Goal: Task Accomplishment & Management: Complete application form

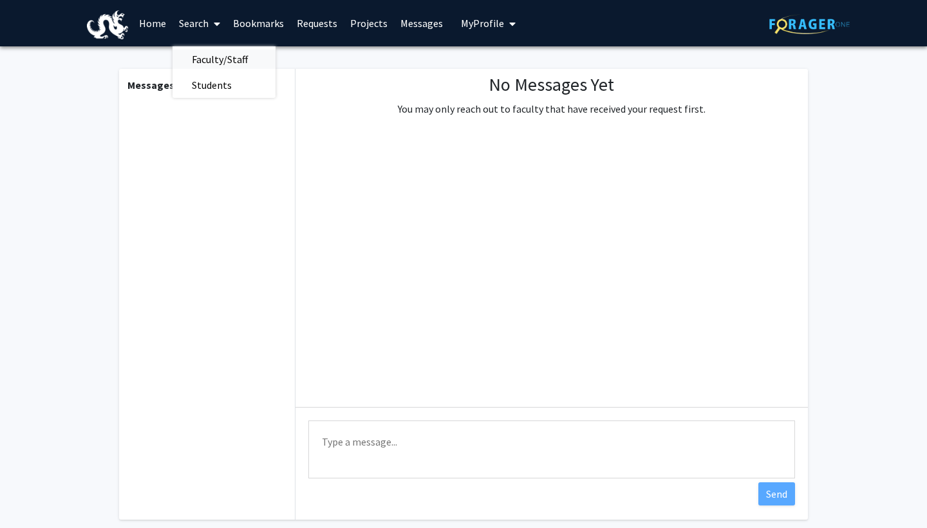
click at [223, 60] on span "Faculty/Staff" at bounding box center [220, 59] width 95 height 26
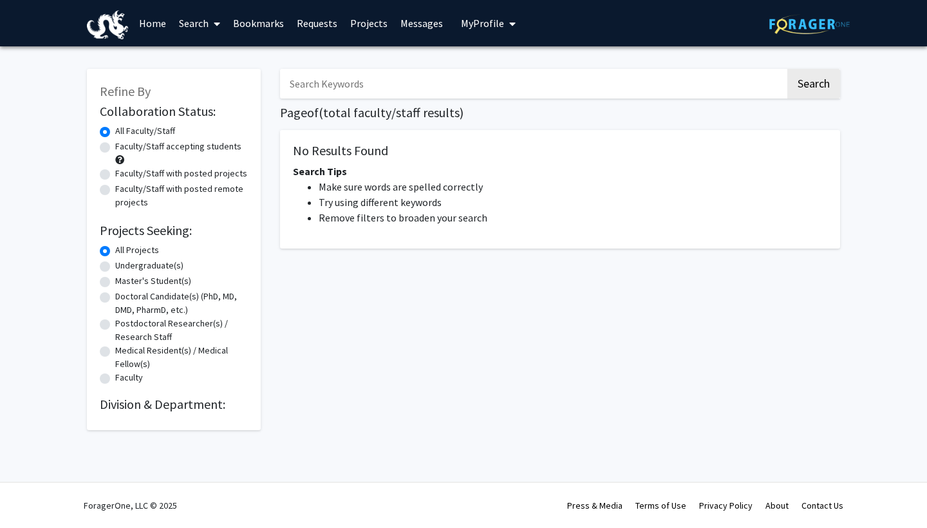
click at [310, 87] on input "Search Keywords" at bounding box center [533, 84] width 506 height 30
type input "[PERSON_NAME]"
click at [813, 86] on button "Search" at bounding box center [814, 84] width 53 height 30
click at [805, 84] on button "Search" at bounding box center [814, 84] width 53 height 30
click at [199, 147] on label "Faculty/Staff accepting students" at bounding box center [178, 147] width 126 height 14
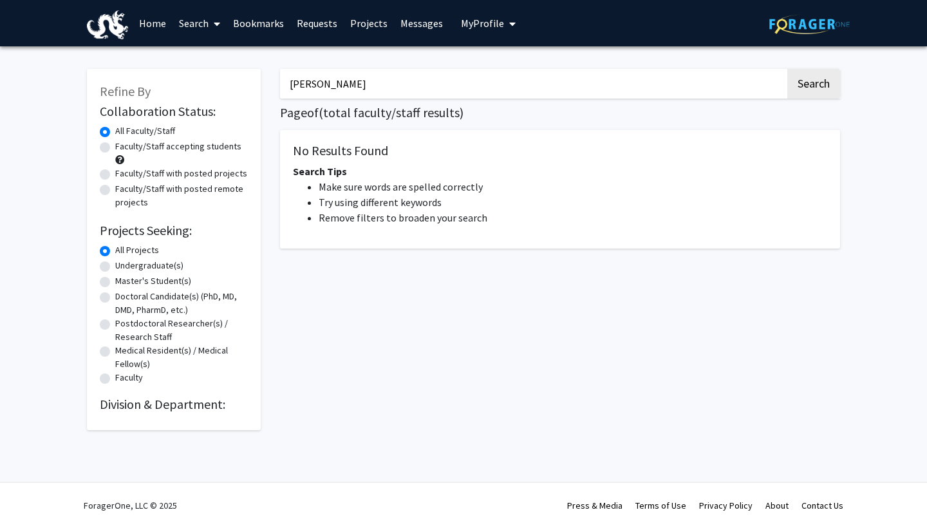
click at [124, 147] on input "Faculty/Staff accepting students" at bounding box center [119, 144] width 8 height 8
radio input "true"
click at [189, 185] on label "Faculty/Staff with posted remote projects" at bounding box center [181, 195] width 133 height 27
click at [124, 185] on input "Faculty/Staff with posted remote projects" at bounding box center [119, 186] width 8 height 8
radio input "true"
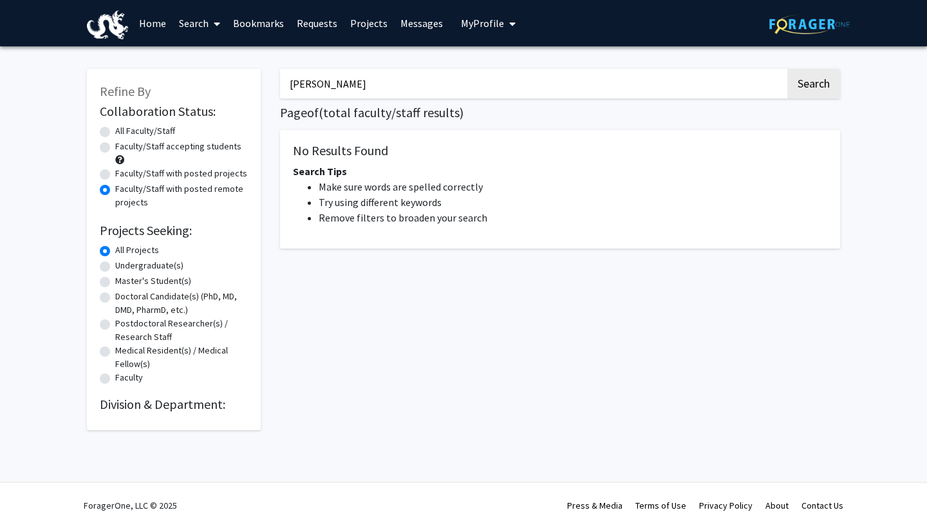
click at [152, 27] on link "Home" at bounding box center [153, 23] width 40 height 45
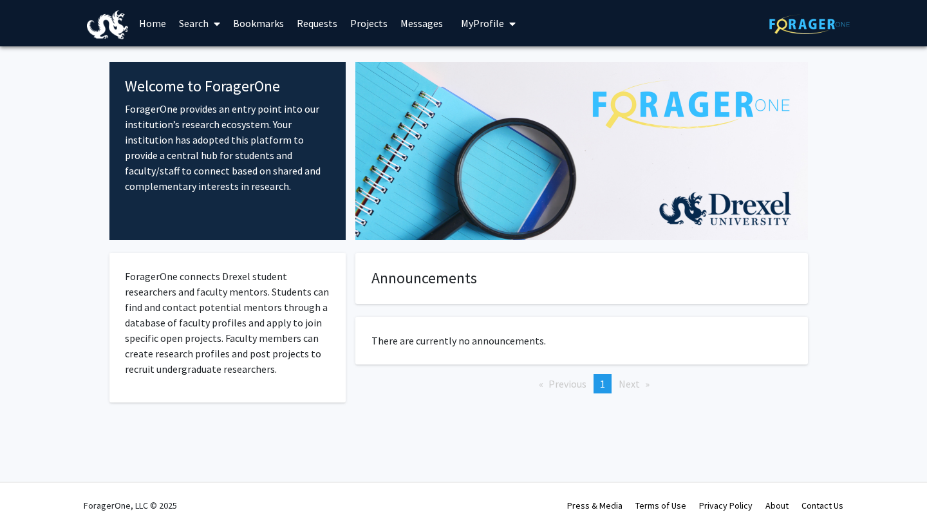
click at [196, 21] on link "Search" at bounding box center [200, 23] width 54 height 45
click at [205, 64] on span "Faculty/Staff" at bounding box center [220, 59] width 95 height 26
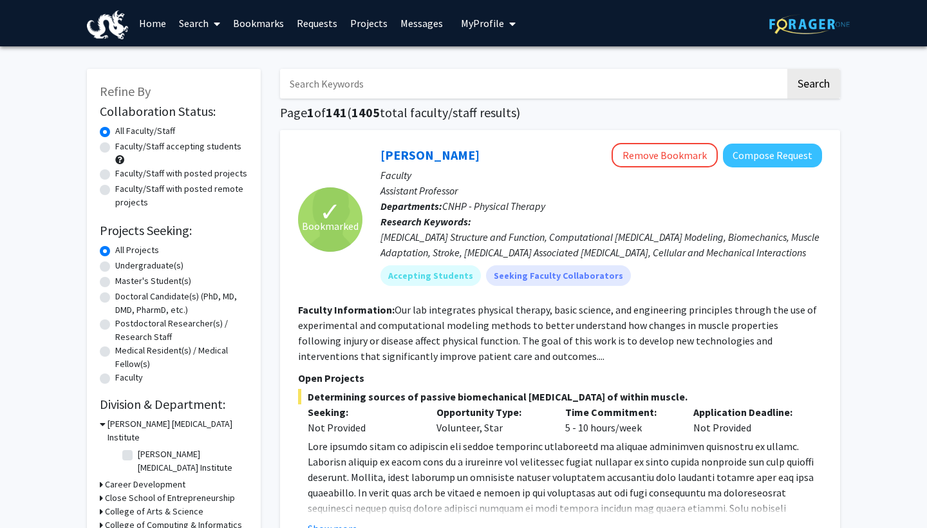
click at [421, 89] on input "Search Keywords" at bounding box center [533, 84] width 506 height 30
type input "[PERSON_NAME]"
click at [813, 86] on button "Search" at bounding box center [814, 84] width 53 height 30
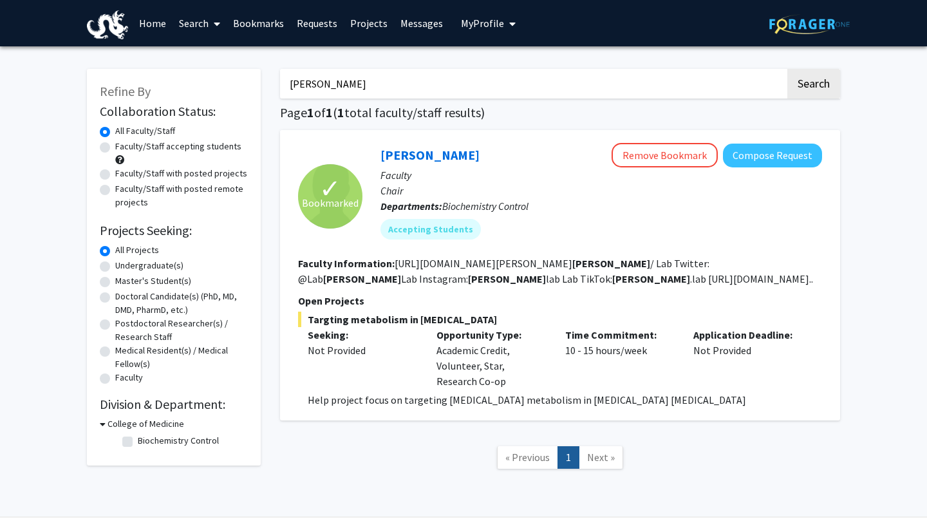
click at [150, 442] on label "Biochemistry Control" at bounding box center [178, 441] width 81 height 14
click at [146, 442] on input "Biochemistry Control" at bounding box center [142, 438] width 8 height 8
checkbox input "true"
click at [719, 82] on input "[PERSON_NAME]" at bounding box center [533, 84] width 506 height 30
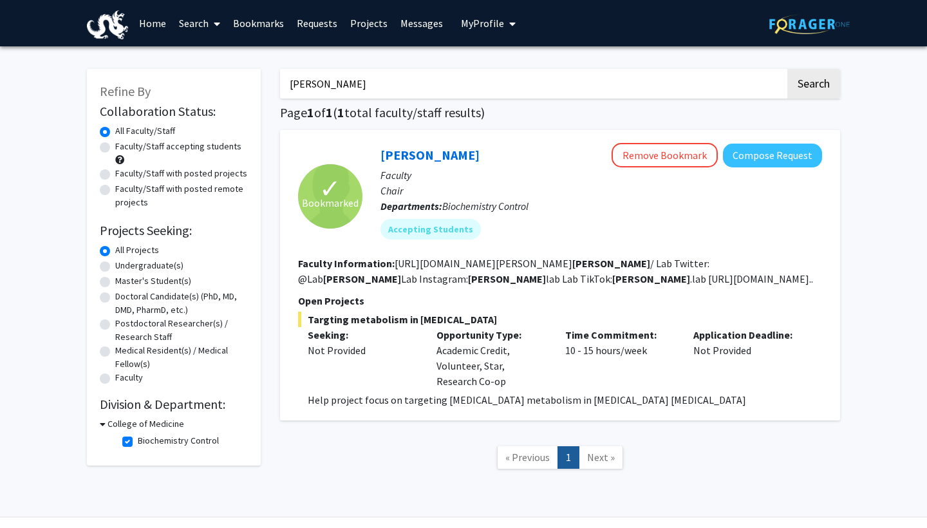
click at [719, 82] on input "[PERSON_NAME]" at bounding box center [533, 84] width 506 height 30
click at [149, 135] on label "All Faculty/Staff" at bounding box center [145, 131] width 60 height 14
click at [124, 133] on input "All Faculty/Staff" at bounding box center [119, 128] width 8 height 8
click at [207, 23] on link "Search" at bounding box center [200, 23] width 54 height 45
click at [166, 22] on link "Home" at bounding box center [153, 23] width 40 height 45
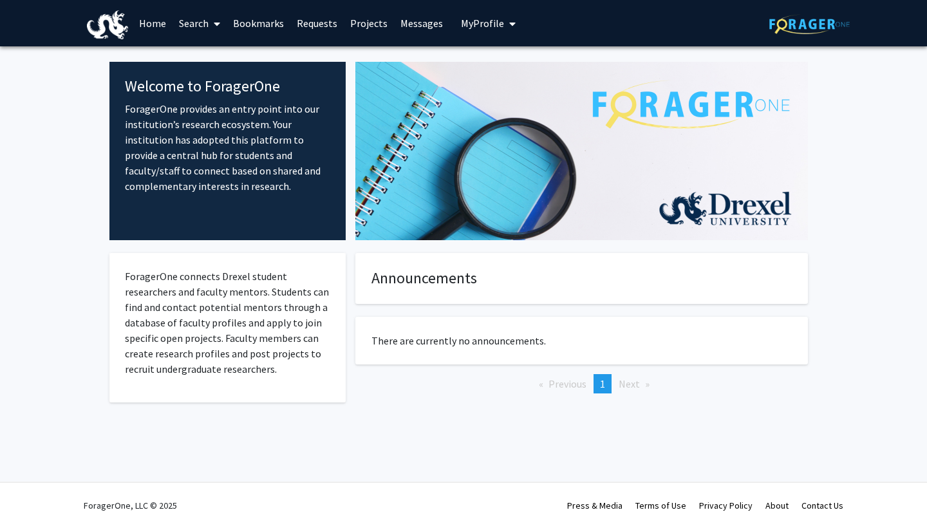
click at [204, 23] on link "Search" at bounding box center [200, 23] width 54 height 45
click at [226, 65] on span "Faculty/Staff" at bounding box center [220, 59] width 95 height 26
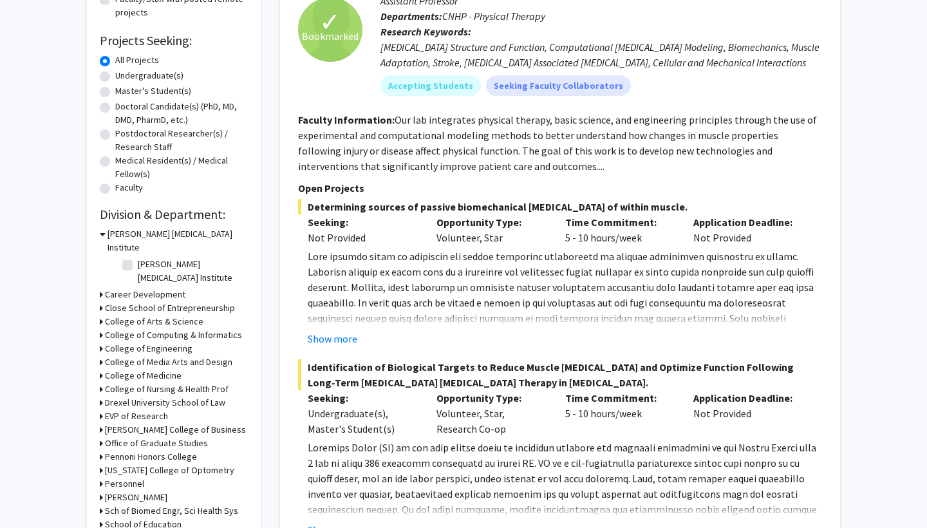
scroll to position [193, 0]
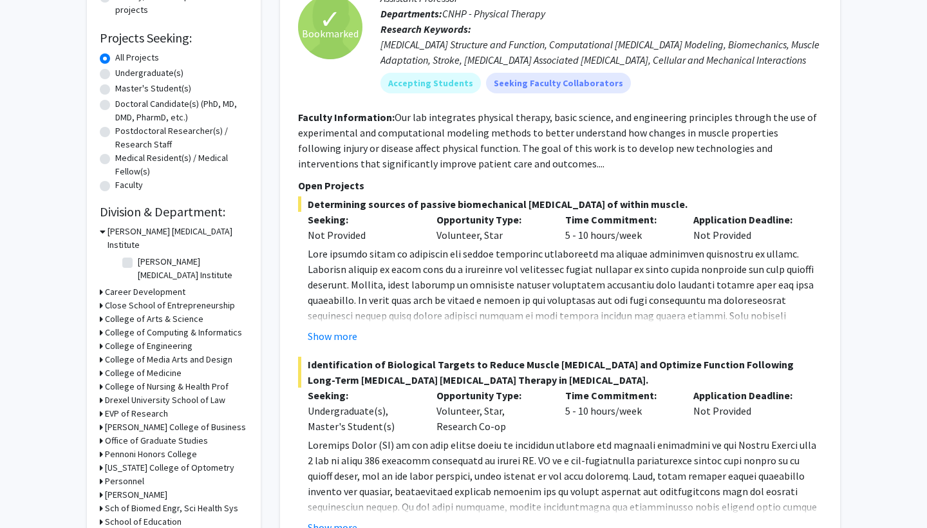
click at [158, 366] on h3 "College of Medicine" at bounding box center [143, 373] width 77 height 14
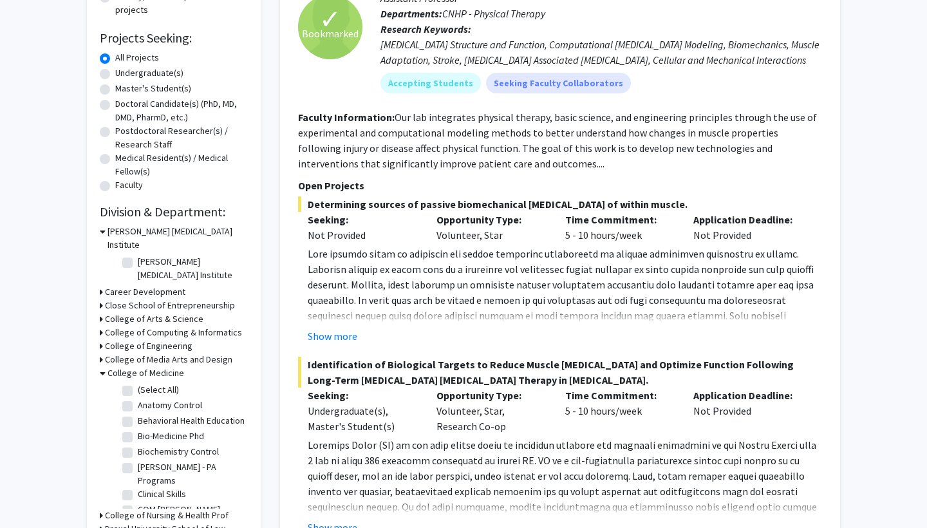
scroll to position [0, 0]
click at [138, 383] on label "(Select All)" at bounding box center [158, 390] width 41 height 14
click at [138, 383] on input "(Select All)" at bounding box center [142, 387] width 8 height 8
checkbox input "true"
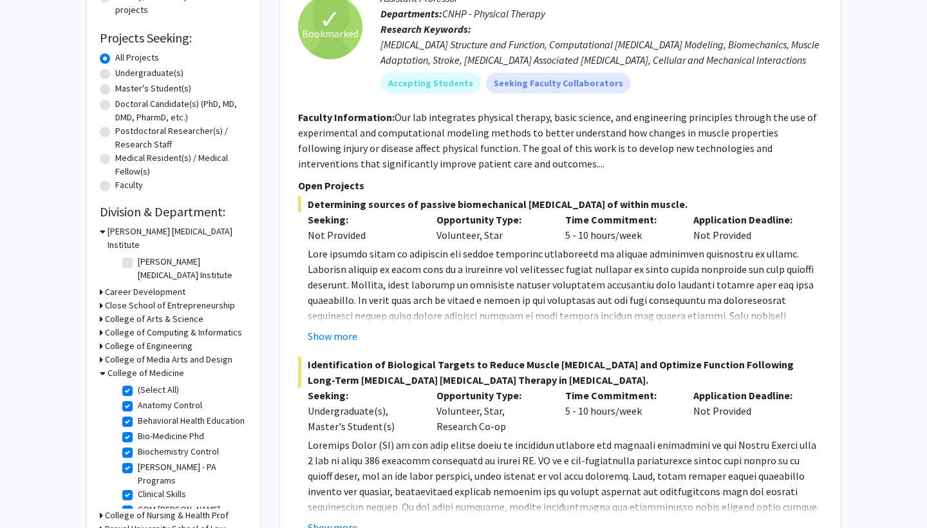
checkbox input "true"
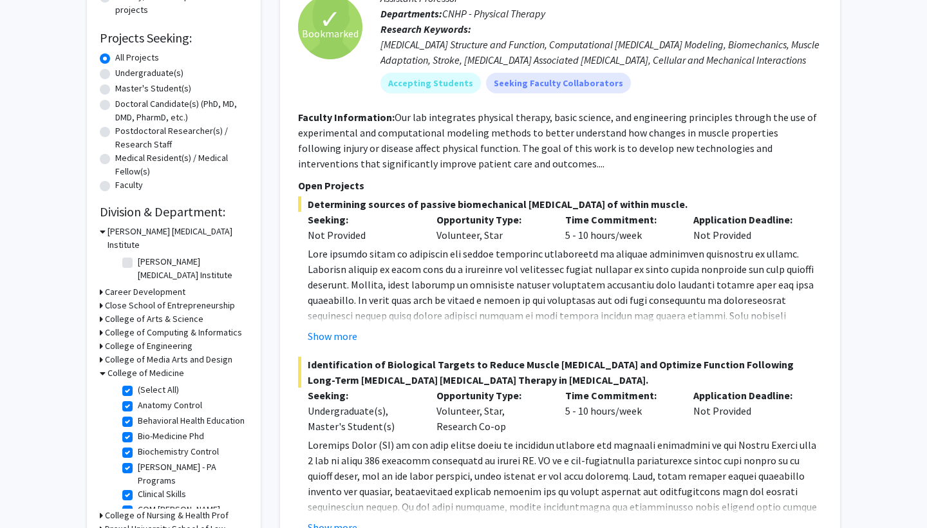
checkbox input "true"
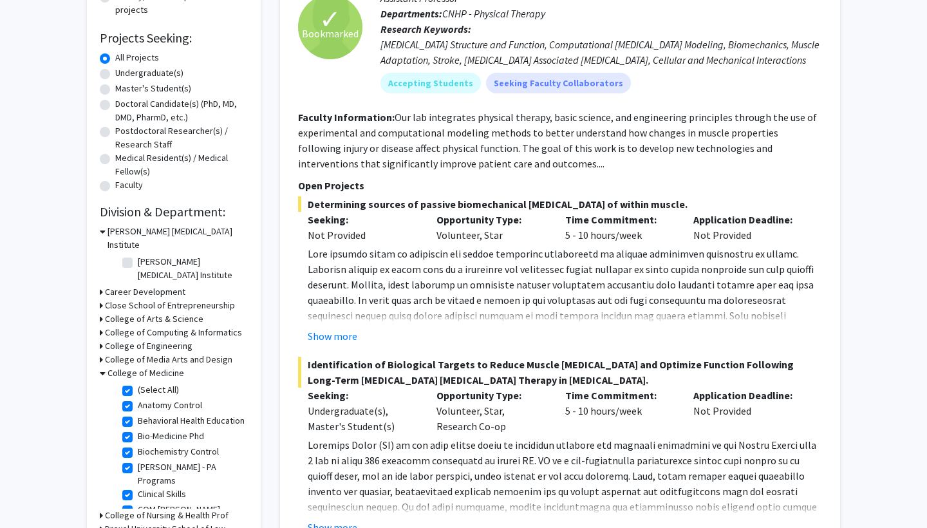
checkbox input "true"
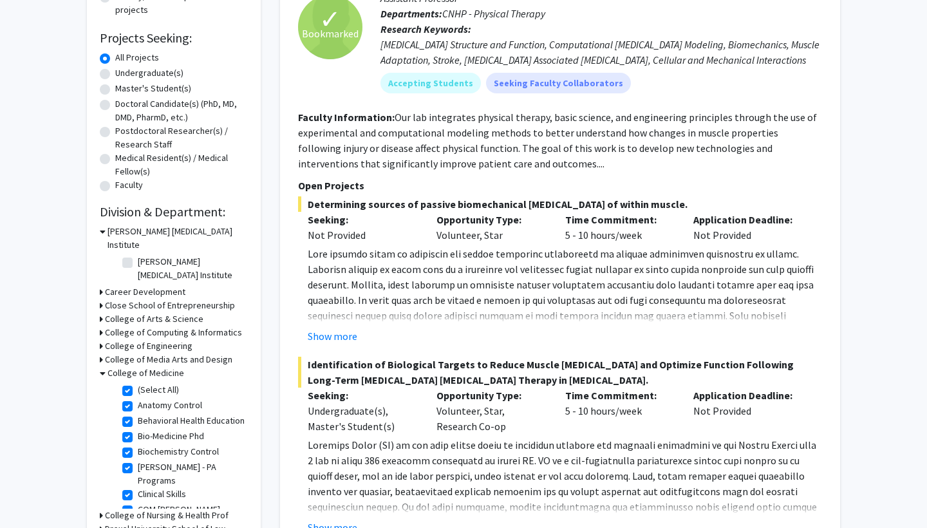
checkbox input "true"
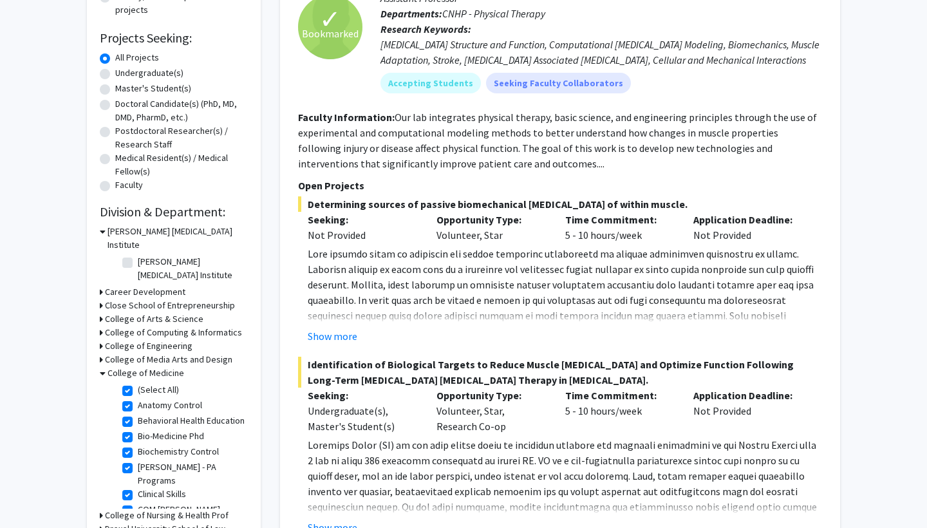
checkbox input "true"
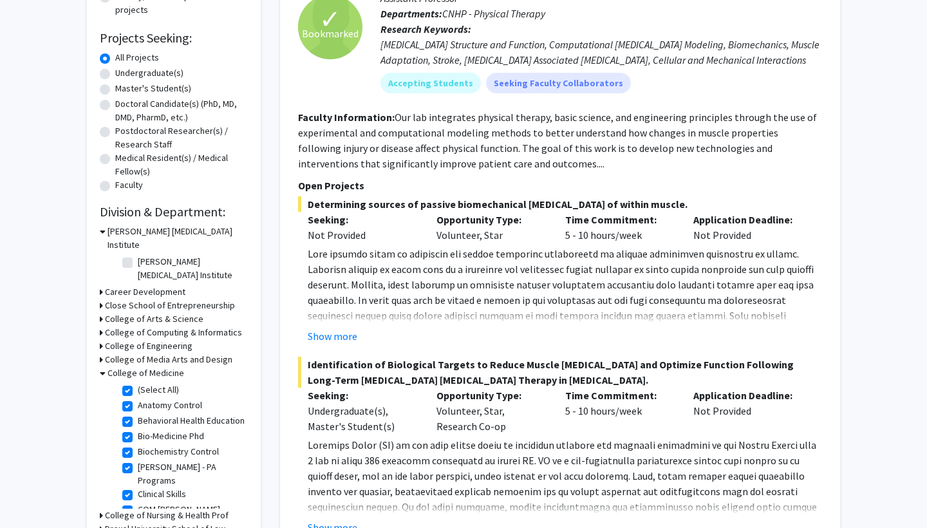
checkbox input "true"
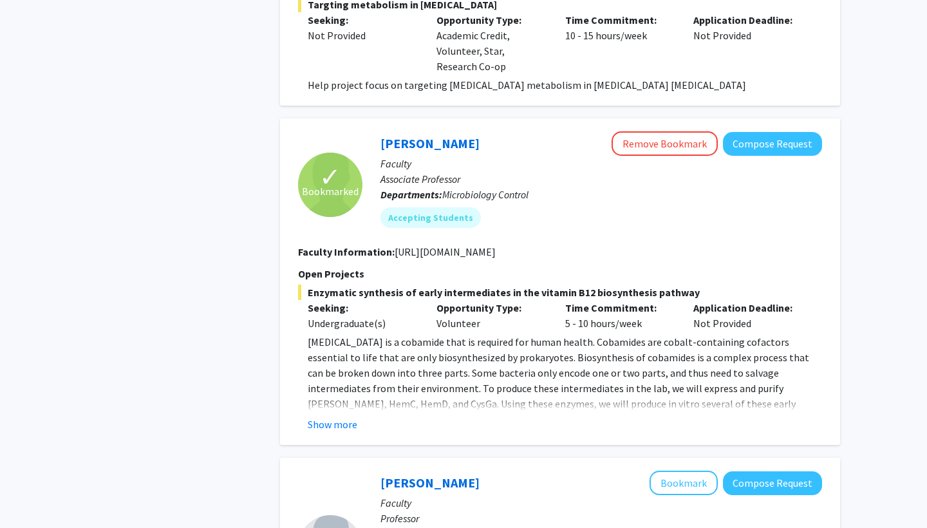
scroll to position [2288, 0]
click at [343, 417] on button "Show more" at bounding box center [333, 424] width 50 height 15
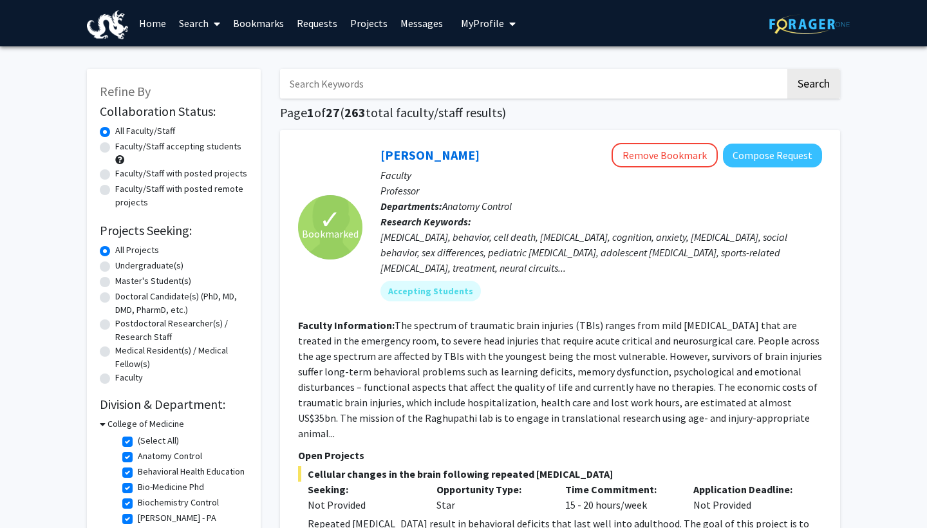
scroll to position [0, 0]
click at [137, 269] on label "Undergraduate(s)" at bounding box center [149, 266] width 68 height 14
click at [124, 267] on input "Undergraduate(s)" at bounding box center [119, 263] width 8 height 8
radio input "true"
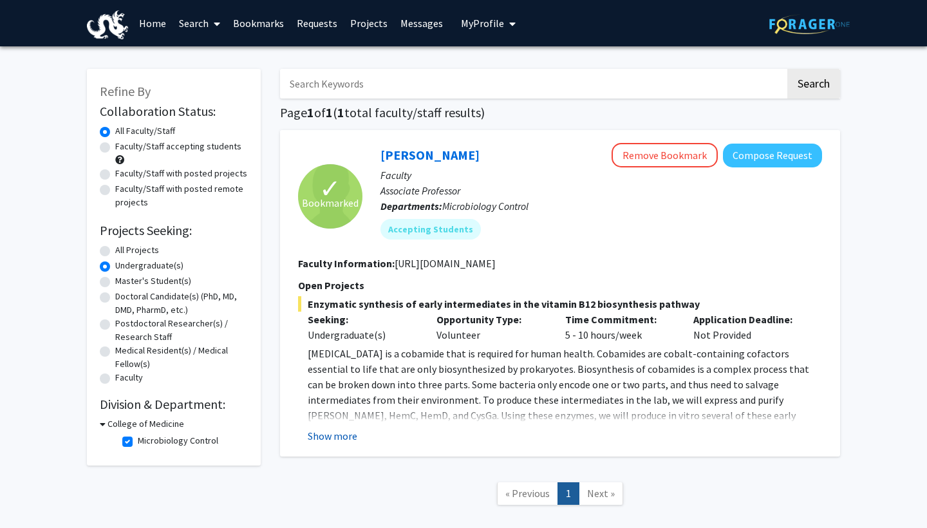
click at [336, 437] on button "Show more" at bounding box center [333, 435] width 50 height 15
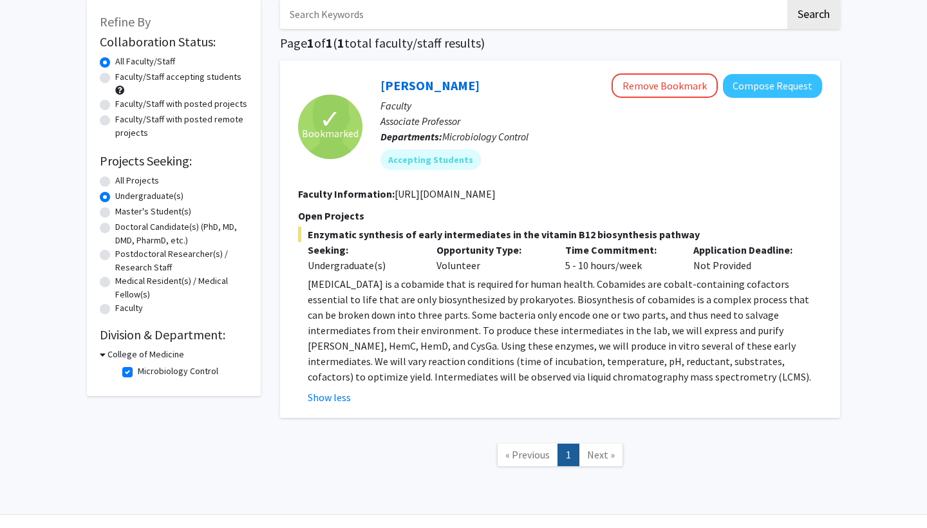
scroll to position [70, 0]
click at [760, 86] on button "Compose Request" at bounding box center [772, 85] width 99 height 24
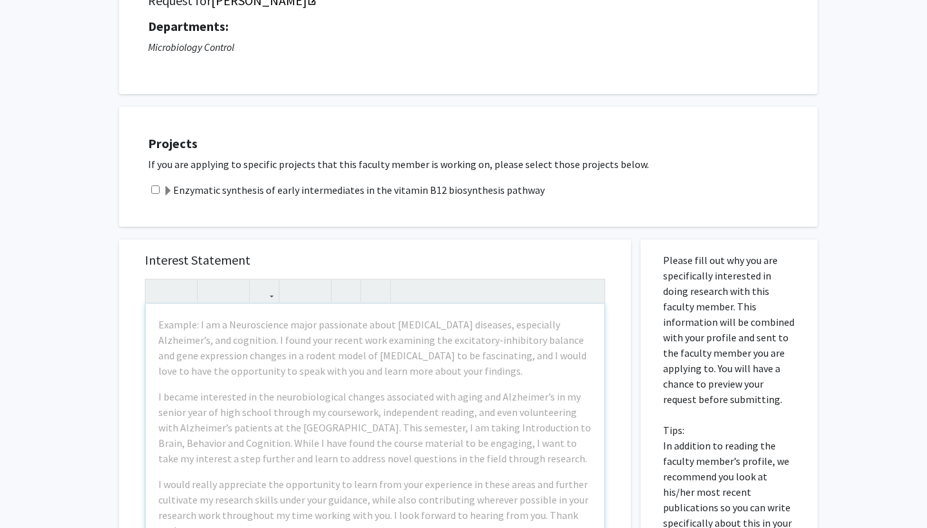
scroll to position [195, 0]
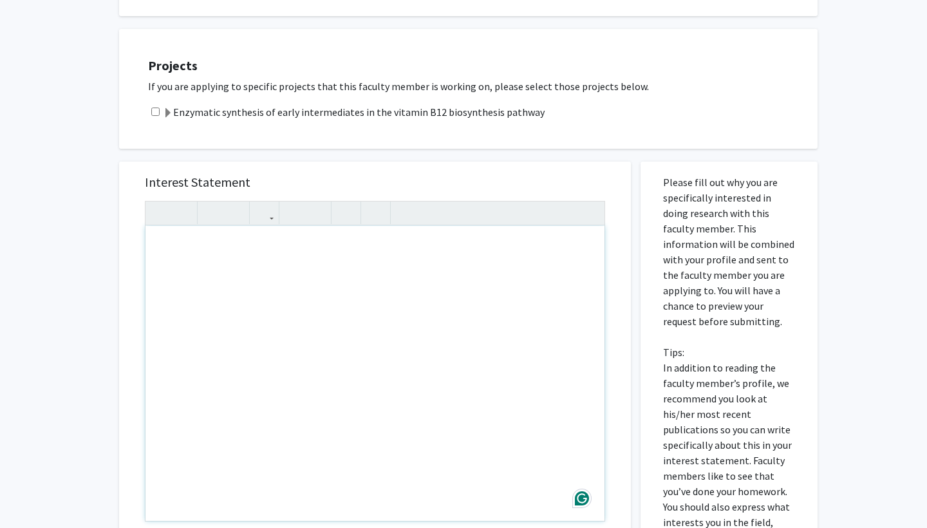
click at [327, 290] on div "Note to users with screen readers: Please press Alt+0 or Option+0 to deactivate…" at bounding box center [375, 373] width 459 height 295
paste div "Note to users with screen readers: Please press Alt+0 or Option+0 to deactivate…"
type textarea "<p>Dear Professor [Last Name],</p><p>I hope this message finds you well. My nam…"
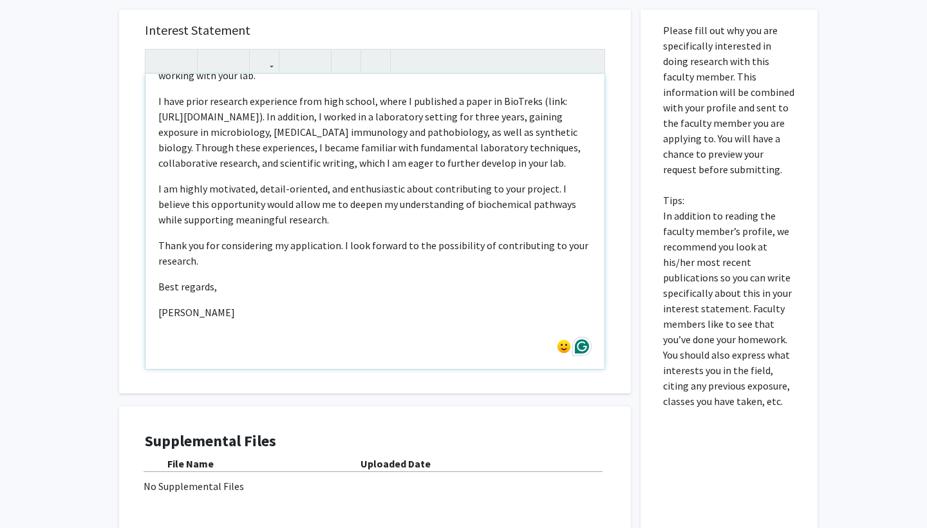
scroll to position [91, 0]
click at [157, 315] on div "Dear Professor [Last Name], I hope this message finds you well. My name is [PER…" at bounding box center [375, 221] width 459 height 295
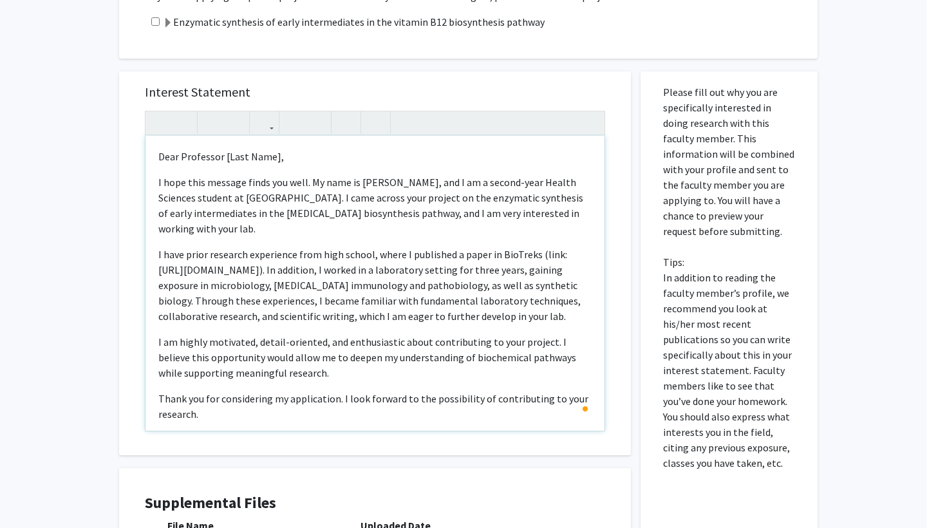
scroll to position [284, 0]
drag, startPoint x: 274, startPoint y: 161, endPoint x: 219, endPoint y: 160, distance: 54.7
click at [220, 160] on p "Dear Professor [Last Name]," at bounding box center [374, 157] width 433 height 15
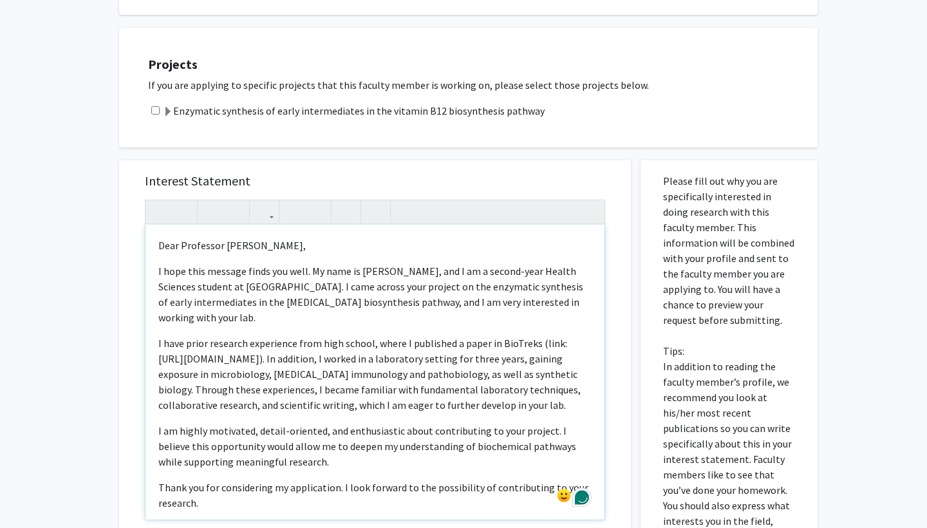
scroll to position [35, 0]
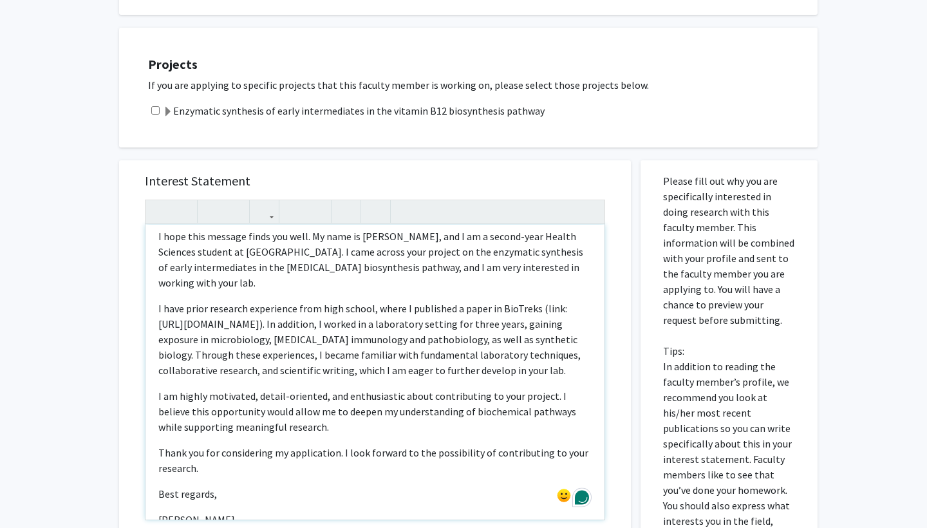
click at [278, 327] on p "I have prior research experience from high school, where I published a paper in…" at bounding box center [374, 339] width 433 height 77
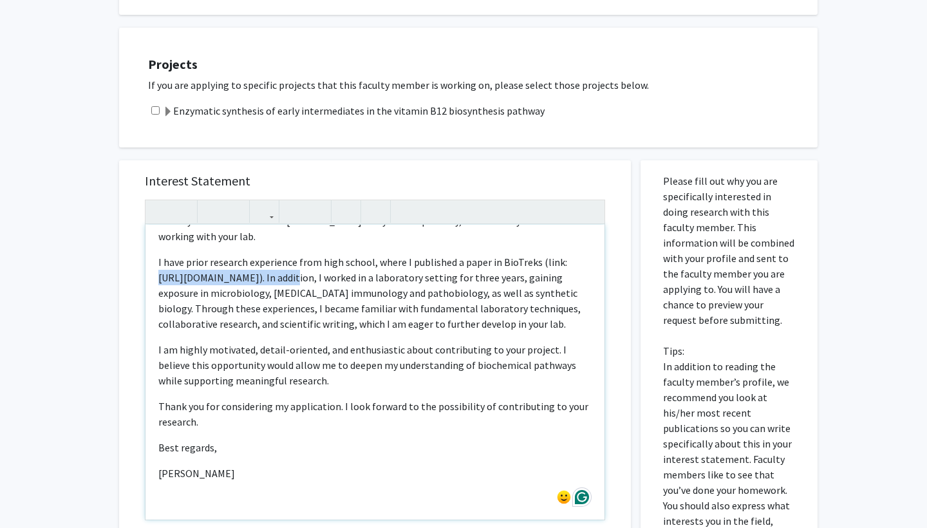
drag, startPoint x: 285, startPoint y: 281, endPoint x: 158, endPoint y: 280, distance: 126.9
click at [158, 280] on p "I have prior research experience from high school, where I published a paper in…" at bounding box center [374, 292] width 433 height 77
copy p "[URL][DOMAIN_NAME]"
type textarea "<p>Dear Professor [PERSON_NAME],</p><p>I hope this message finds you well. My n…"
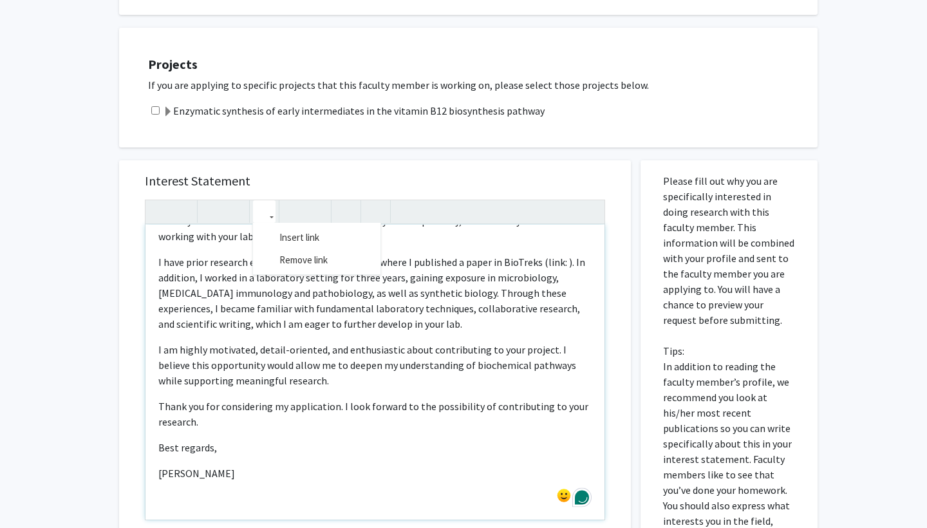
click at [262, 214] on icon "button" at bounding box center [264, 211] width 11 height 21
click at [292, 238] on div "Dear Professor [PERSON_NAME], I hope this message finds you well. My name is [P…" at bounding box center [375, 360] width 460 height 321
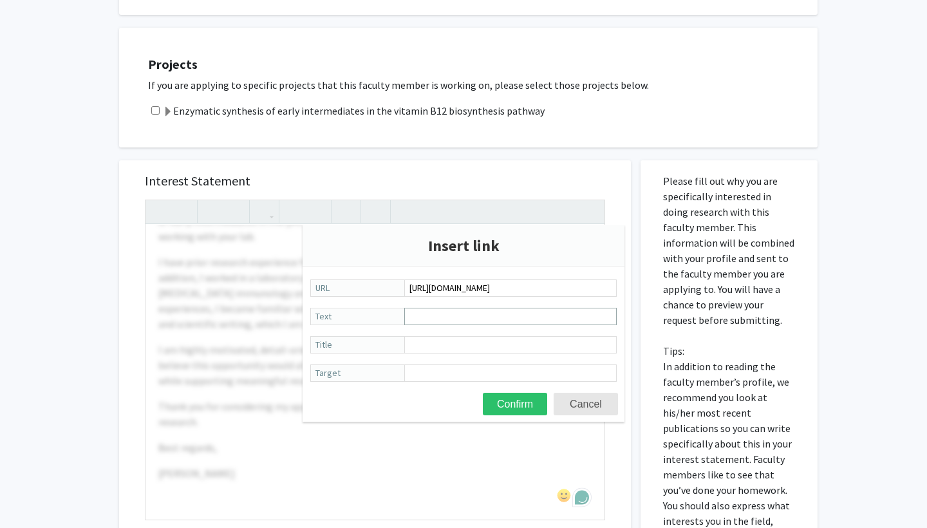
type input "[URL][DOMAIN_NAME]"
click at [453, 319] on input "Text" at bounding box center [510, 316] width 213 height 17
paste input "[URL][DOMAIN_NAME]"
type input "[URL][DOMAIN_NAME]"
click at [446, 345] on input "Title" at bounding box center [510, 344] width 213 height 17
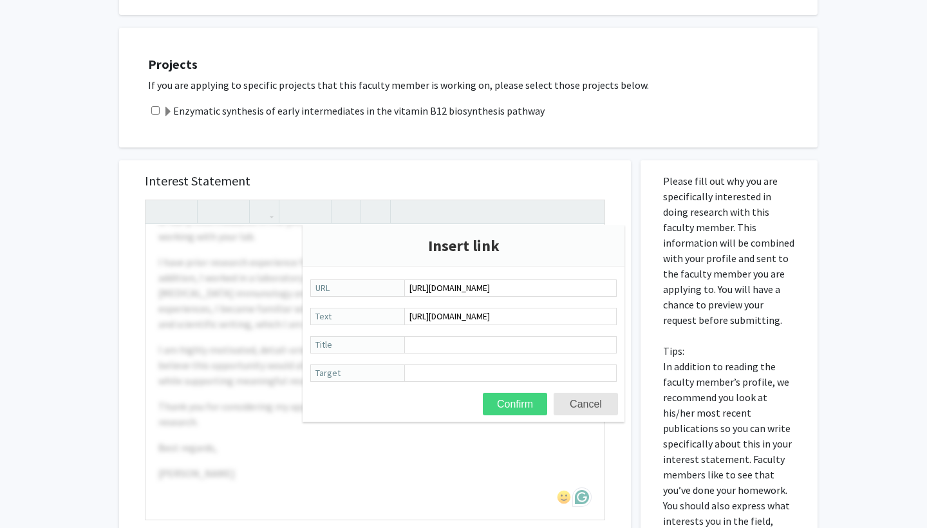
click at [513, 396] on button "Confirm" at bounding box center [515, 404] width 64 height 23
type textarea "<p>Dear Professor [PERSON_NAME],</p><p>I hope this message finds you well. My n…"
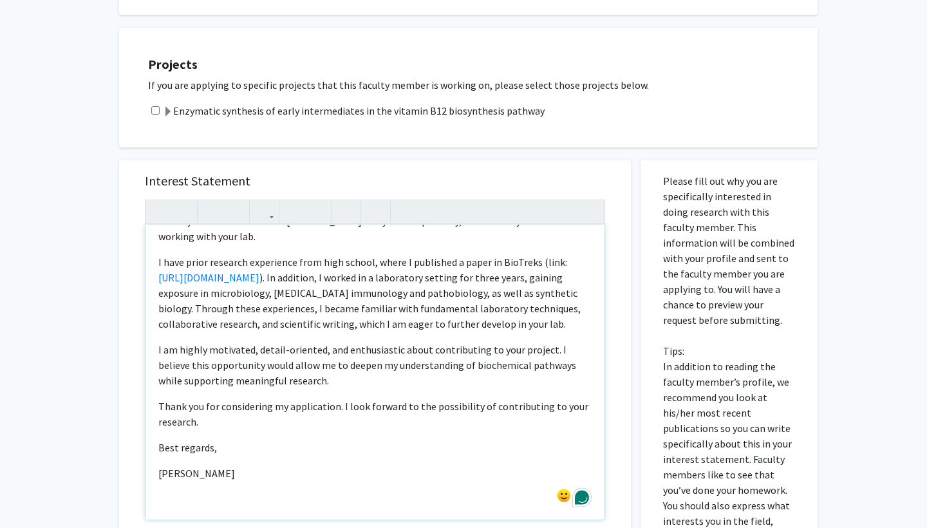
click at [372, 324] on p "I have prior research experience from high school, where I published a paper in…" at bounding box center [374, 292] width 433 height 77
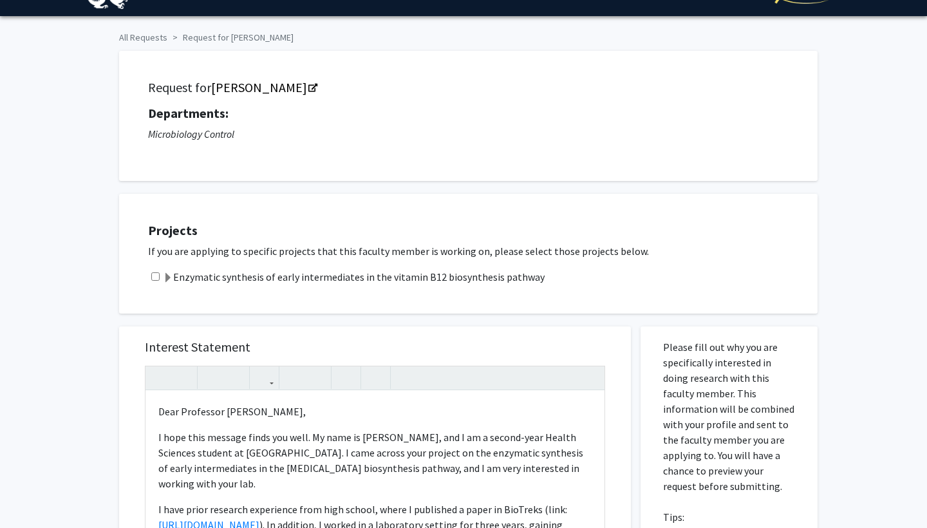
click at [364, 285] on label "Enzymatic synthesis of early intermediates in the vitamin B12 biosynthesis path…" at bounding box center [354, 276] width 382 height 15
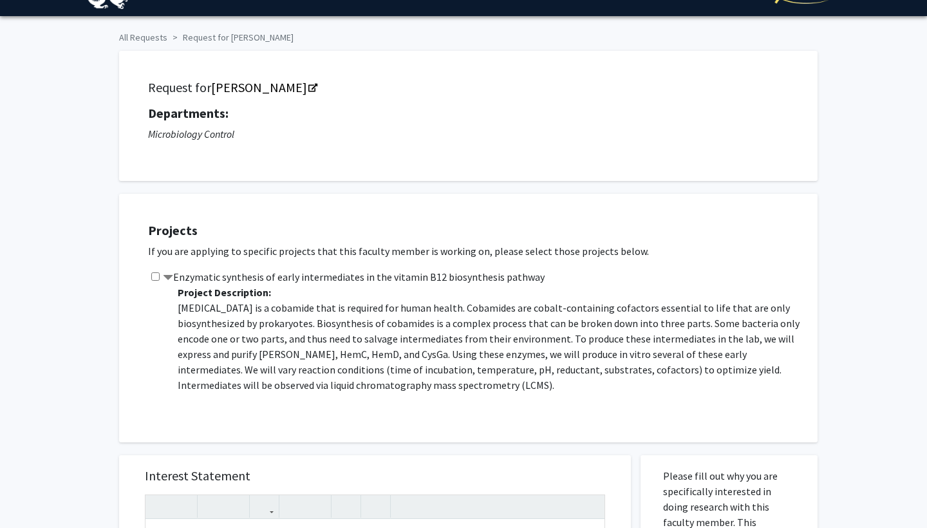
click at [155, 279] on input "checkbox" at bounding box center [155, 276] width 8 height 8
checkbox input "true"
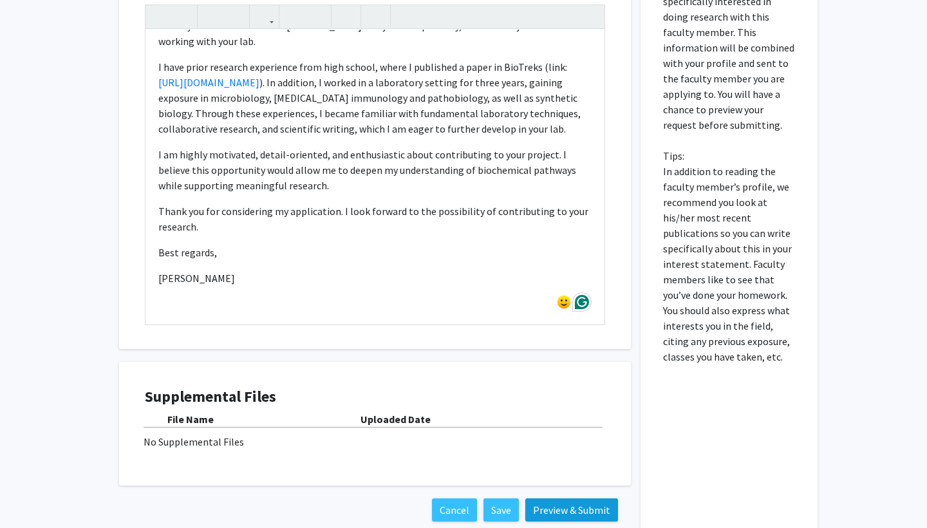
click at [580, 517] on button "Preview & Submit" at bounding box center [572, 509] width 93 height 23
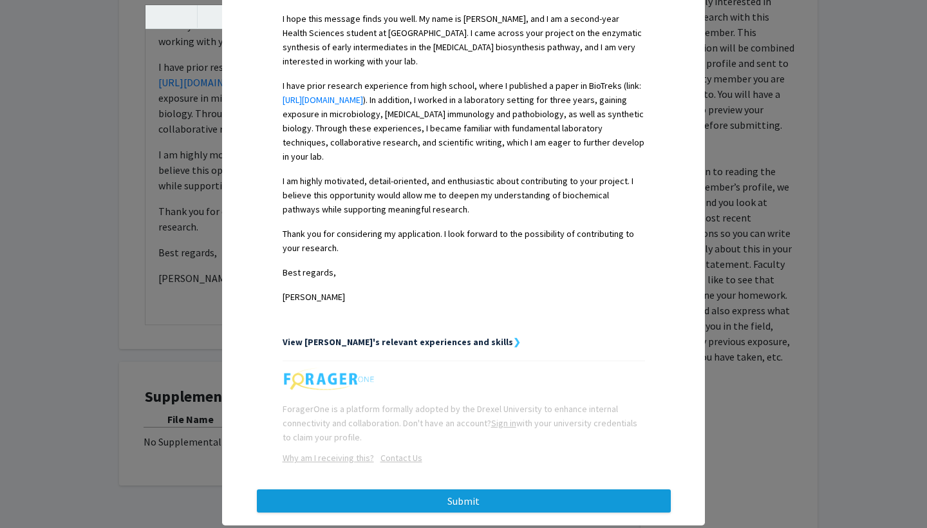
click at [477, 489] on button "Submit" at bounding box center [464, 500] width 414 height 23
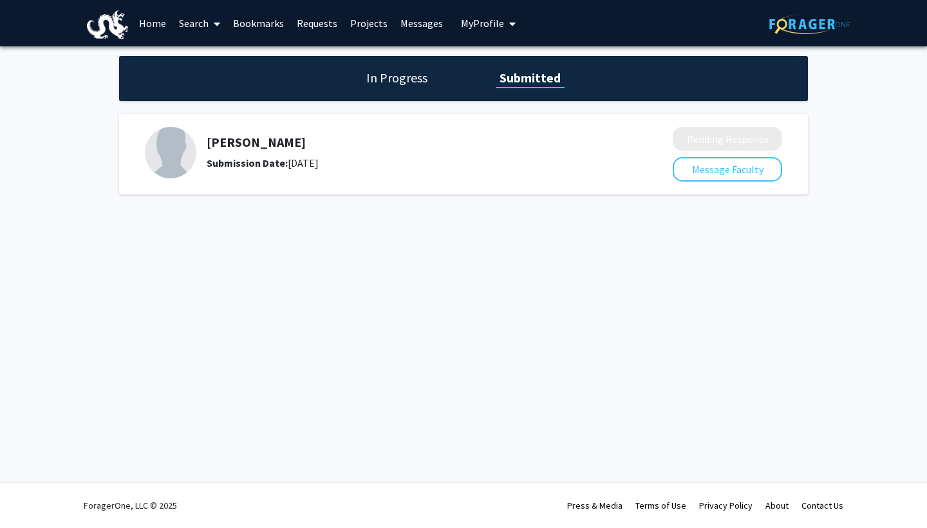
click at [496, 26] on span "My Profile" at bounding box center [482, 23] width 43 height 13
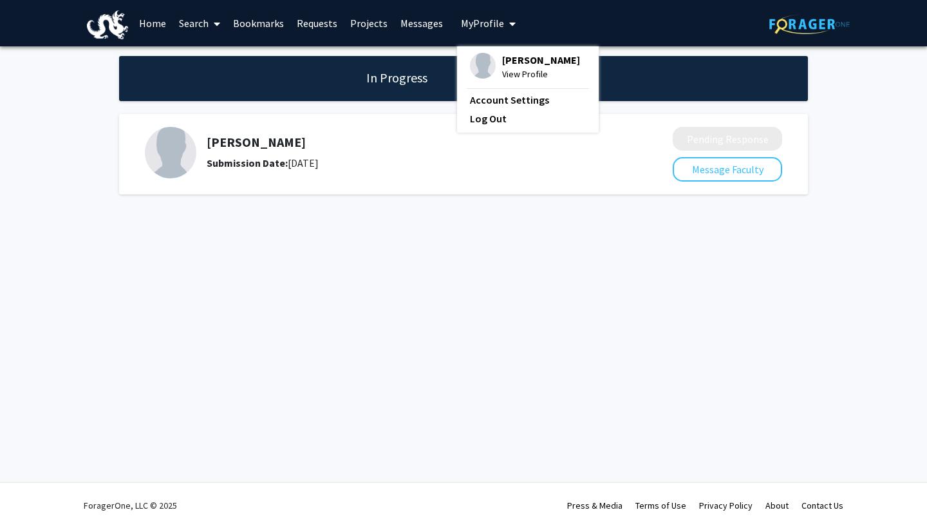
click at [505, 66] on span "[PERSON_NAME]" at bounding box center [541, 60] width 78 height 14
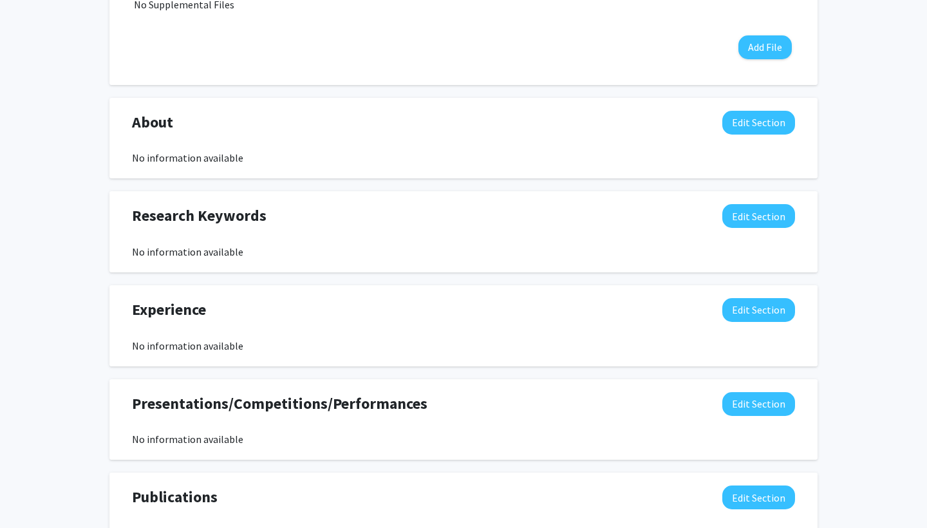
scroll to position [683, 0]
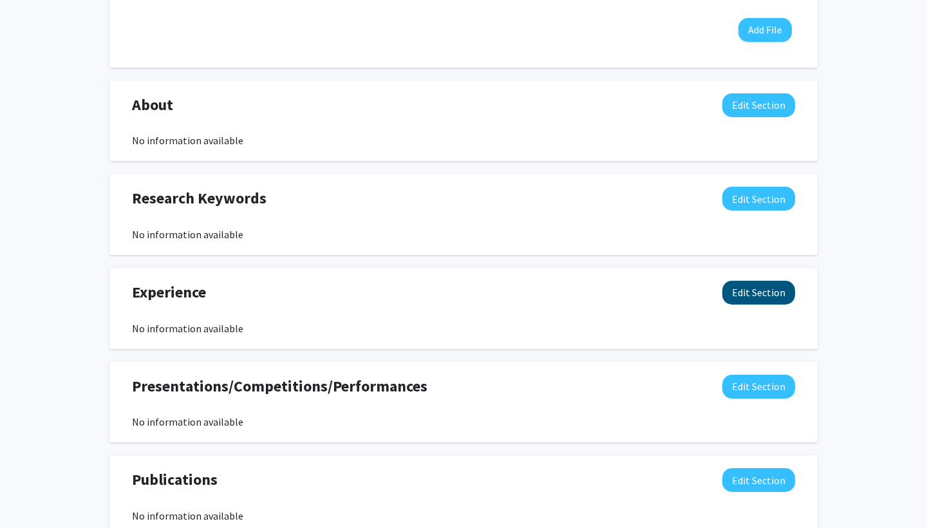
click at [770, 301] on button "Edit Section" at bounding box center [759, 293] width 73 height 24
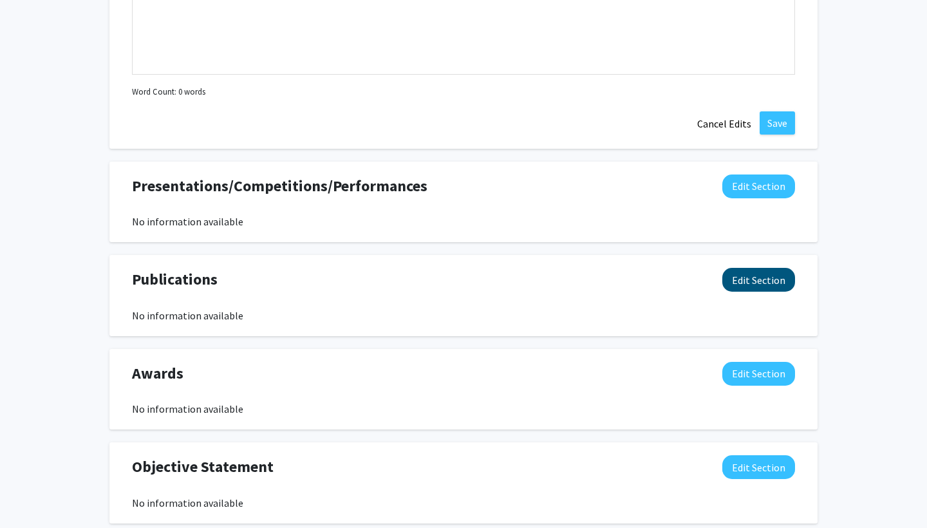
click at [777, 282] on button "Edit Section" at bounding box center [759, 280] width 73 height 24
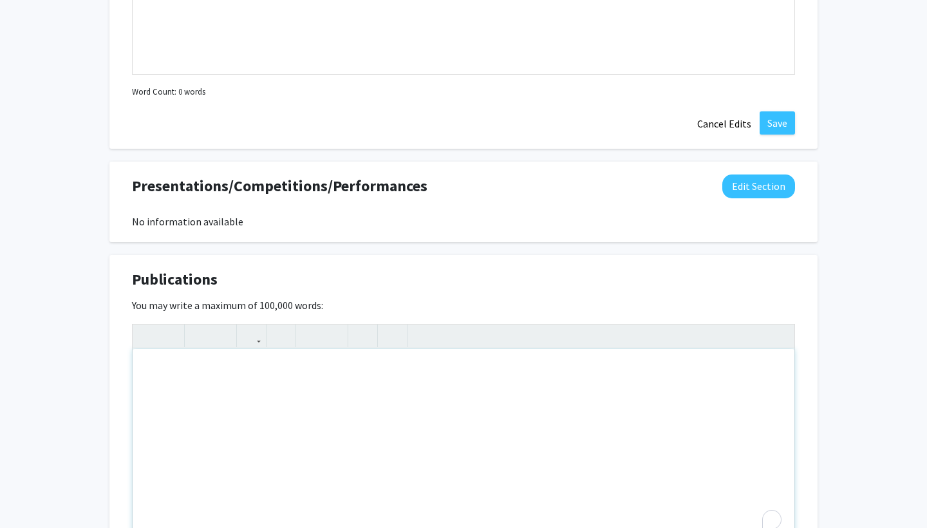
click at [280, 403] on div "Note to users with screen readers: Please deactivate our accessibility plugin f…" at bounding box center [464, 445] width 662 height 193
click at [256, 337] on icon "button" at bounding box center [251, 335] width 11 height 21
click at [265, 366] on div "Insert link Remove link" at bounding box center [463, 433] width 663 height 219
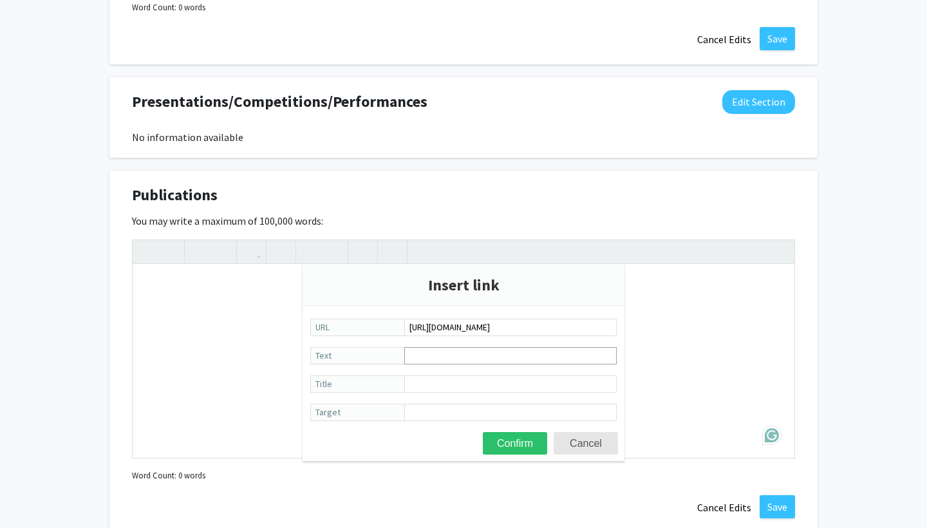
type input "[URL][DOMAIN_NAME]"
click at [446, 360] on input "Text" at bounding box center [510, 355] width 213 height 17
paste input "[URL][DOMAIN_NAME]"
type input "[URL][DOMAIN_NAME]"
click at [528, 441] on button "Confirm" at bounding box center [515, 443] width 64 height 23
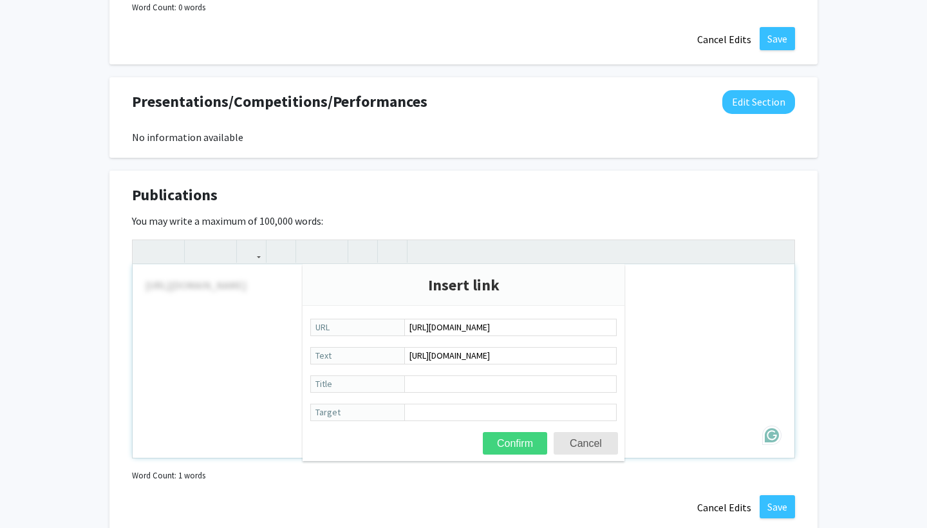
type textarea "<a href="[URL][DOMAIN_NAME]">[URL][DOMAIN_NAME]</a>"
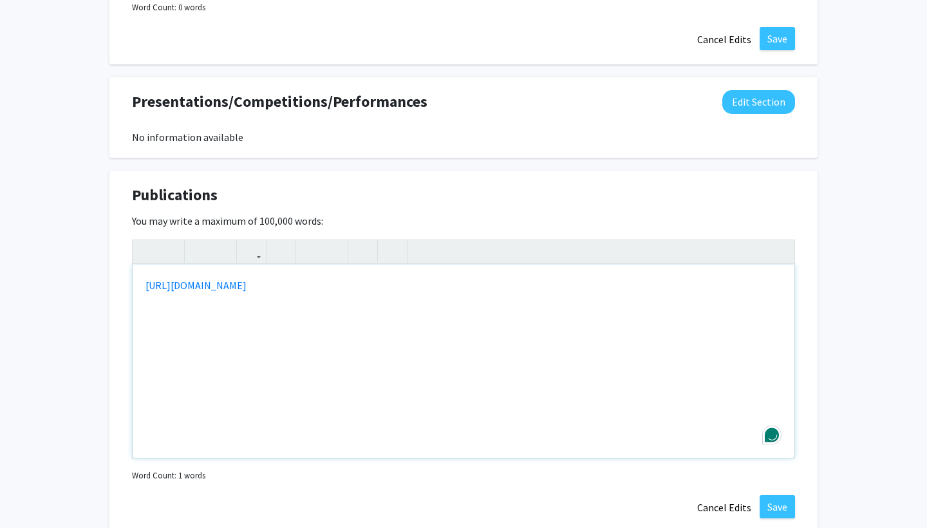
click at [592, 373] on div "[URL][DOMAIN_NAME]" at bounding box center [464, 361] width 662 height 193
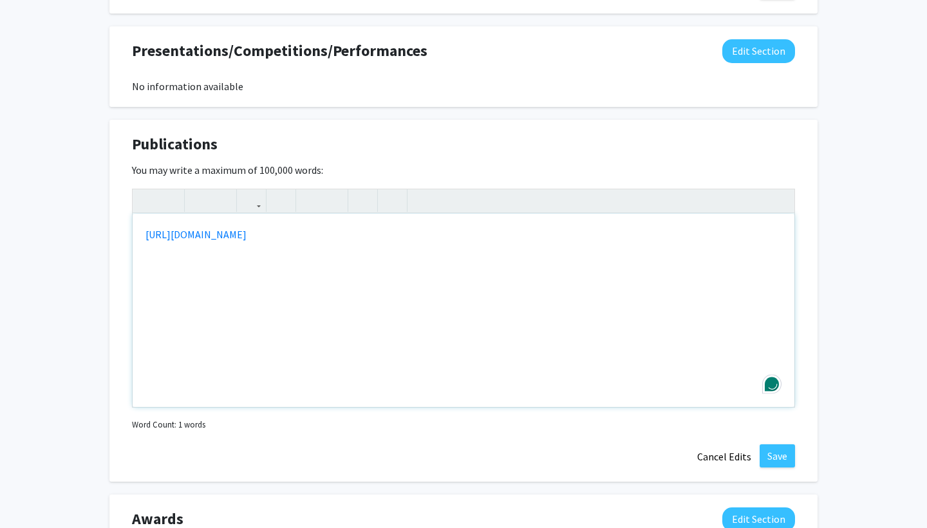
scroll to position [1300, 0]
click at [775, 462] on button "Save" at bounding box center [777, 455] width 35 height 23
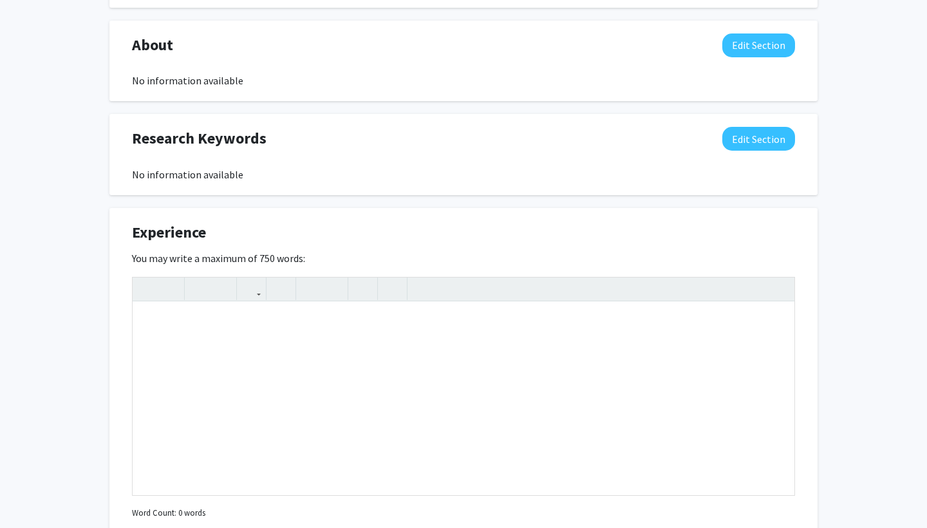
scroll to position [743, 0]
click at [207, 238] on div "Experience Edit Section" at bounding box center [463, 237] width 683 height 30
click at [206, 238] on span "Experience" at bounding box center [169, 233] width 74 height 23
drag, startPoint x: 135, startPoint y: 235, endPoint x: 207, endPoint y: 235, distance: 72.1
click at [207, 235] on div "Experience Edit Section" at bounding box center [463, 237] width 683 height 30
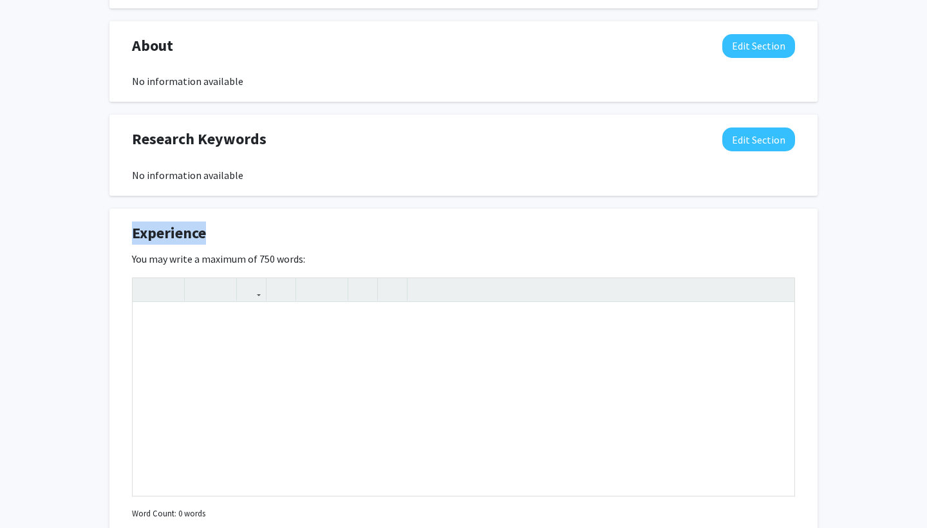
drag, startPoint x: 206, startPoint y: 235, endPoint x: 134, endPoint y: 236, distance: 72.1
click at [134, 236] on span "Experience" at bounding box center [169, 233] width 74 height 23
copy span "Experience"
click at [377, 380] on div "Insert link Remove link Word Count: 0 words" at bounding box center [463, 400] width 663 height 245
click at [284, 337] on div "Note to users with screen readers: Please deactivate our accessibility plugin f…" at bounding box center [464, 399] width 662 height 193
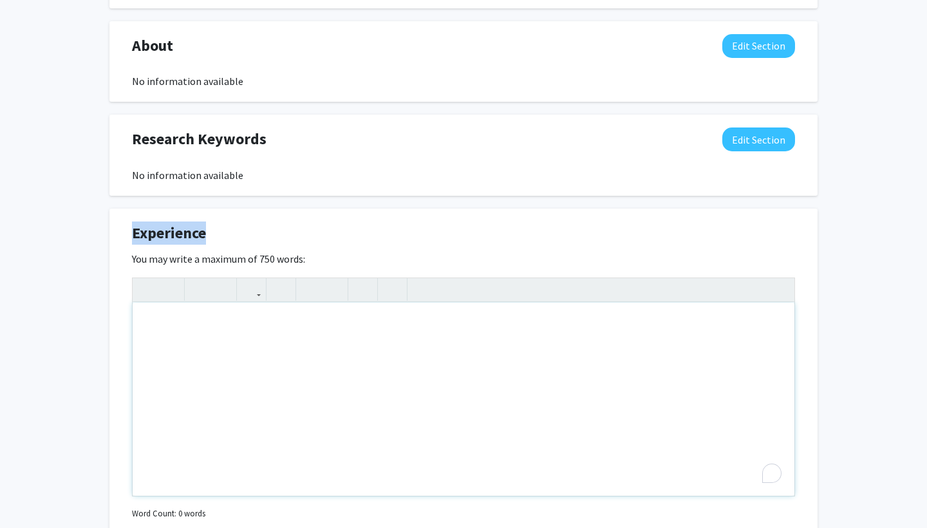
click at [248, 316] on div "Note to users with screen readers: Please deactivate our accessibility plugin f…" at bounding box center [464, 399] width 662 height 193
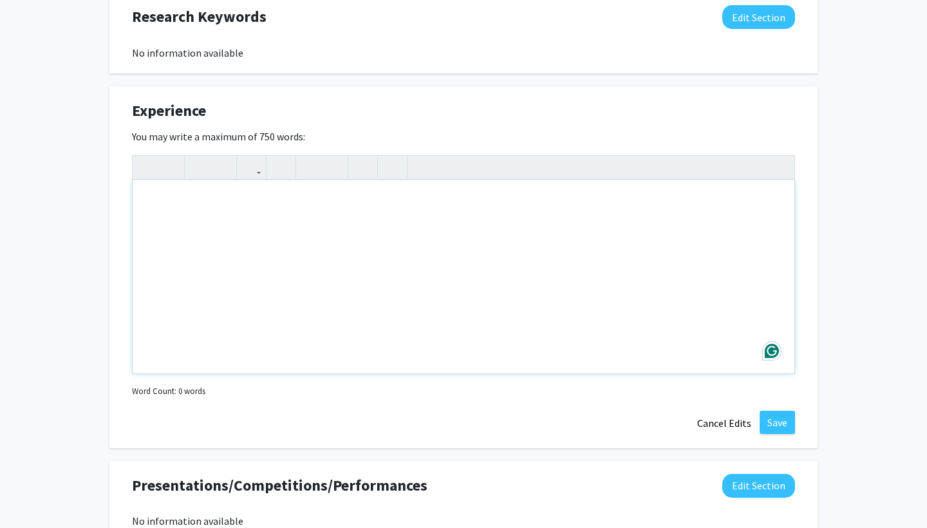
paste div "Note to users with screen readers: Please deactivate our accessibility plugin f…"
type textarea "<p>Research Experience – [GEOGRAPHIC_DATA]</p><p>[GEOGRAPHIC_DATA], [GEOGRAPHIC…"
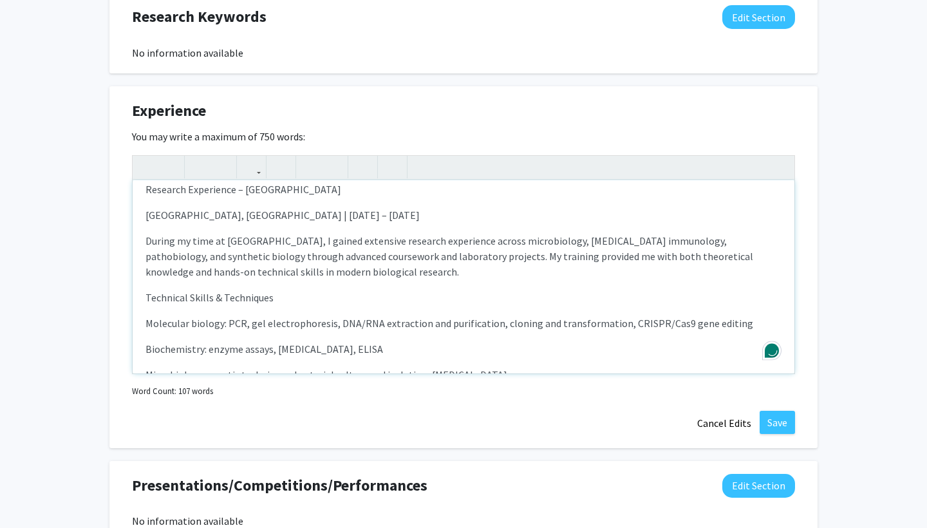
scroll to position [0, 0]
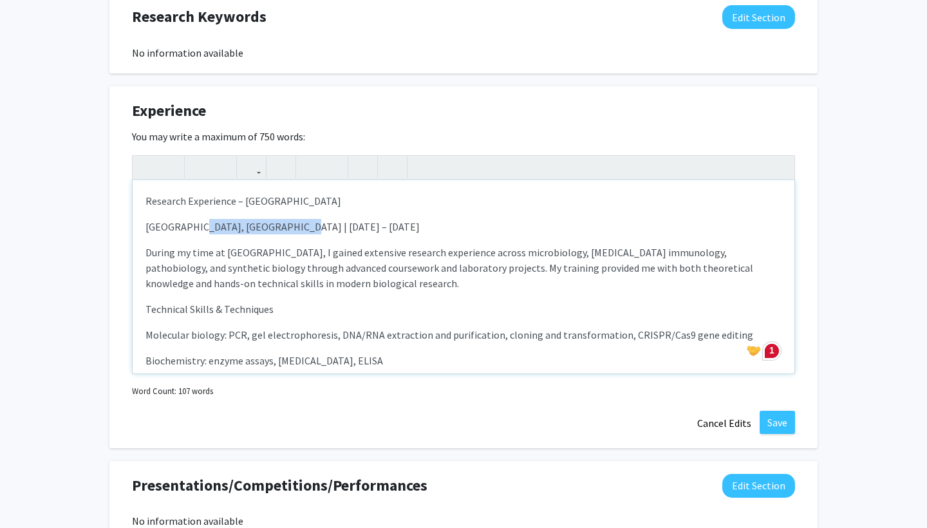
drag, startPoint x: 301, startPoint y: 229, endPoint x: 199, endPoint y: 228, distance: 101.8
click at [199, 228] on p "[GEOGRAPHIC_DATA], [GEOGRAPHIC_DATA] | [DATE] – [DATE]" at bounding box center [464, 226] width 636 height 15
click at [149, 231] on p "[GEOGRAPHIC_DATA], [GEOGRAPHIC_DATA]" at bounding box center [464, 226] width 636 height 15
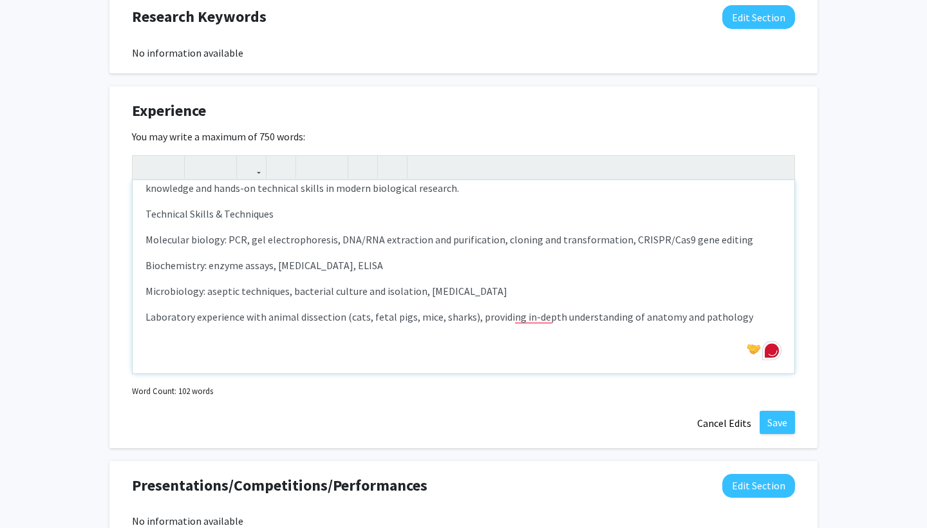
scroll to position [70, 0]
drag, startPoint x: 268, startPoint y: 220, endPoint x: 140, endPoint y: 220, distance: 127.5
click at [140, 220] on div "Research Experience – [GEOGRAPHIC_DATA] at [GEOGRAPHIC_DATA], [GEOGRAPHIC_DATA]…" at bounding box center [464, 276] width 662 height 193
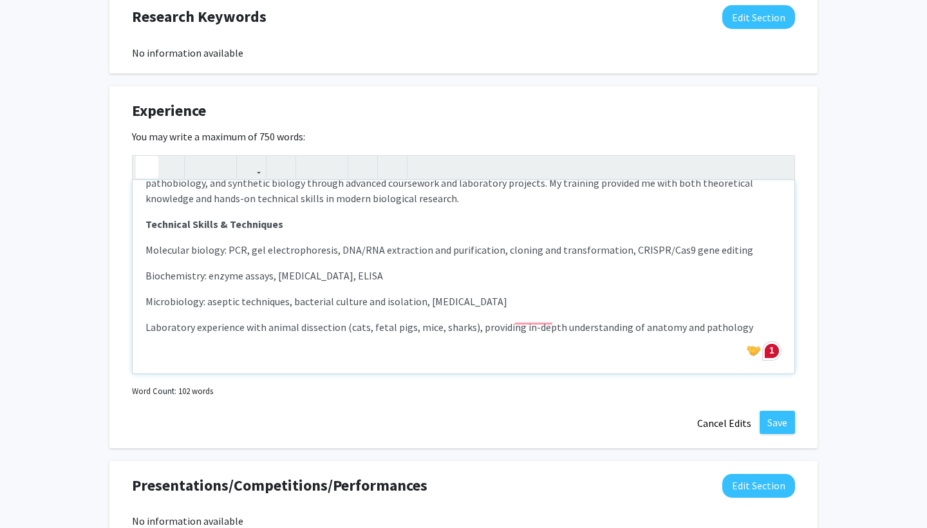
scroll to position [59, 0]
click at [236, 247] on p "Molecular biology: PCR, gel electrophoresis, DNA/RNA extraction and purificatio…" at bounding box center [464, 249] width 636 height 15
click at [743, 327] on p "Laboratory experience with animal dissection (cats, fetal pigs, mice, sharks), …" at bounding box center [464, 326] width 636 height 15
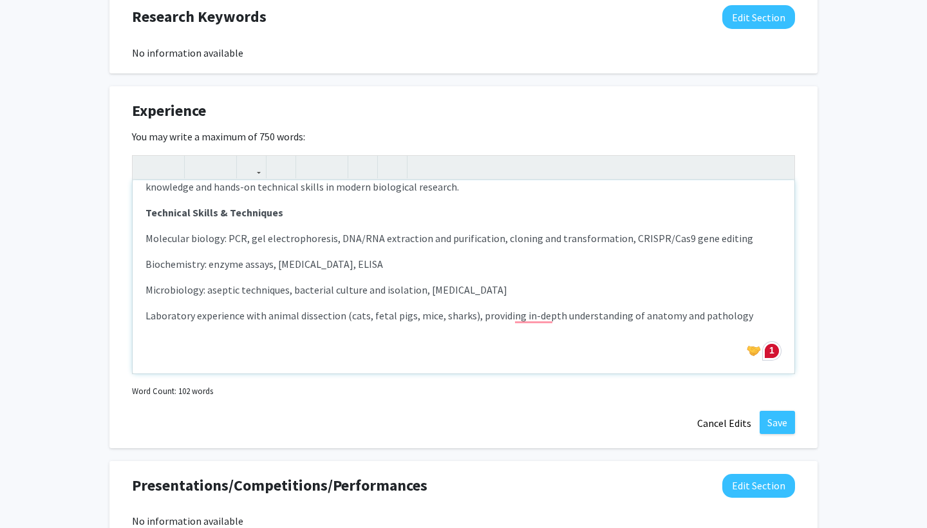
click at [193, 347] on div "Research Experience – [GEOGRAPHIC_DATA] at [GEOGRAPHIC_DATA], [GEOGRAPHIC_DATA]…" at bounding box center [464, 276] width 662 height 193
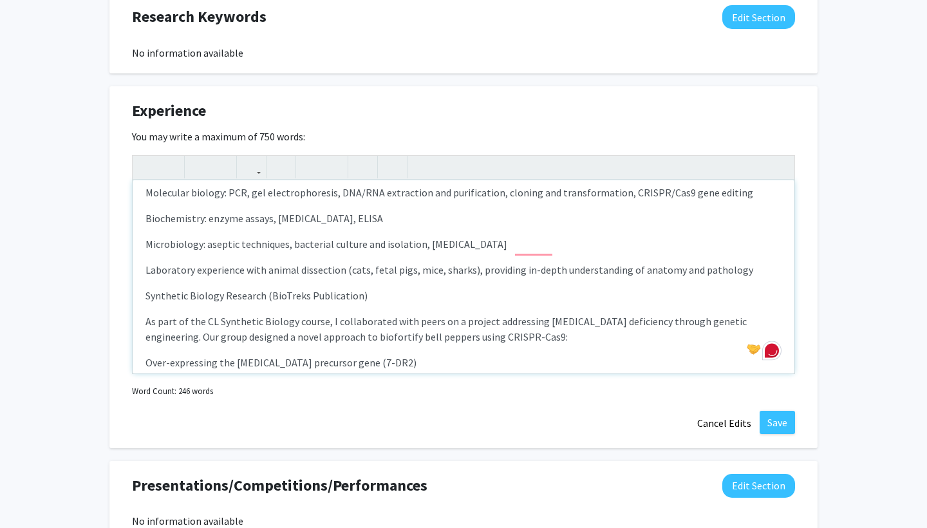
scroll to position [138, 0]
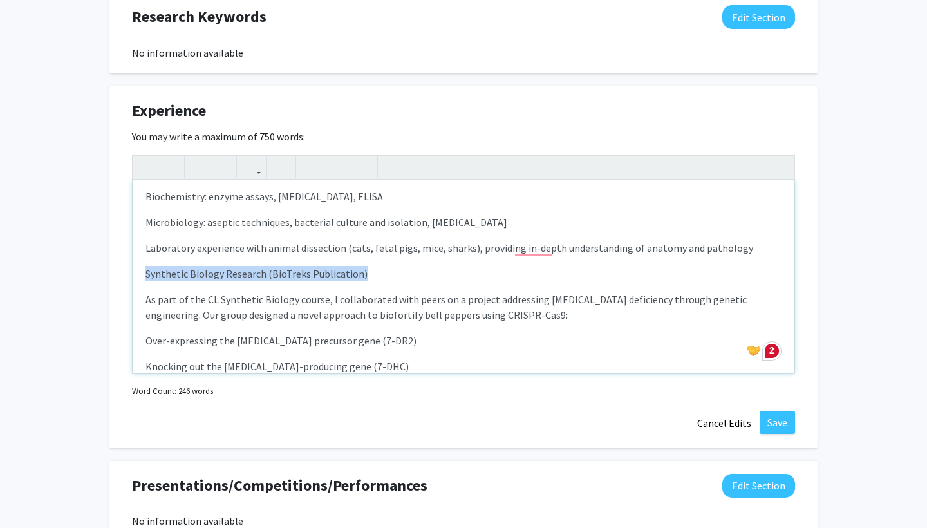
drag, startPoint x: 362, startPoint y: 281, endPoint x: 137, endPoint y: 279, distance: 224.8
click at [137, 279] on div "Research Experience – [GEOGRAPHIC_DATA] at [GEOGRAPHIC_DATA], [GEOGRAPHIC_DATA]…" at bounding box center [464, 276] width 662 height 193
click at [238, 299] on p "As part of the CL Synthetic Biology course, I collaborated with peers on a proj…" at bounding box center [464, 307] width 636 height 31
click at [144, 276] on div "Research Experience – [GEOGRAPHIC_DATA] at [GEOGRAPHIC_DATA], [GEOGRAPHIC_DATA]…" at bounding box center [464, 276] width 662 height 193
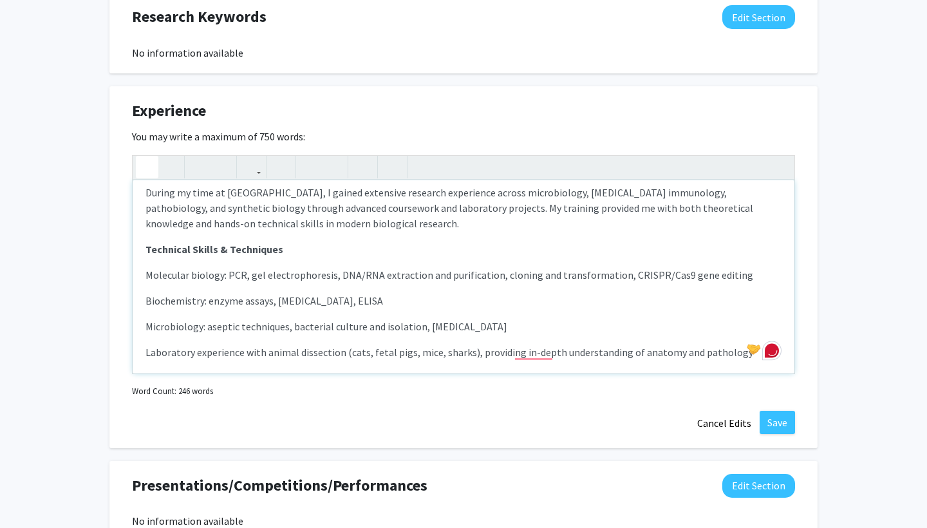
scroll to position [26, 0]
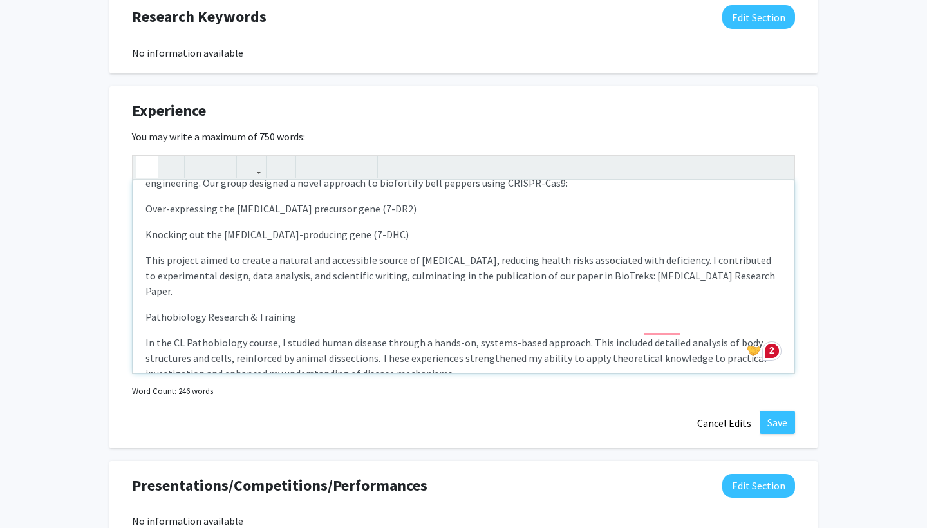
click at [146, 209] on p "Over-expressing the [MEDICAL_DATA] precursor gene (7-DR2)" at bounding box center [464, 208] width 636 height 15
click at [145, 237] on div "Research Experience – [GEOGRAPHIC_DATA] at [GEOGRAPHIC_DATA], [GEOGRAPHIC_DATA]…" at bounding box center [464, 276] width 662 height 193
click at [148, 263] on p "This project aimed to create a natural and accessible source of [MEDICAL_DATA],…" at bounding box center [464, 277] width 636 height 46
drag, startPoint x: 300, startPoint y: 305, endPoint x: 139, endPoint y: 308, distance: 161.0
click at [139, 308] on div "Research Experience – [GEOGRAPHIC_DATA] at [GEOGRAPHIC_DATA], [GEOGRAPHIC_DATA]…" at bounding box center [464, 276] width 662 height 193
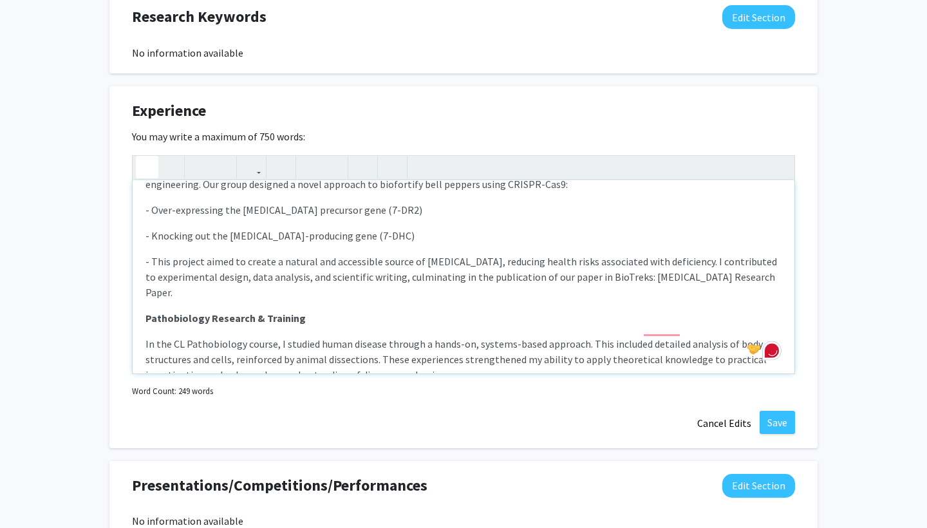
click at [319, 336] on p "In the CL Pathobiology course, I studied human disease through a hands-on, syst…" at bounding box center [464, 359] width 636 height 46
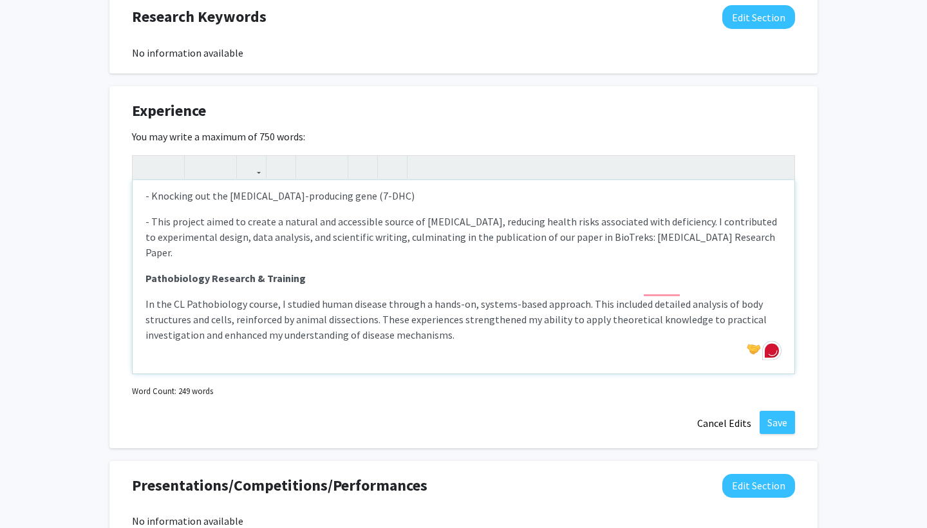
click at [146, 272] on strong "Pathobiology Research & Training" at bounding box center [226, 278] width 160 height 13
click at [145, 291] on div "Research Experience – [GEOGRAPHIC_DATA] at [GEOGRAPHIC_DATA], [GEOGRAPHIC_DATA]…" at bounding box center [464, 276] width 662 height 193
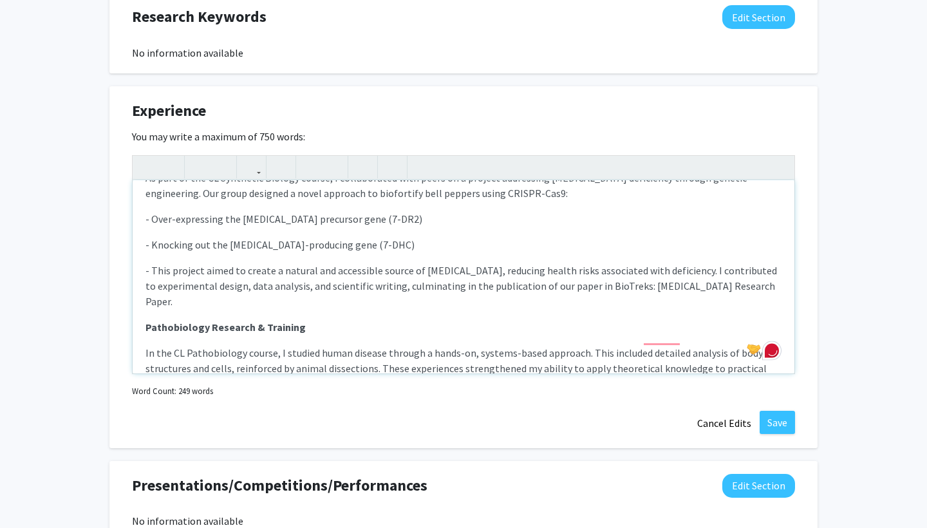
click at [144, 317] on div "Research Experience – [GEOGRAPHIC_DATA] at [GEOGRAPHIC_DATA], [GEOGRAPHIC_DATA]…" at bounding box center [464, 276] width 662 height 193
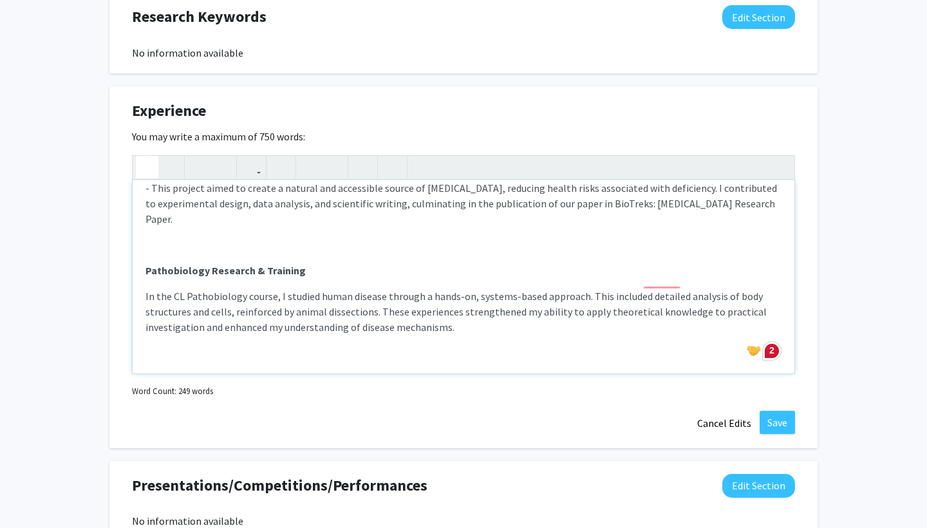
click at [179, 290] on span "In the CL Pathobiology course, I studied human disease through a hands-on, syst…" at bounding box center [457, 312] width 622 height 44
click at [267, 292] on span "In the College Level Pathobiology course, I studied human disease through a han…" at bounding box center [461, 312] width 631 height 44
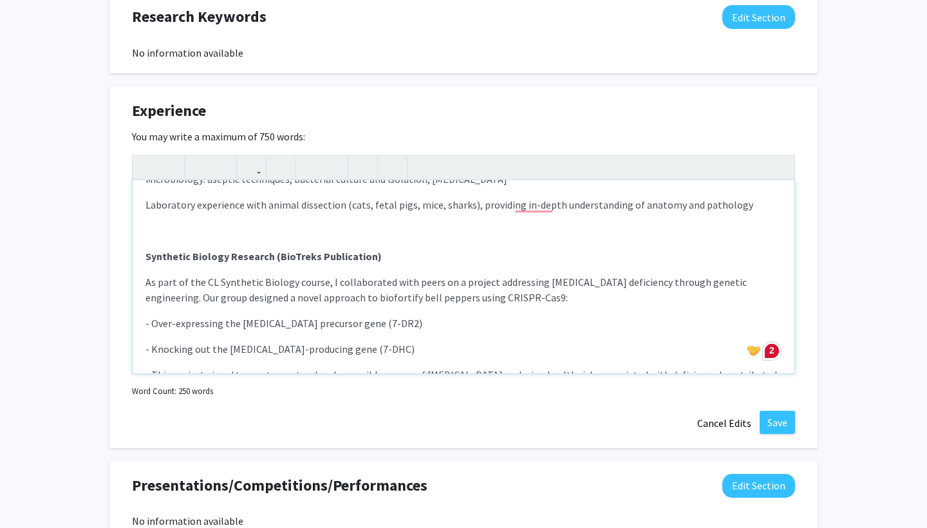
click at [211, 285] on p "As part of the CL Synthetic Biology course, I collaborated with peers on a proj…" at bounding box center [464, 289] width 636 height 31
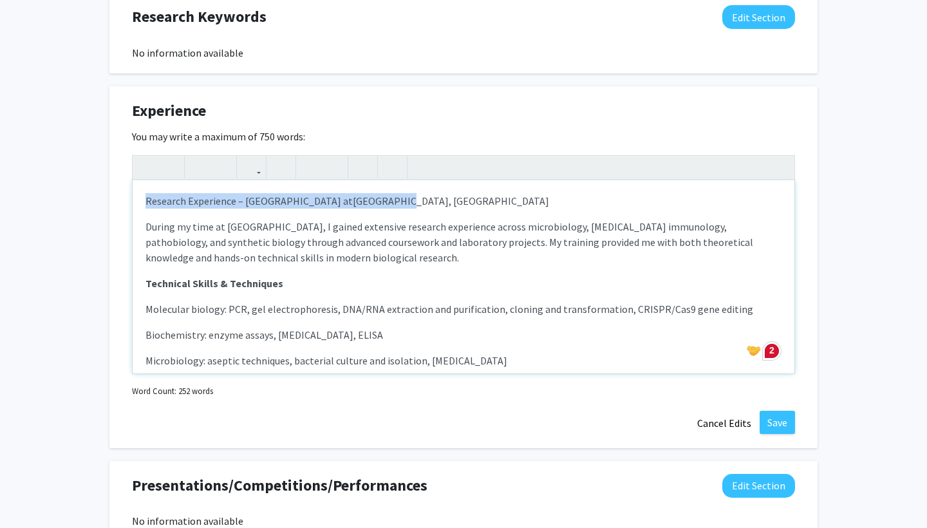
drag, startPoint x: 458, startPoint y: 202, endPoint x: 135, endPoint y: 204, distance: 323.3
click at [135, 204] on div "Research Experience – [GEOGRAPHIC_DATA] at [GEOGRAPHIC_DATA], [GEOGRAPHIC_DATA]…" at bounding box center [464, 276] width 662 height 193
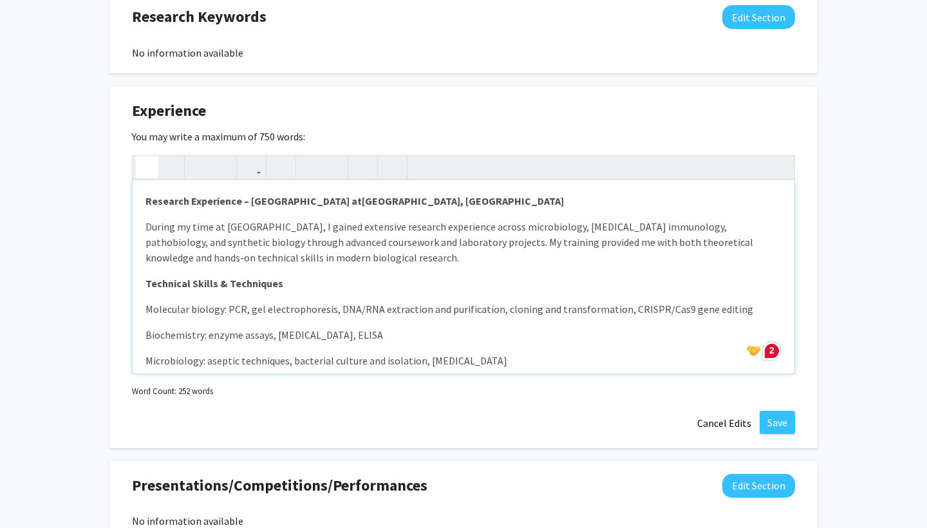
click at [292, 291] on p "Technical Skills & Techniques" at bounding box center [464, 283] width 636 height 15
click at [145, 289] on div "Research Experience – [GEOGRAPHIC_DATA] at [GEOGRAPHIC_DATA], [GEOGRAPHIC_DATA]…" at bounding box center [464, 276] width 662 height 193
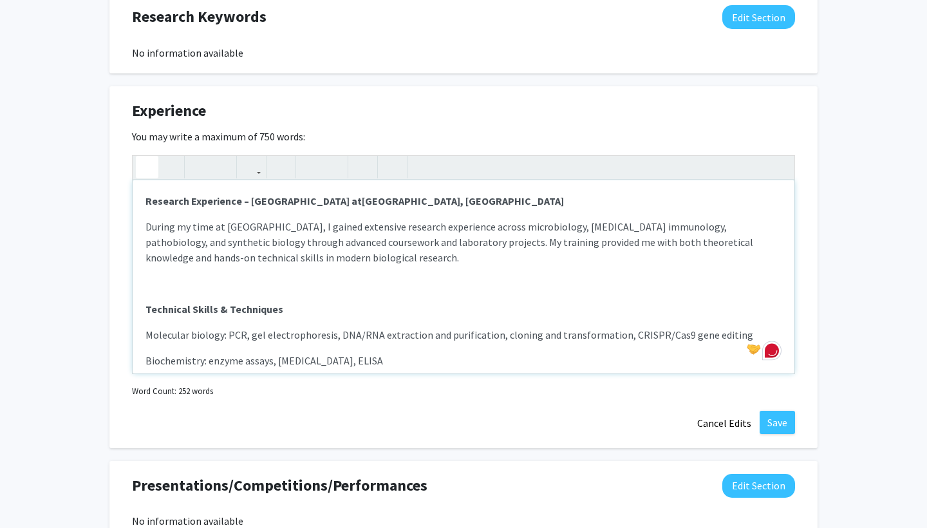
click at [246, 207] on strong "Research Experience – [GEOGRAPHIC_DATA] at [GEOGRAPHIC_DATA], [GEOGRAPHIC_DATA]" at bounding box center [355, 201] width 419 height 13
click at [382, 205] on strong "Research Experience at [GEOGRAPHIC_DATA] at [GEOGRAPHIC_DATA], [GEOGRAPHIC_DATA]" at bounding box center [358, 201] width 424 height 13
click at [455, 230] on p "During my time at [GEOGRAPHIC_DATA], I gained extensive research experience acr…" at bounding box center [464, 242] width 636 height 46
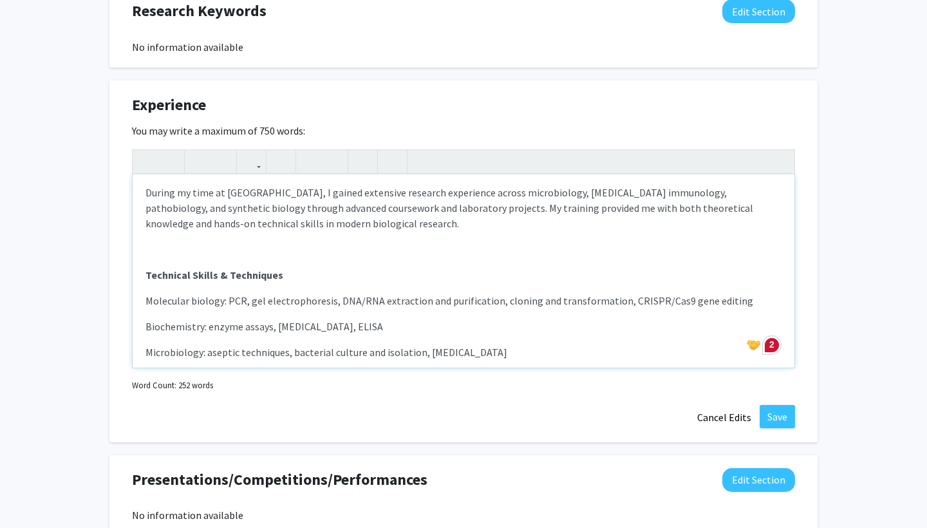
click at [539, 198] on p "During my time at [GEOGRAPHIC_DATA], I gained extensive research experience acr…" at bounding box center [464, 208] width 636 height 46
type textarea "<p><strong>Research Experience at [GEOGRAPHIC_DATA] in&nbsp;<span style="font-s…"
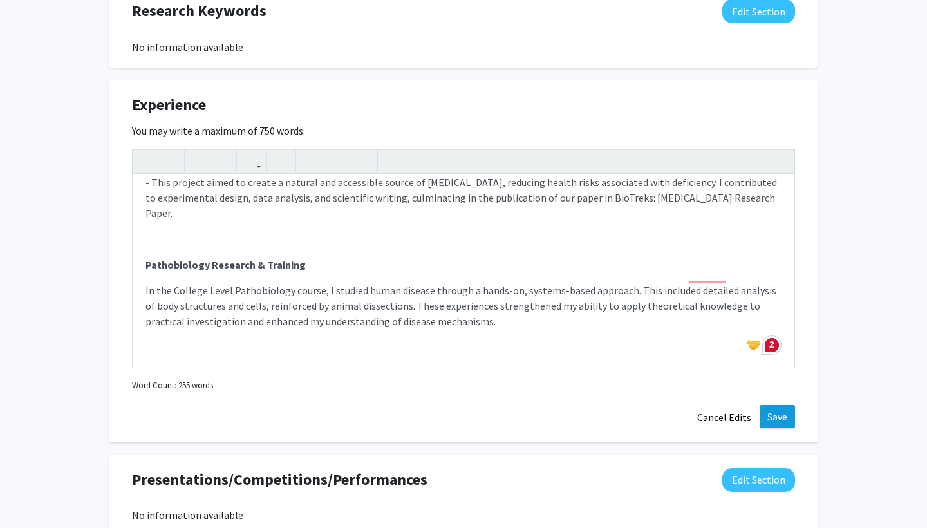
click at [780, 416] on button "Save" at bounding box center [777, 416] width 35 height 23
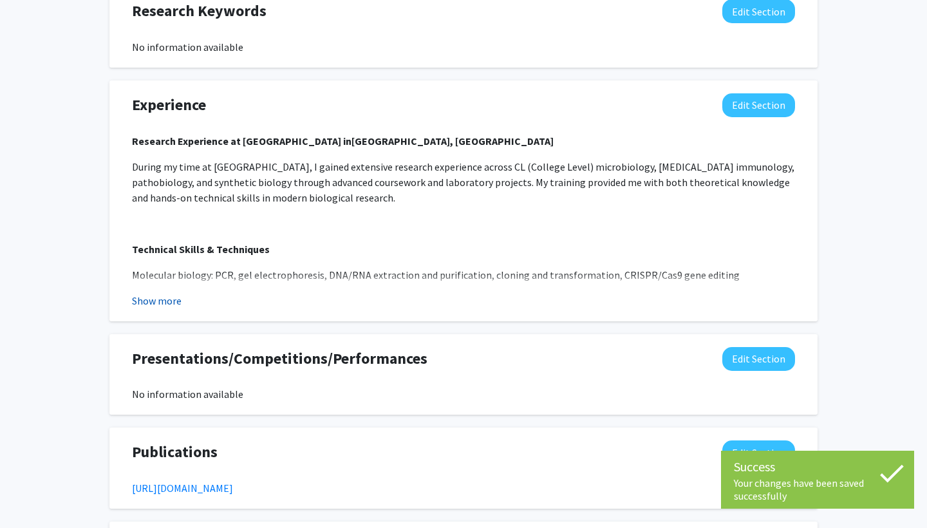
click at [151, 301] on button "Show more" at bounding box center [157, 300] width 50 height 15
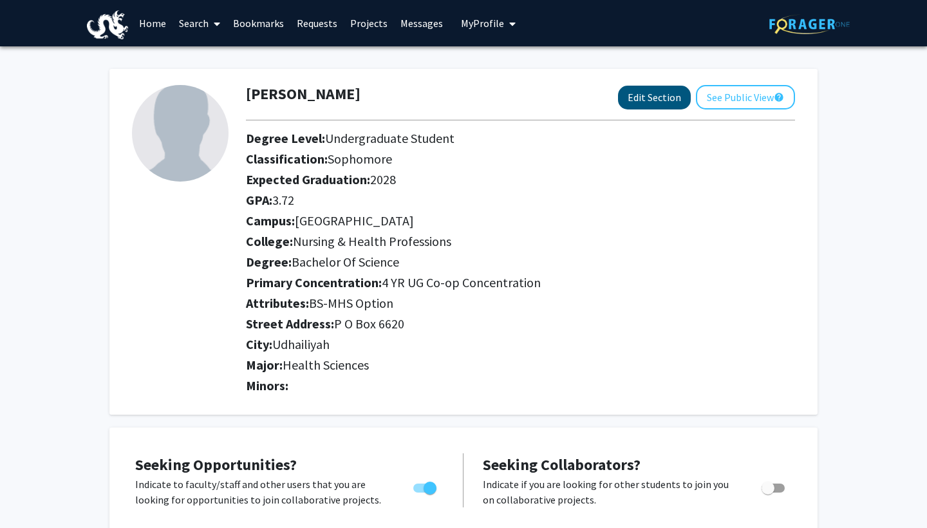
click at [669, 103] on button "Edit Section" at bounding box center [654, 98] width 73 height 24
select select "sophomore"
select select
select select "[GEOGRAPHIC_DATA]"
select select "Nursing & Health Professions"
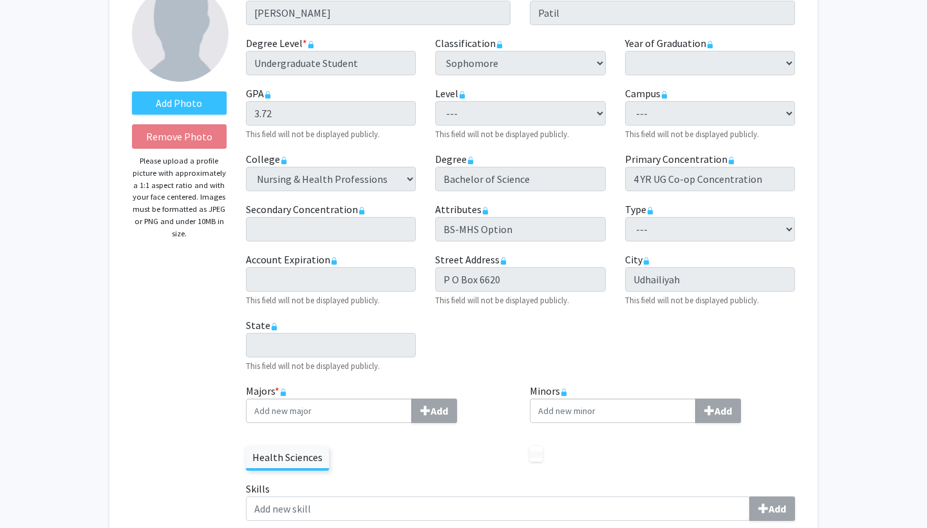
scroll to position [95, 0]
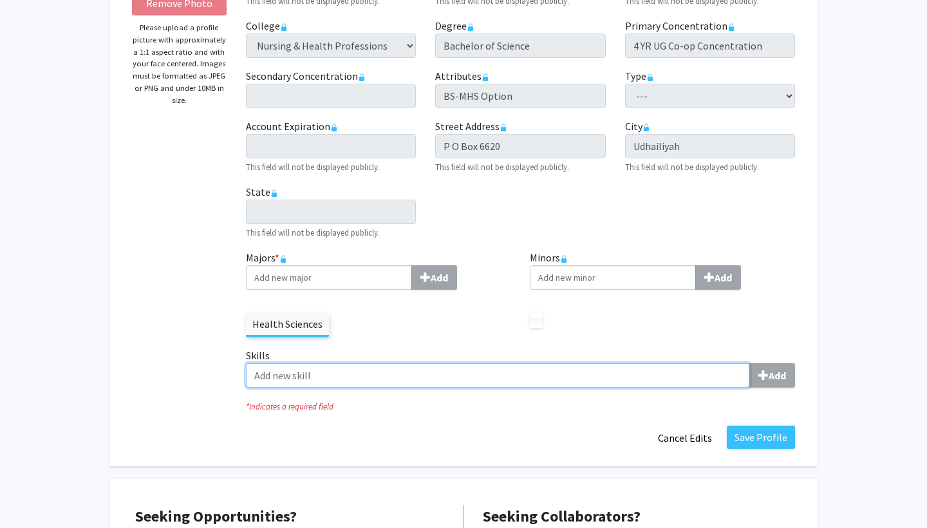
click at [422, 372] on input "Skills Add" at bounding box center [498, 375] width 504 height 24
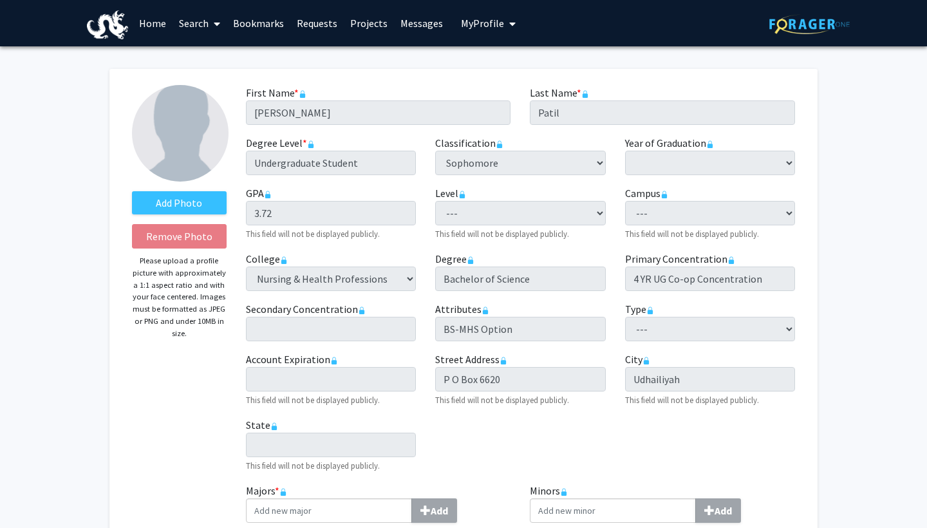
click at [527, 347] on div "First Name * required [PERSON_NAME] Last Name * required Patil Degree Level * r…" at bounding box center [520, 284] width 569 height 398
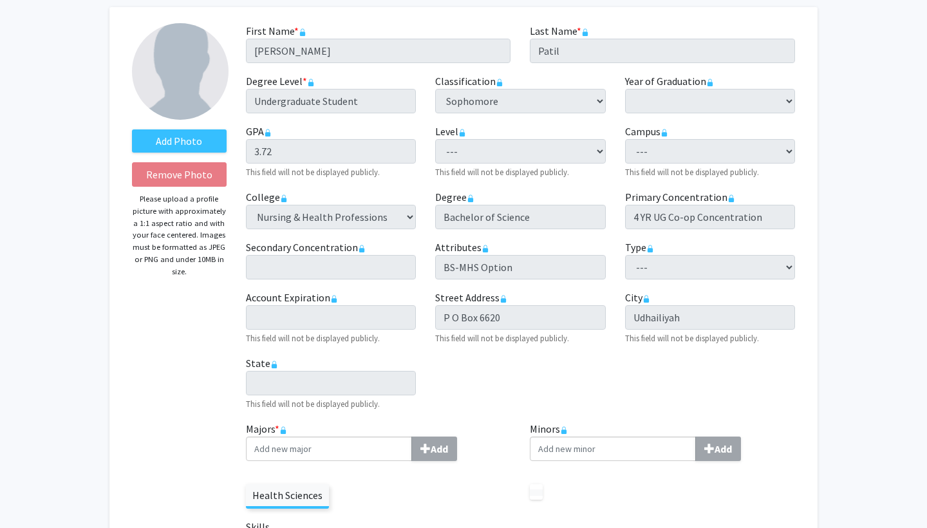
scroll to position [62, 0]
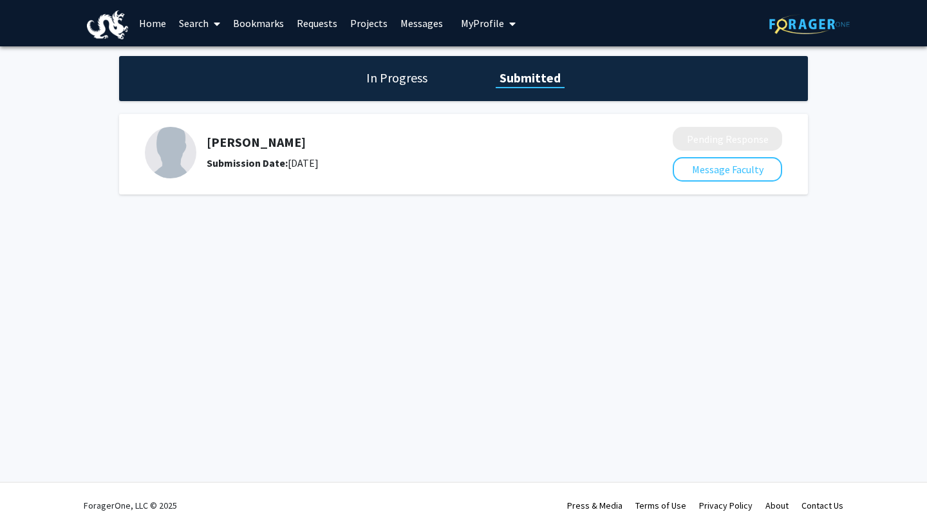
click at [470, 23] on span "My Profile" at bounding box center [482, 23] width 43 height 13
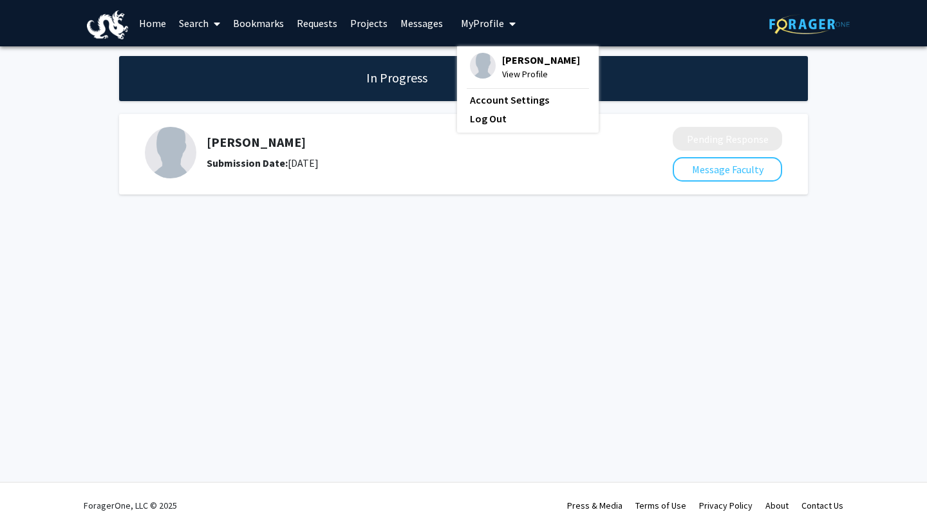
click at [509, 79] on span "View Profile" at bounding box center [541, 74] width 78 height 14
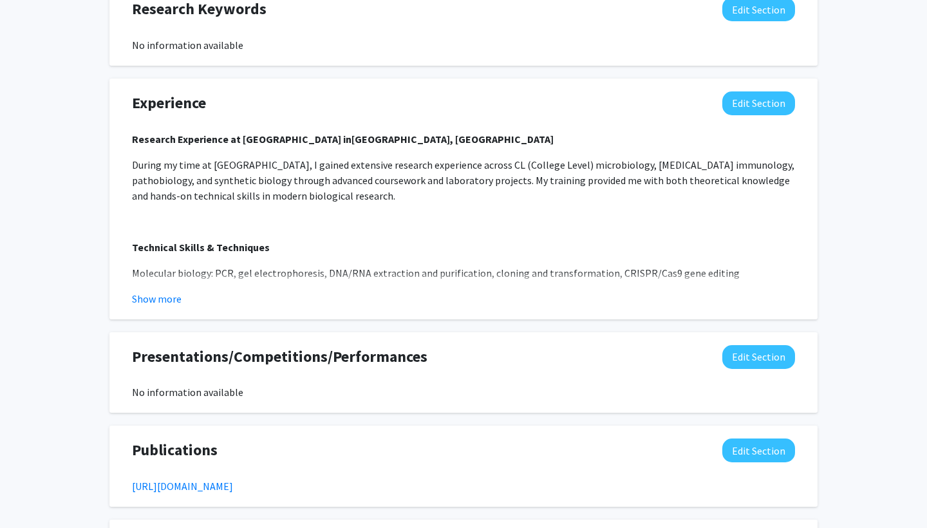
scroll to position [734, 0]
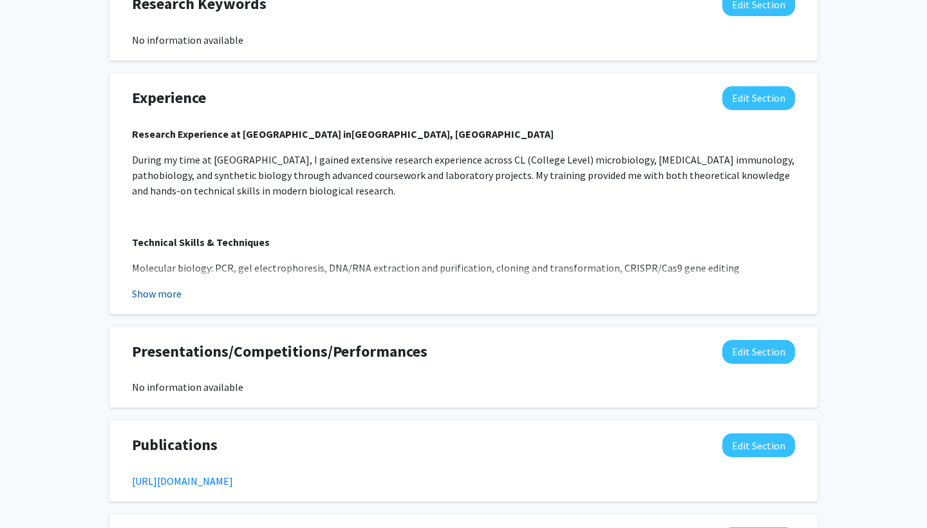
click at [152, 299] on button "Show more" at bounding box center [157, 293] width 50 height 15
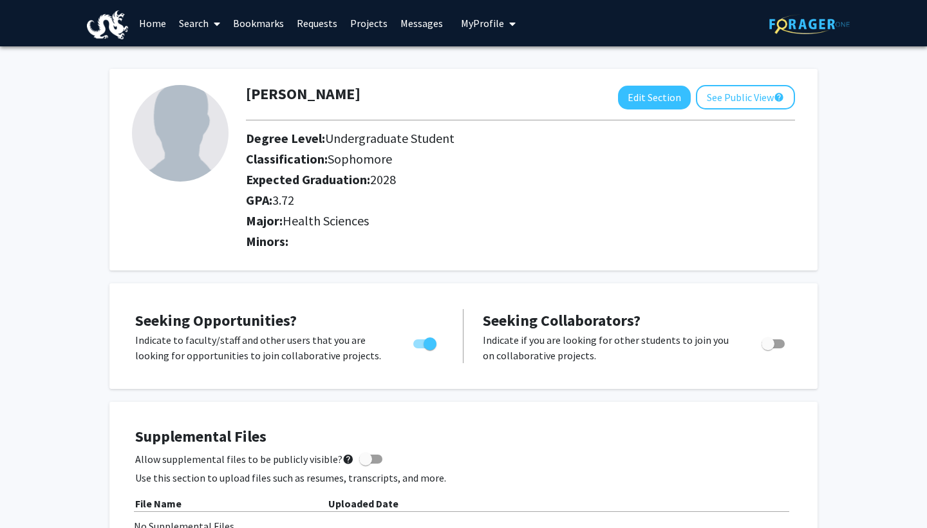
scroll to position [0, 0]
click at [154, 19] on link "Home" at bounding box center [153, 23] width 40 height 45
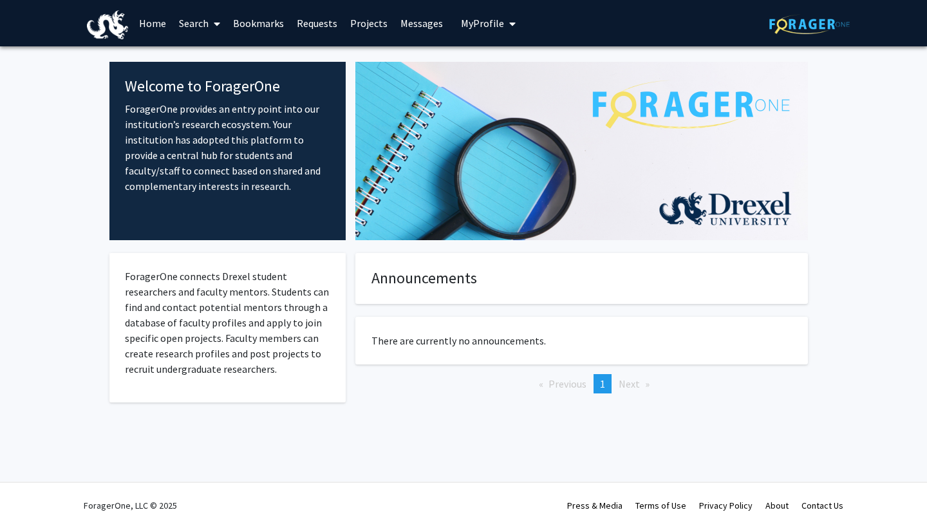
click at [198, 28] on link "Search" at bounding box center [200, 23] width 54 height 45
click at [207, 61] on span "Faculty/Staff" at bounding box center [220, 59] width 95 height 26
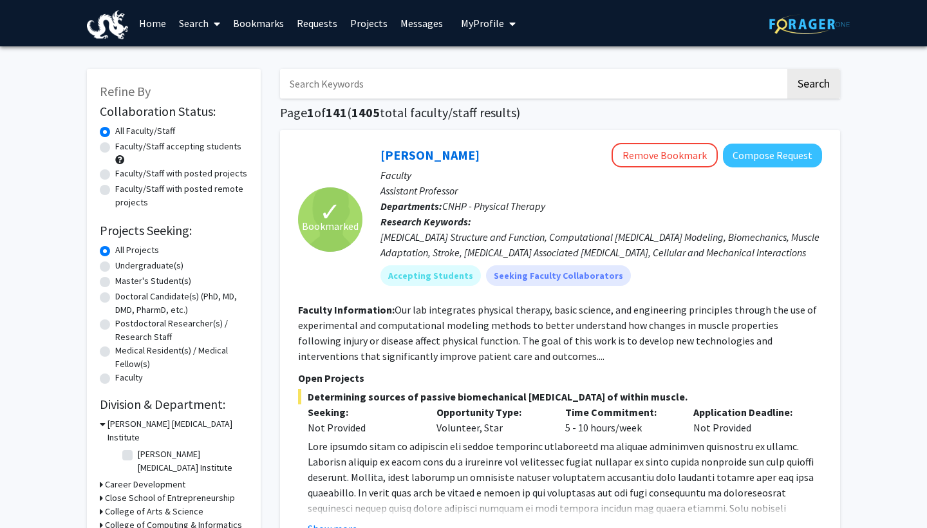
click at [346, 88] on input "Search Keywords" at bounding box center [533, 84] width 506 height 30
type input "[PERSON_NAME]"
click at [813, 86] on button "Search" at bounding box center [814, 84] width 53 height 30
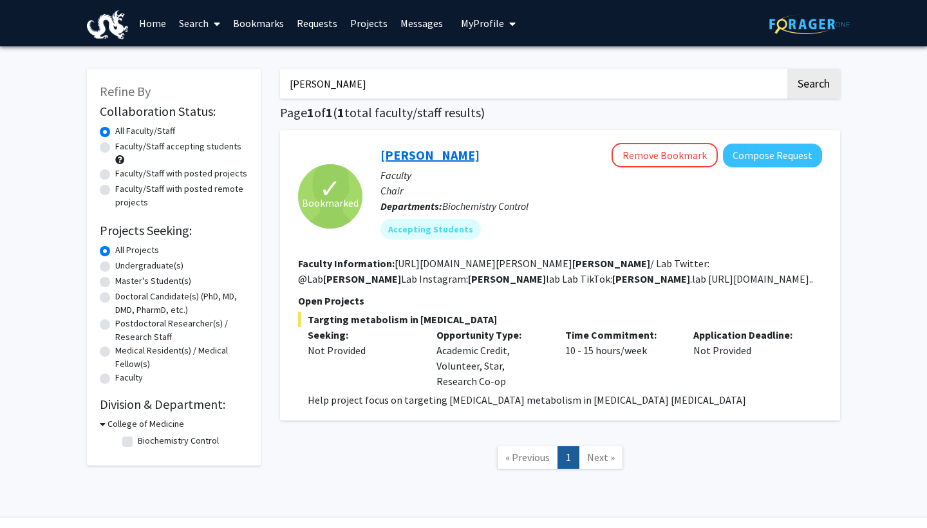
click at [439, 160] on link "[PERSON_NAME]" at bounding box center [430, 155] width 99 height 16
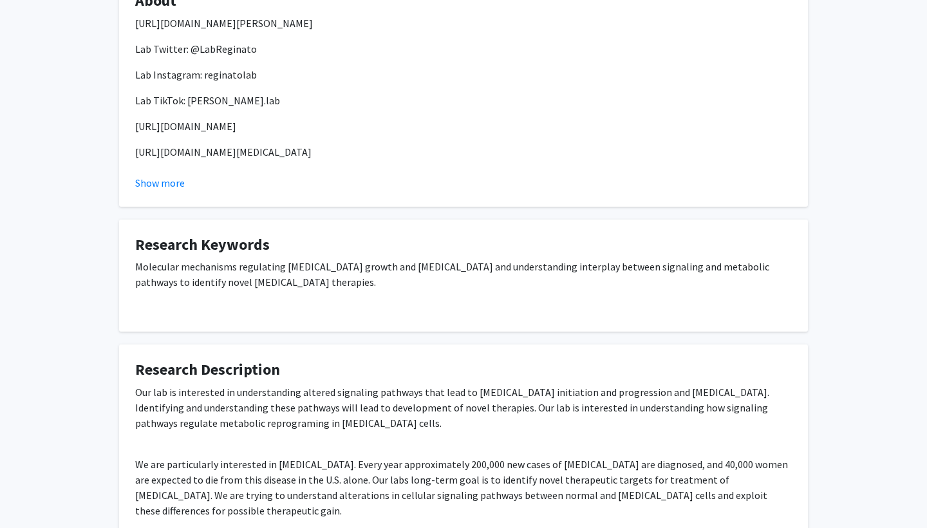
scroll to position [431, 0]
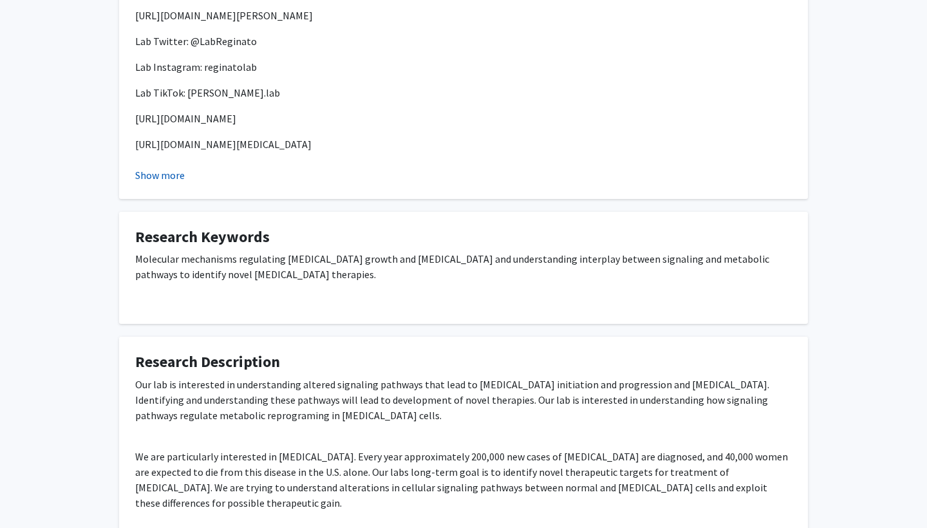
click at [151, 174] on button "Show more" at bounding box center [160, 174] width 50 height 15
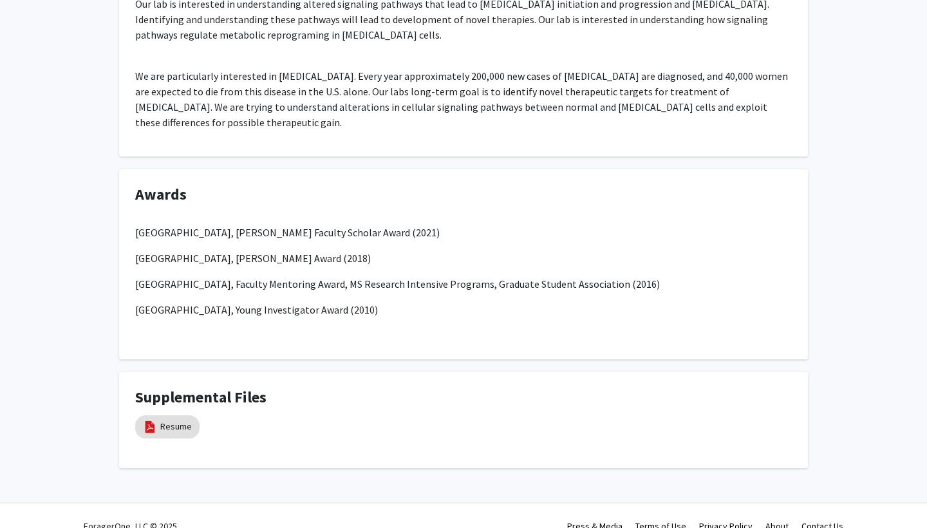
scroll to position [837, 0]
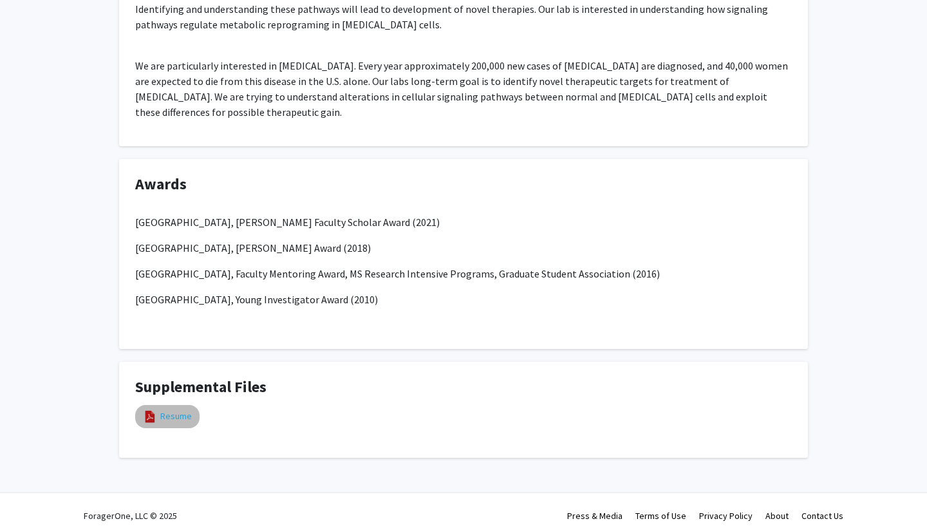
click at [171, 423] on link "Resume" at bounding box center [176, 417] width 32 height 14
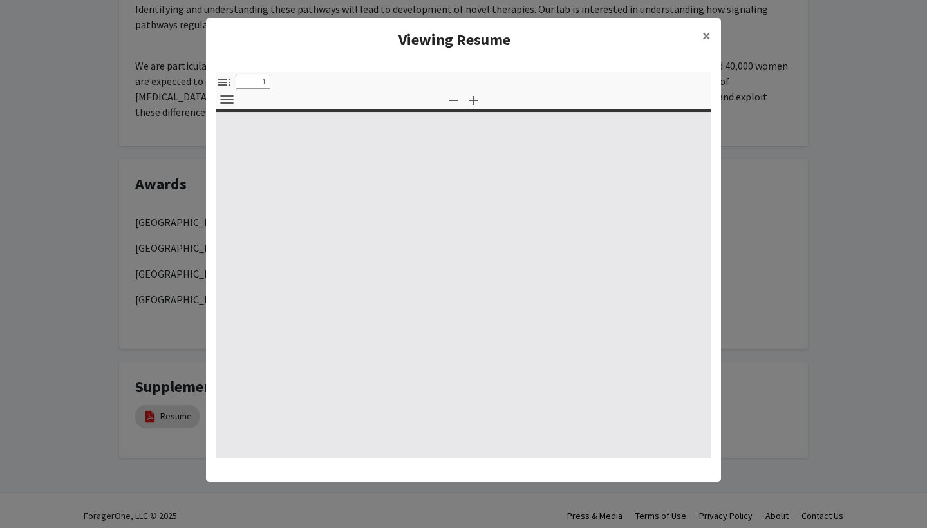
select select "custom"
type input "0"
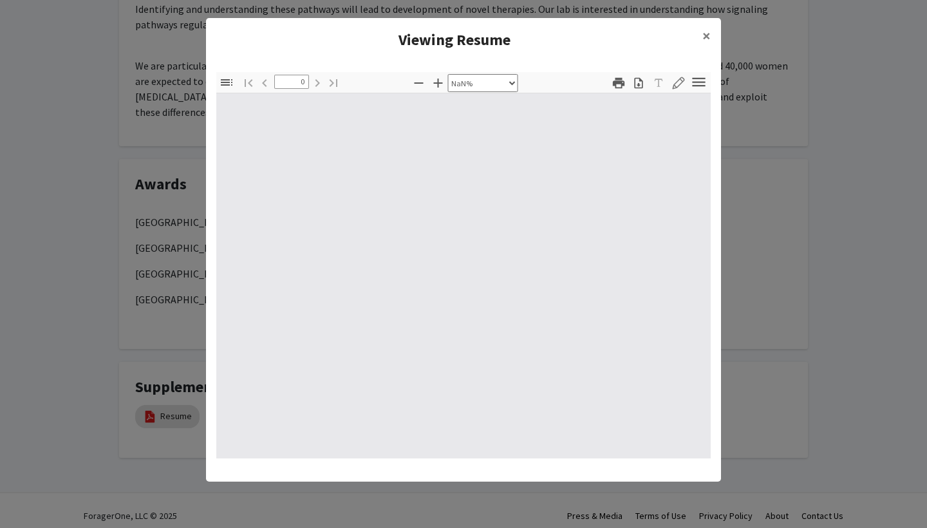
select select "auto"
type input "1"
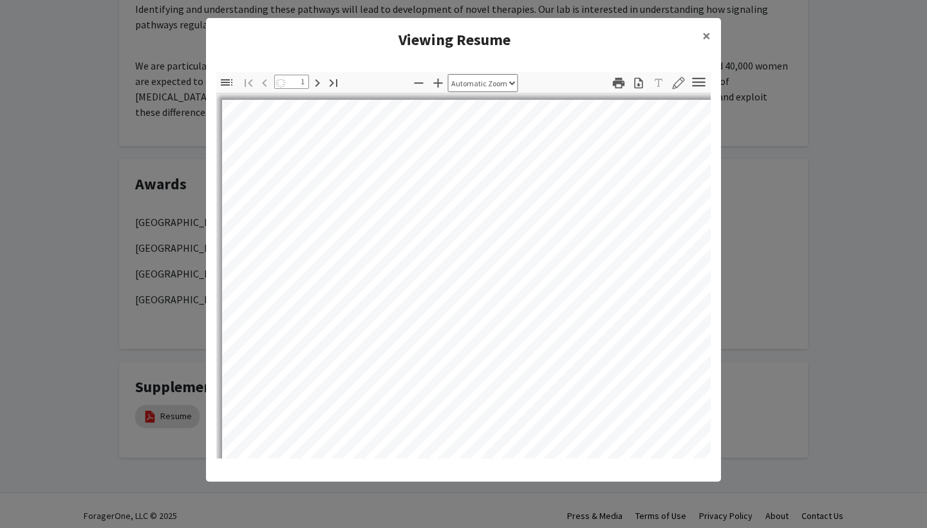
select select "auto"
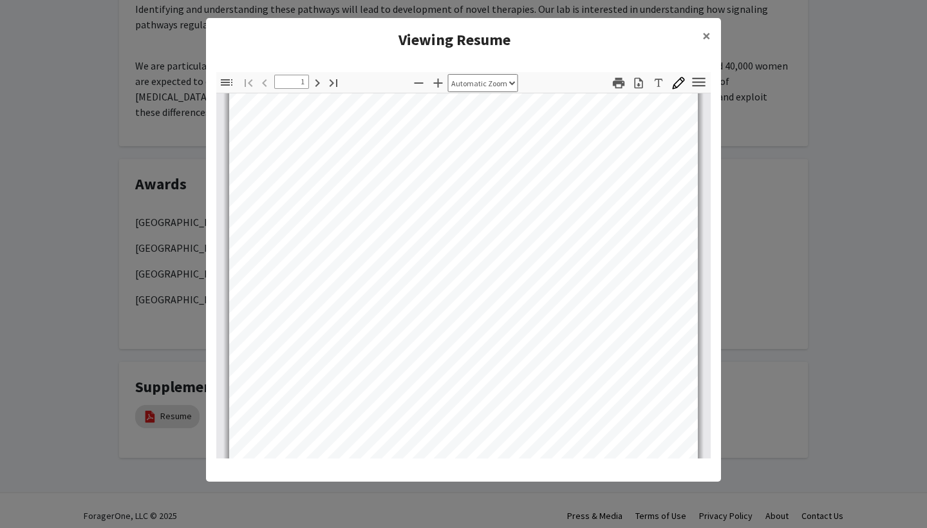
scroll to position [248, 0]
type input "4"
click at [702, 37] on button "×" at bounding box center [706, 36] width 29 height 36
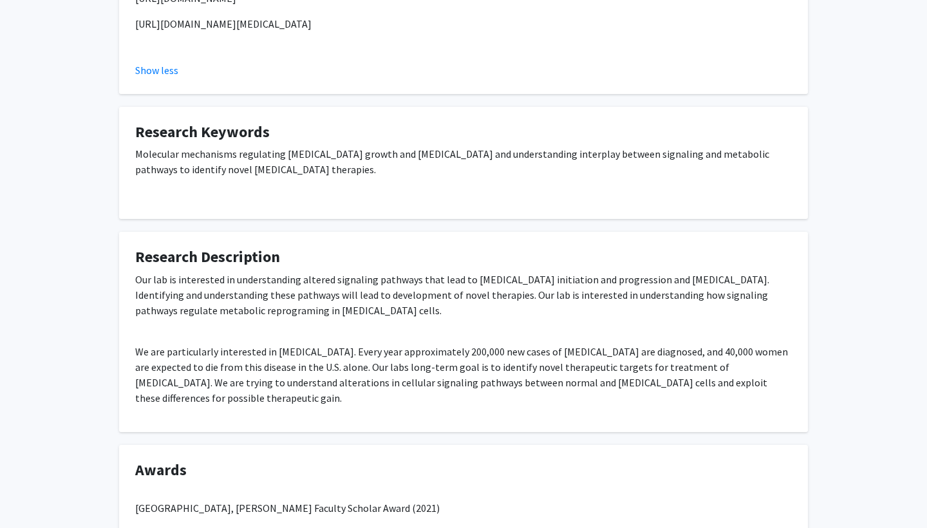
scroll to position [601, 0]
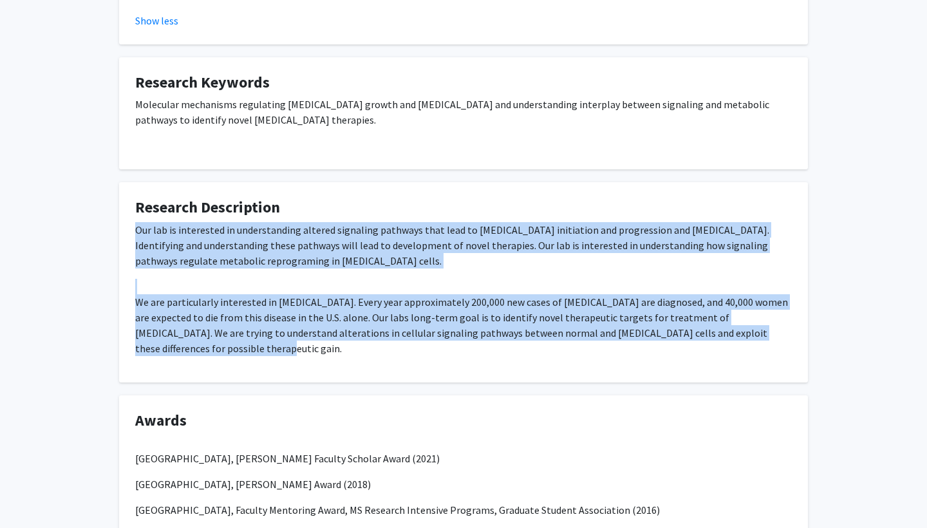
drag, startPoint x: 168, startPoint y: 358, endPoint x: 99, endPoint y: 238, distance: 138.2
click at [99, 238] on div "[PERSON_NAME] Remove Bookmark Compose Request Titles: Chair Degrees: PhD Office…" at bounding box center [463, 90] width 927 height 1291
copy div "Our lab is interested in understanding altered signaling pathways that lead to …"
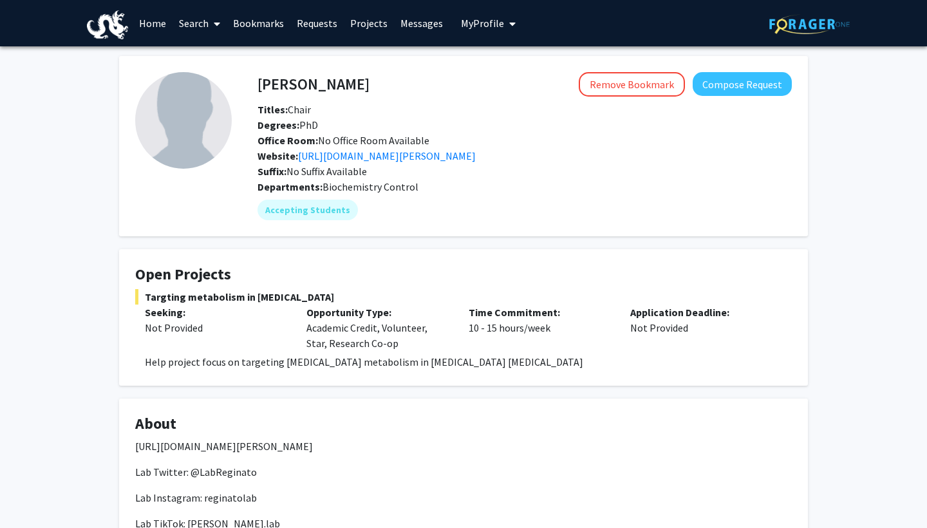
scroll to position [0, 0]
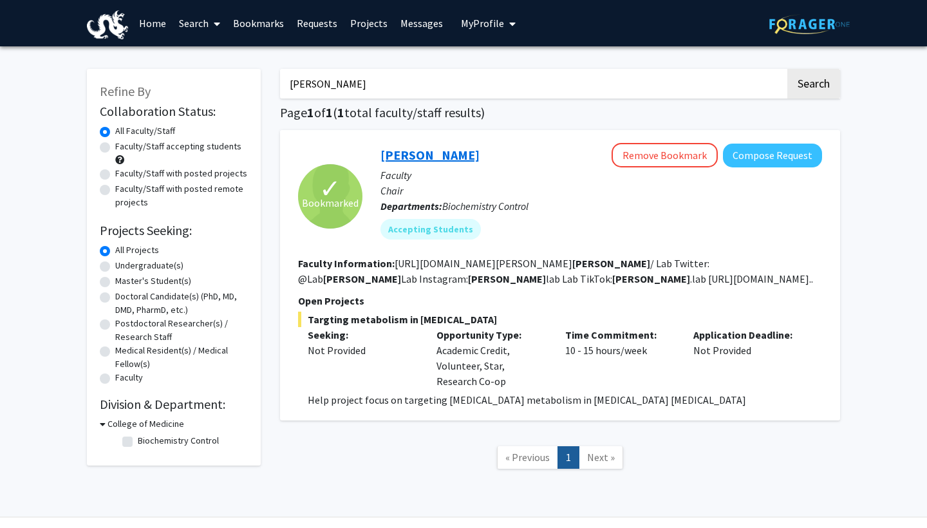
click at [429, 158] on link "[PERSON_NAME]" at bounding box center [430, 155] width 99 height 16
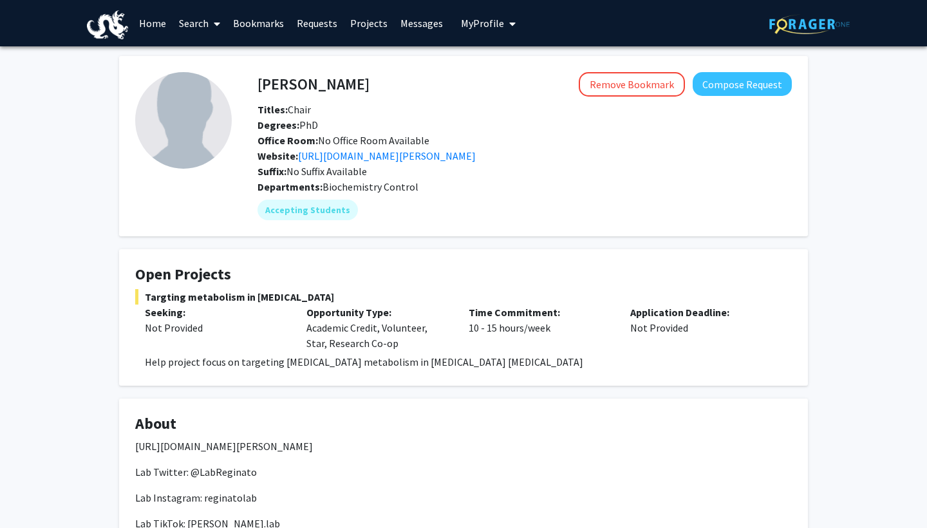
scroll to position [22, 0]
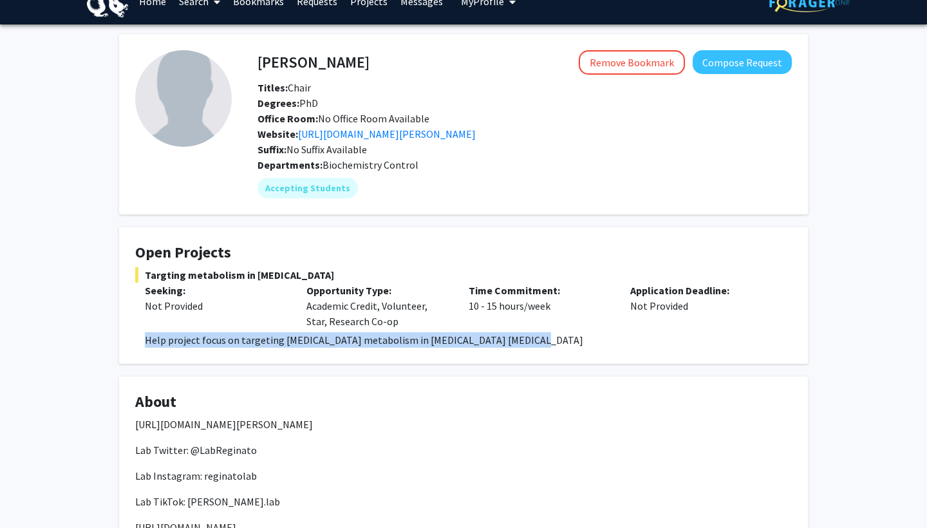
drag, startPoint x: 530, startPoint y: 341, endPoint x: 144, endPoint y: 340, distance: 386.4
click at [144, 340] on fg-read-more "Help project focus on targeting [MEDICAL_DATA] metabolism in [MEDICAL_DATA] [ME…" at bounding box center [463, 339] width 657 height 15
copy p "Help project focus on targeting [MEDICAL_DATA] metabolism in [MEDICAL_DATA] [ME…"
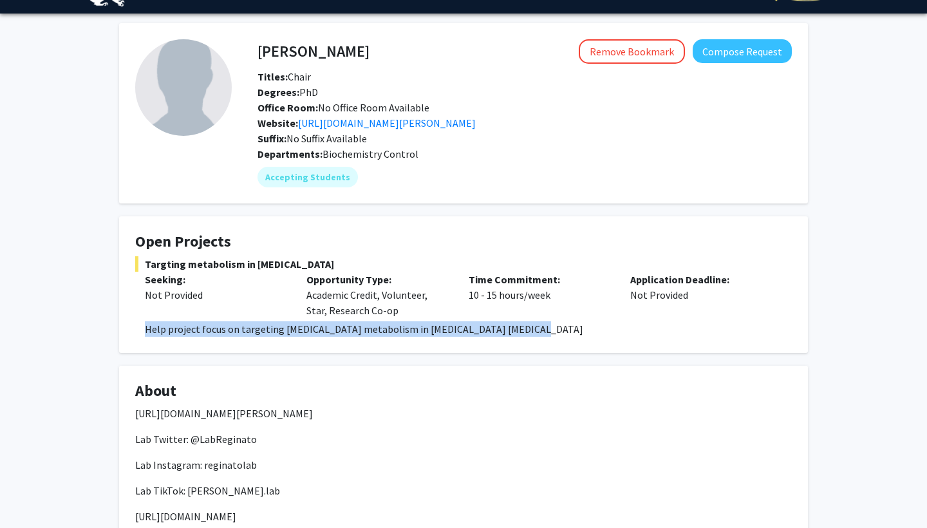
scroll to position [33, 0]
click at [733, 58] on button "Compose Request" at bounding box center [742, 51] width 99 height 24
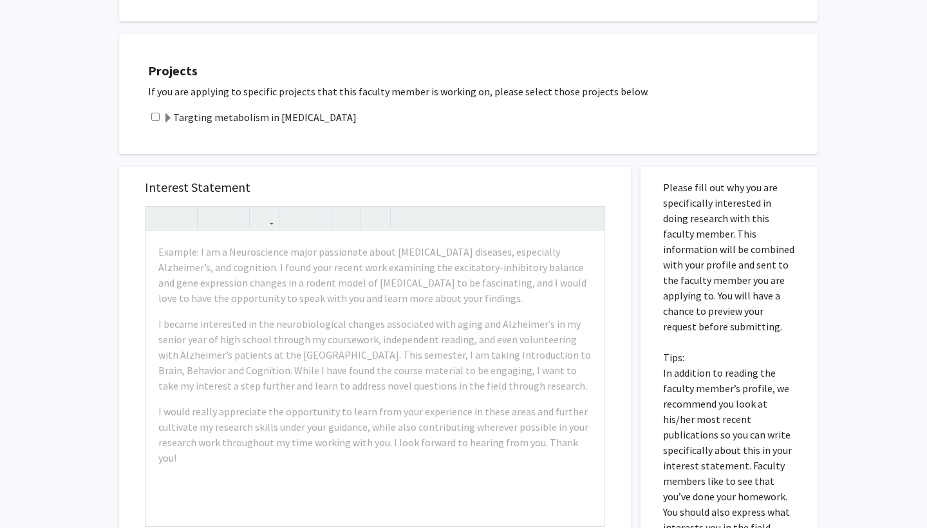
scroll to position [443, 0]
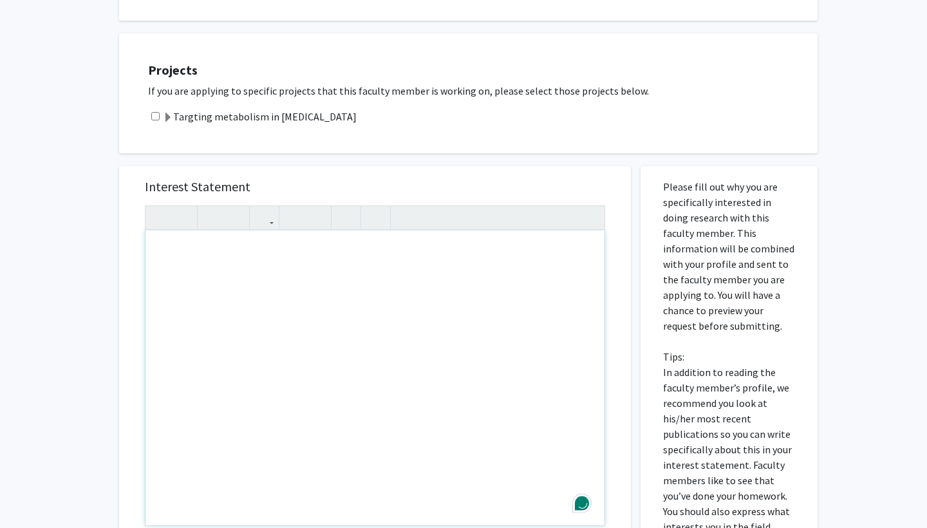
click at [197, 258] on div "Note to users with screen readers: Please press Alt+0 or Option+0 to deactivate…" at bounding box center [375, 378] width 459 height 295
paste div "Note to users with screen readers: Please press Alt+0 or Option+0 to deactivate…"
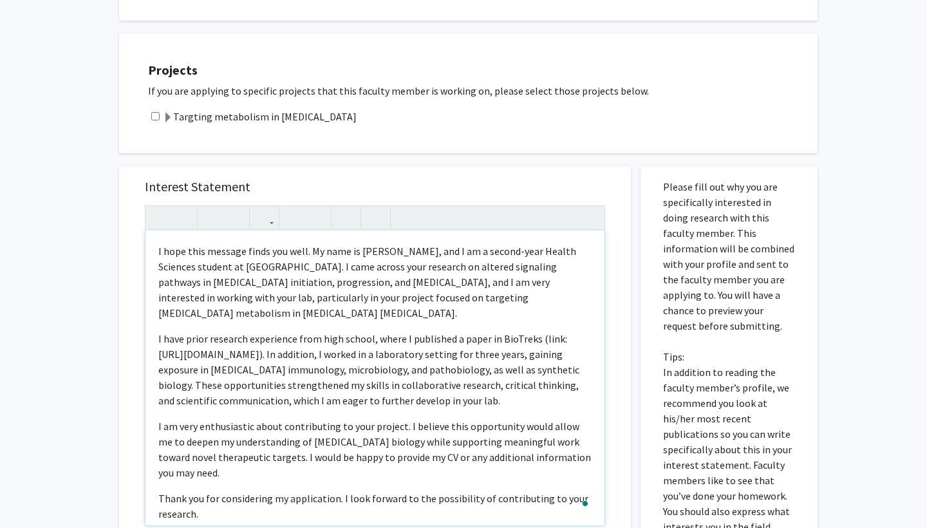
type textarea "<p>I hope this message finds you well. My name is [PERSON_NAME], and I am a sec…"
click at [158, 253] on div "I hope this message finds you well. My name is [PERSON_NAME], and I am a second…" at bounding box center [375, 378] width 459 height 295
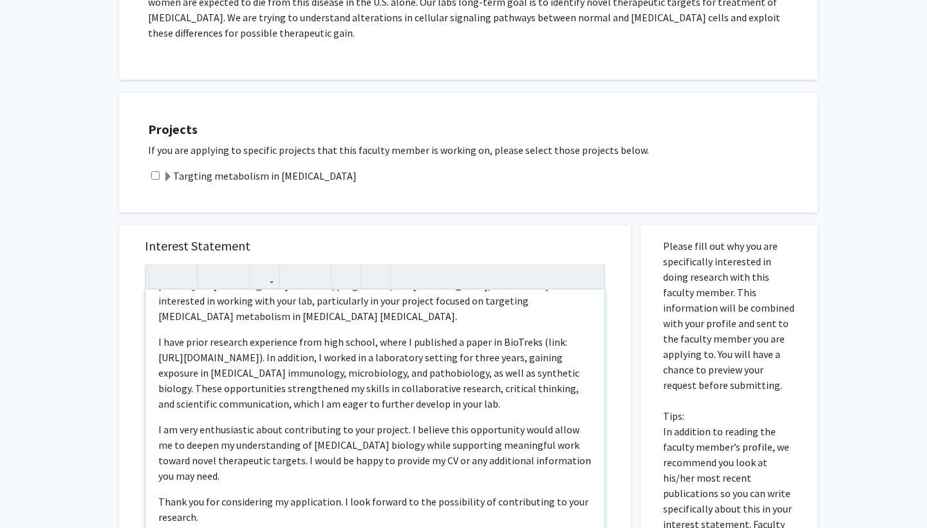
scroll to position [71, 0]
drag, startPoint x: 158, startPoint y: 362, endPoint x: 287, endPoint y: 365, distance: 128.2
click at [287, 365] on p "I have prior research experience from high school, where I published a paper in…" at bounding box center [374, 373] width 433 height 77
copy p "[URL][DOMAIN_NAME]"
type textarea "Good Afternoon [PERSON_NAME],&nbsp;<br><p>I hope this message finds you well. M…"
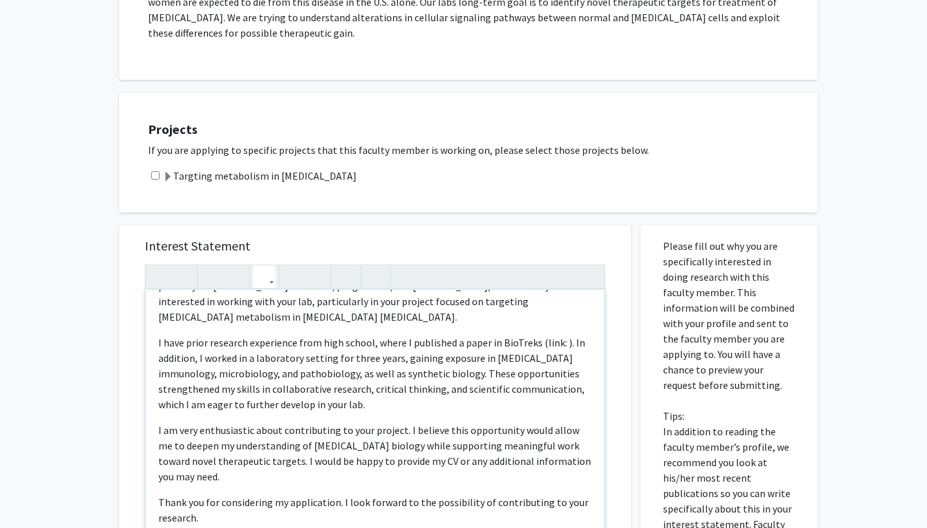
click at [267, 280] on icon "button" at bounding box center [264, 276] width 11 height 21
click at [285, 300] on div "Good Afternoon [PERSON_NAME], I hope this message finds you well. My name is [P…" at bounding box center [375, 425] width 460 height 321
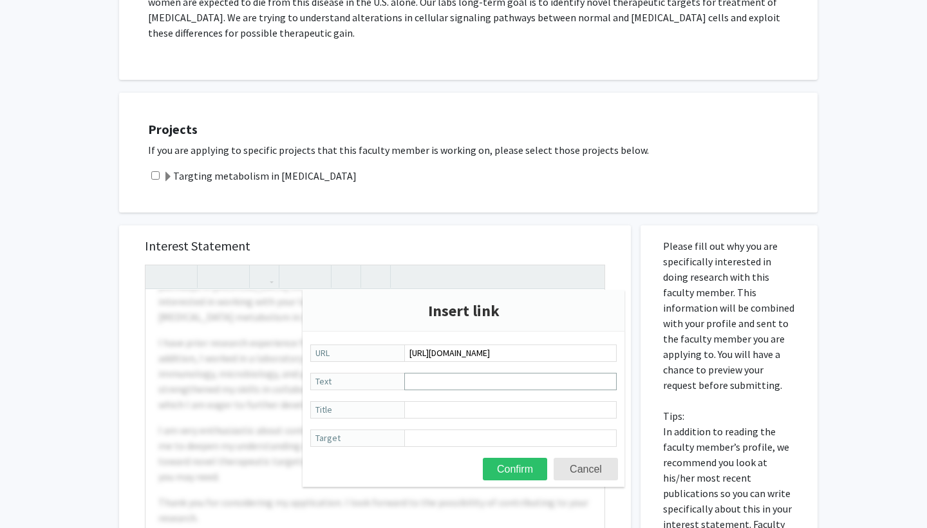
type input "[URL][DOMAIN_NAME]"
click at [430, 384] on input "Text" at bounding box center [510, 381] width 213 height 17
paste input "[URL][DOMAIN_NAME]"
type input "[URL][DOMAIN_NAME]"
click at [533, 462] on button "Confirm" at bounding box center [515, 469] width 64 height 23
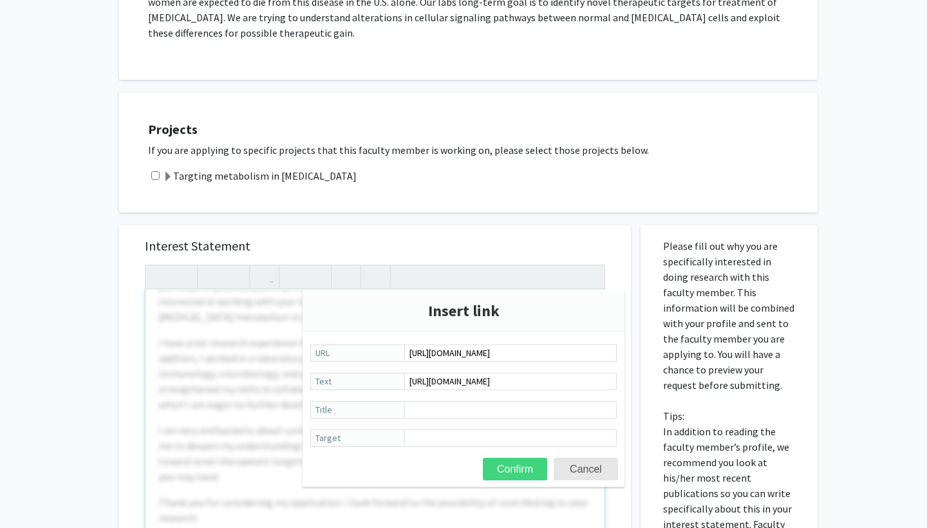
type textarea "Good Afternoon [PERSON_NAME],&nbsp;<br><p>I hope this message finds you well. M…"
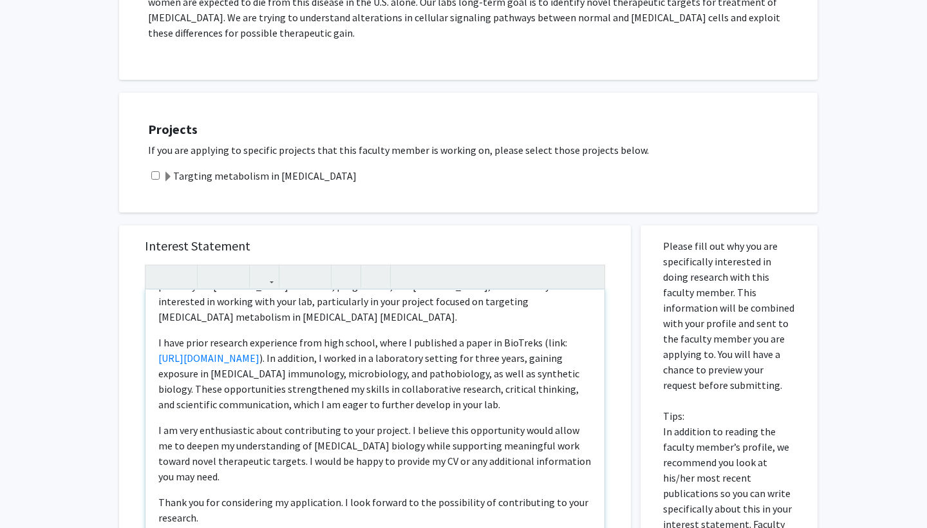
click at [372, 374] on p "I have prior research experience from high school, where I published a paper in…" at bounding box center [374, 373] width 433 height 77
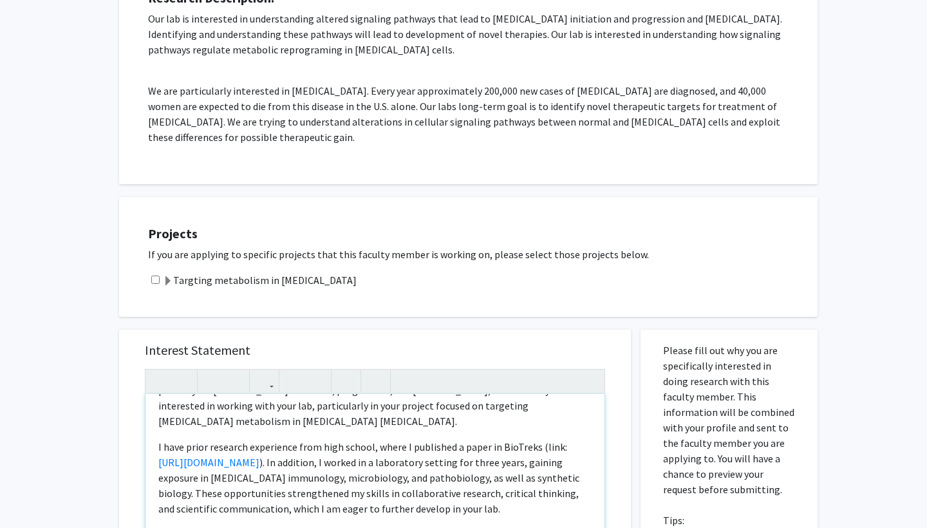
scroll to position [283, 0]
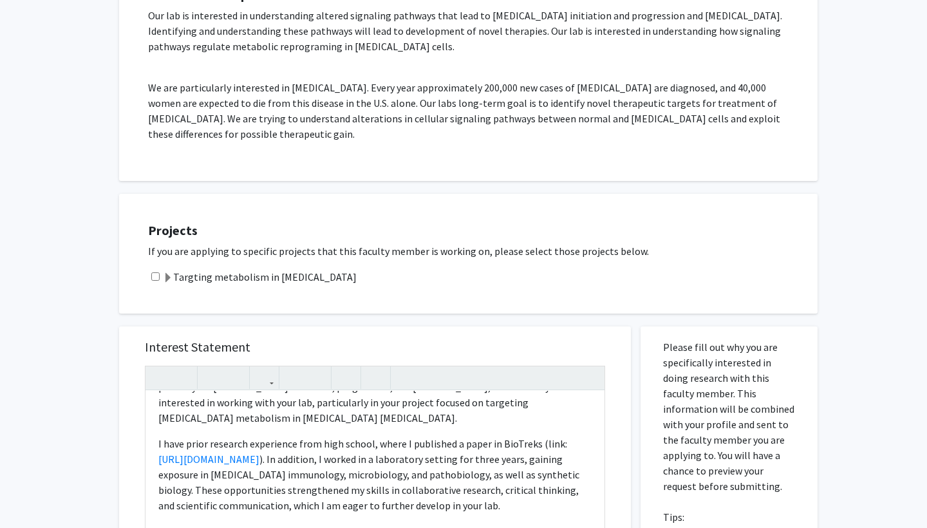
click at [254, 277] on label "Targting metabolism in [MEDICAL_DATA]" at bounding box center [260, 276] width 194 height 15
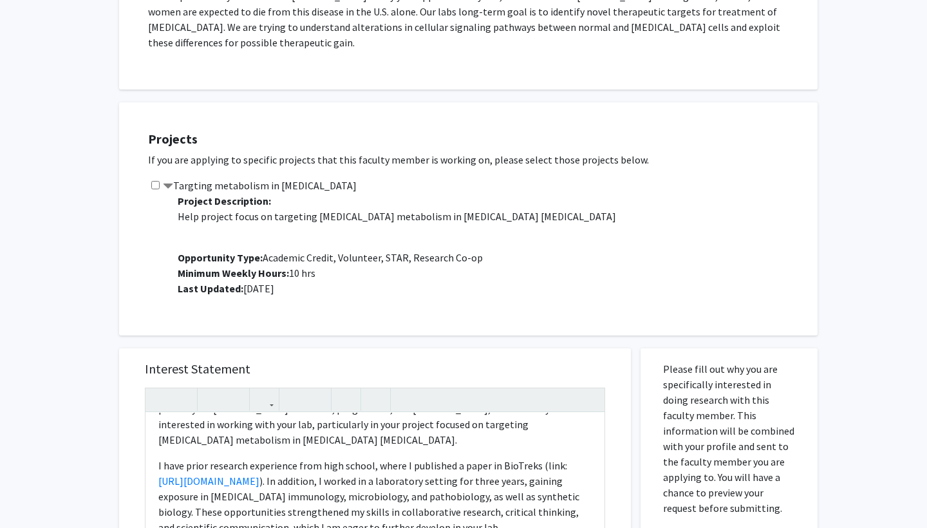
scroll to position [471, 0]
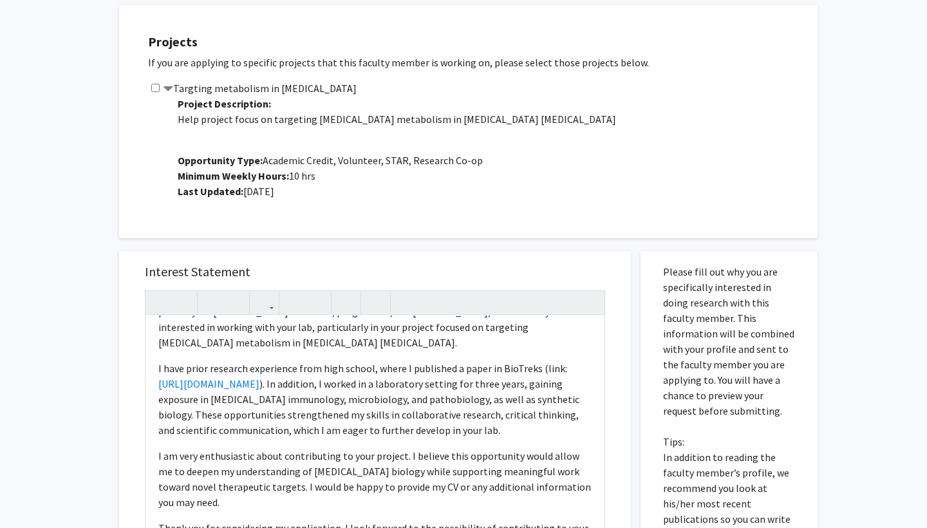
click at [157, 92] on input "checkbox" at bounding box center [155, 88] width 8 height 8
checkbox input "true"
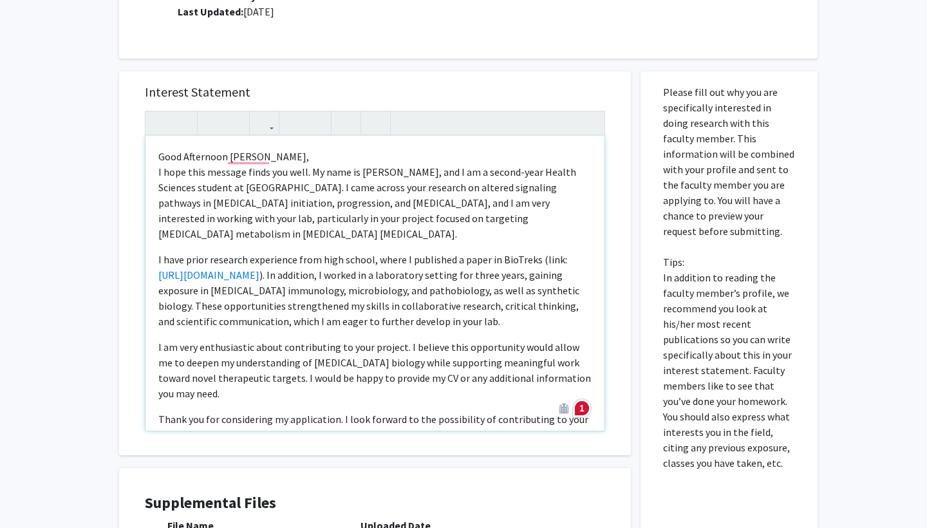
scroll to position [0, 0]
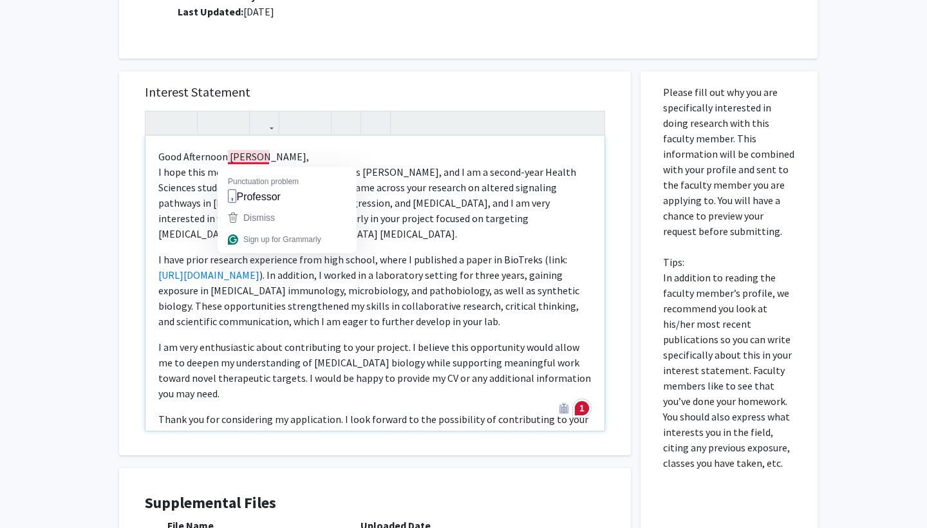
click at [373, 175] on p "I hope this message finds you well. My name is [PERSON_NAME], and I am a second…" at bounding box center [374, 202] width 433 height 77
click at [406, 211] on p "I hope this message finds you well. My name is [PERSON_NAME], and I am a second…" at bounding box center [374, 202] width 433 height 77
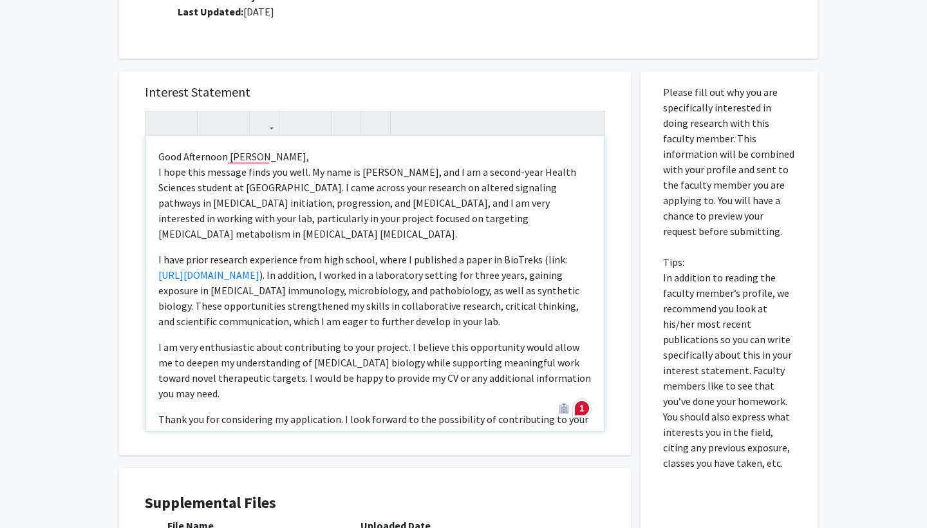
click at [287, 236] on p "I hope this message finds you well. My name is [PERSON_NAME], and I am a second…" at bounding box center [374, 202] width 433 height 77
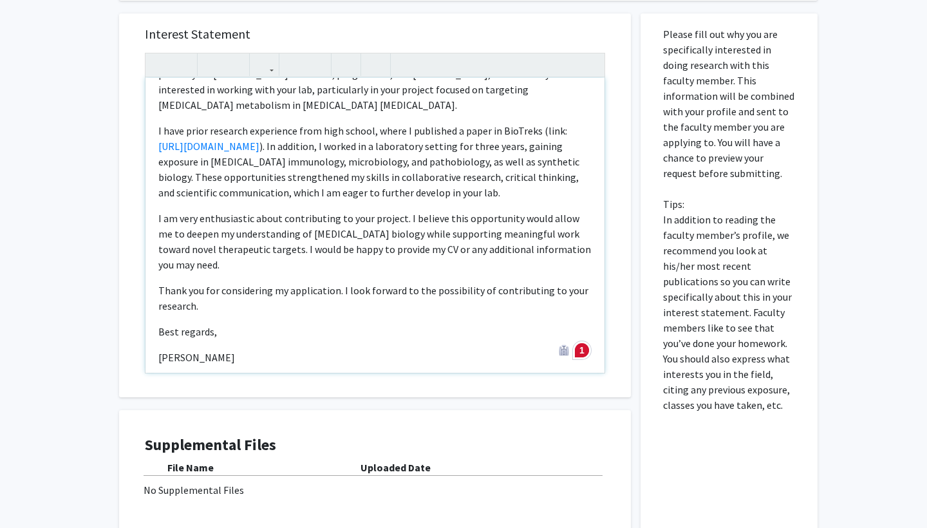
scroll to position [730, 0]
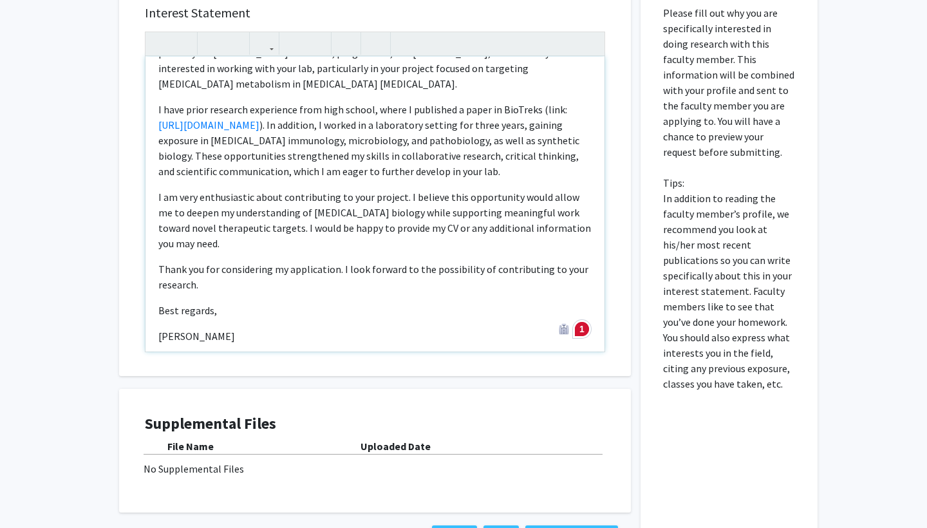
click at [232, 307] on div "Good Afternoon [PERSON_NAME], I hope this message finds you well. My name is [P…" at bounding box center [375, 204] width 459 height 295
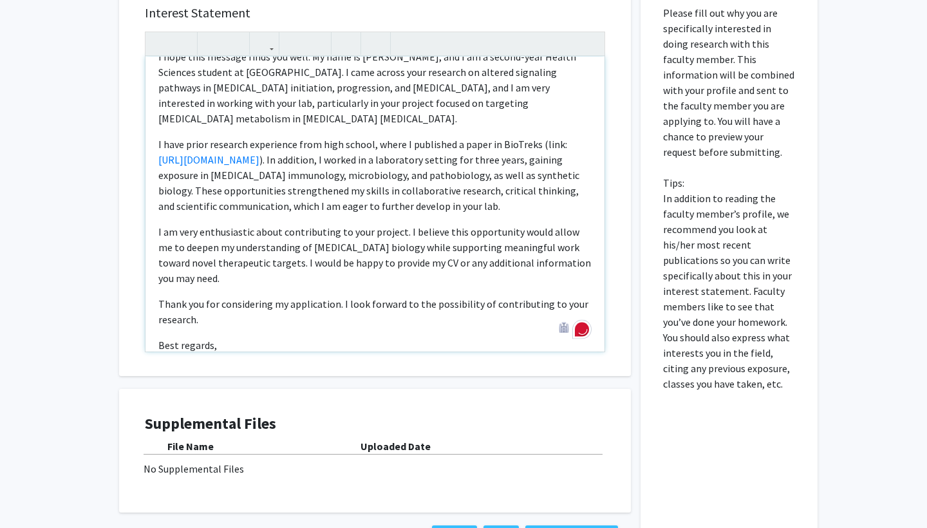
scroll to position [84, 0]
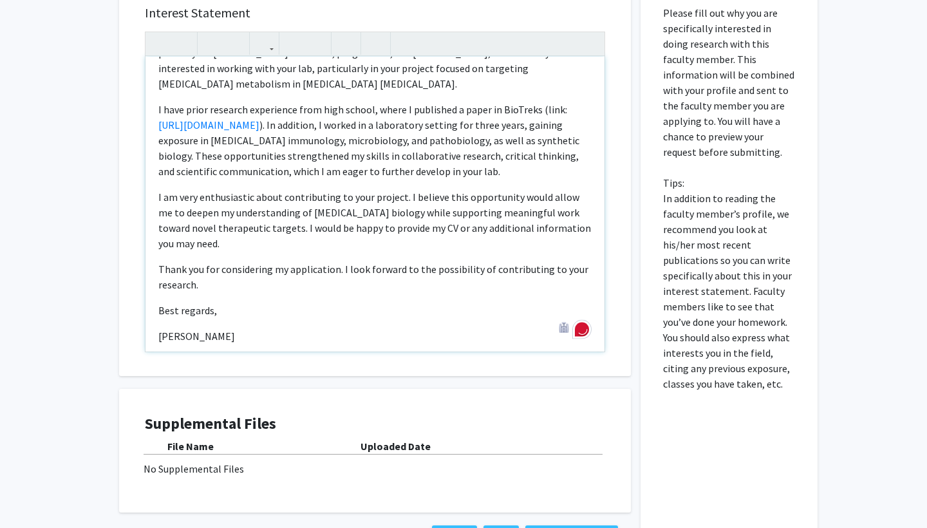
drag, startPoint x: 237, startPoint y: 332, endPoint x: 160, endPoint y: 290, distance: 87.3
click at [160, 290] on div "Good Afternoon [PERSON_NAME], I hope this message finds you well. My name is [P…" at bounding box center [375, 204] width 459 height 295
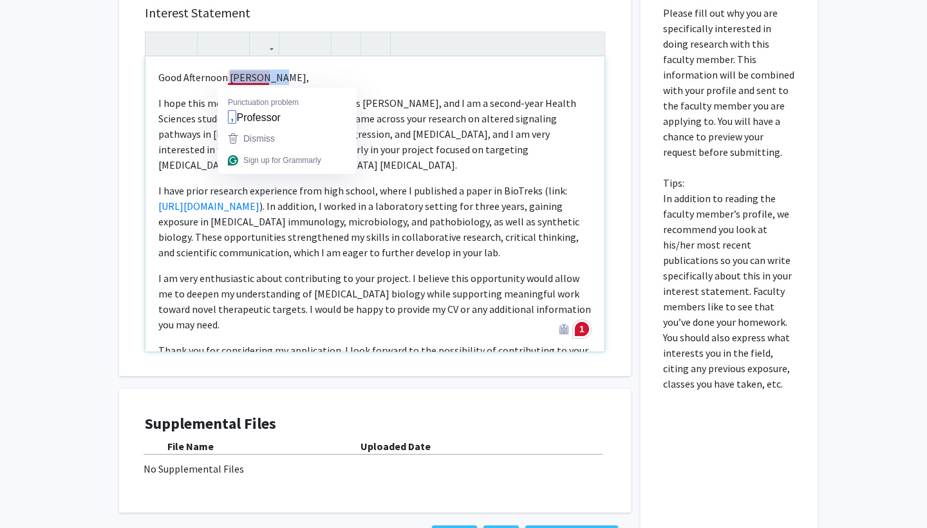
drag, startPoint x: 271, startPoint y: 81, endPoint x: 229, endPoint y: 82, distance: 41.9
click at [229, 82] on p "Good Afternoon [PERSON_NAME]," at bounding box center [374, 77] width 433 height 15
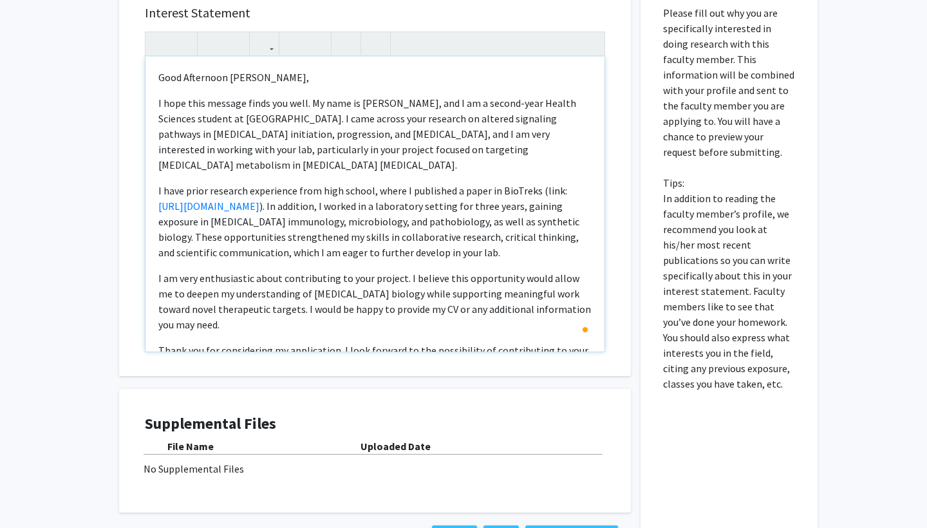
type textarea "<p>Good Afternoon [PERSON_NAME],&nbsp;</p><p>I hope this message finds you well…"
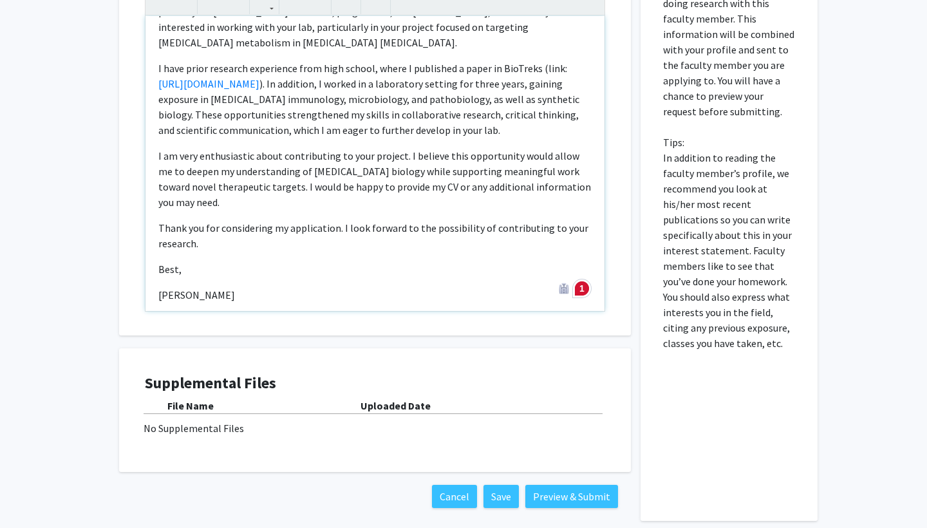
scroll to position [81, 0]
click at [586, 501] on button "Preview & Submit" at bounding box center [572, 496] width 93 height 23
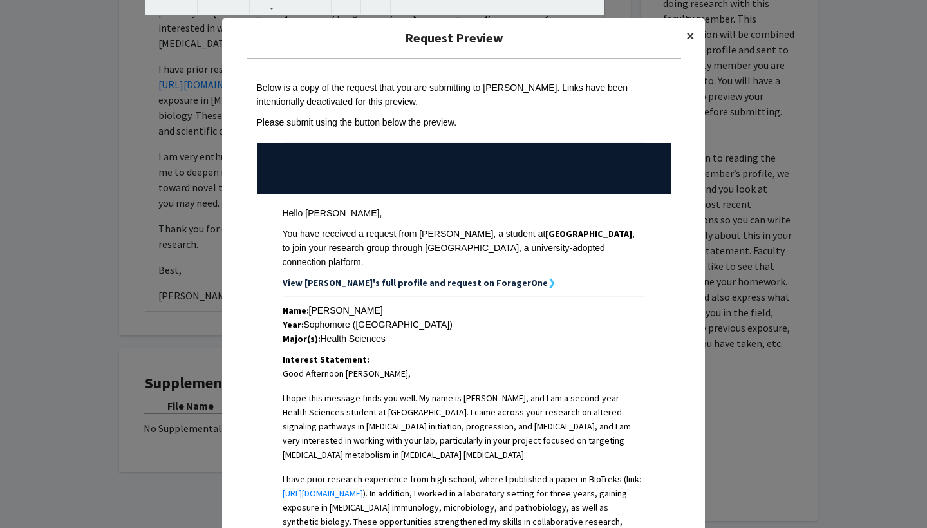
scroll to position [0, 0]
click at [692, 39] on span "×" at bounding box center [691, 36] width 8 height 20
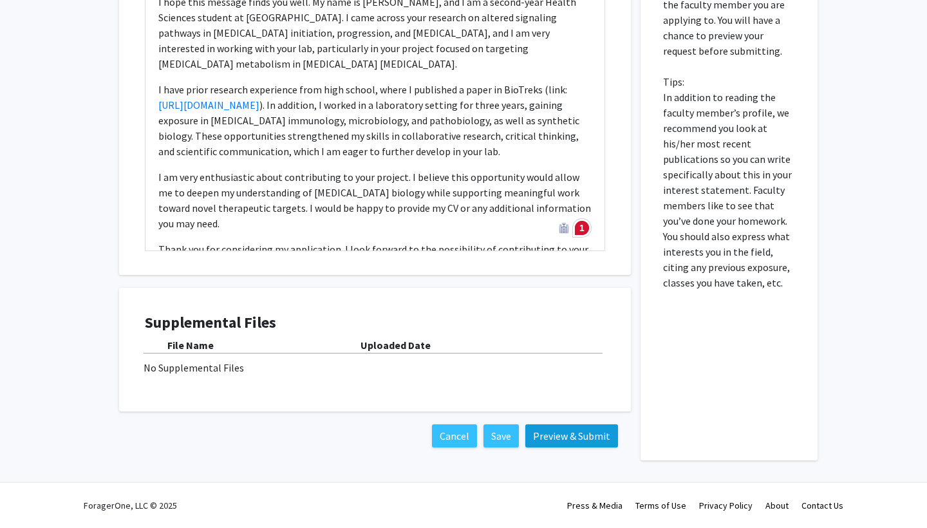
scroll to position [833, 0]
click at [596, 443] on button "Preview & Submit" at bounding box center [572, 435] width 93 height 23
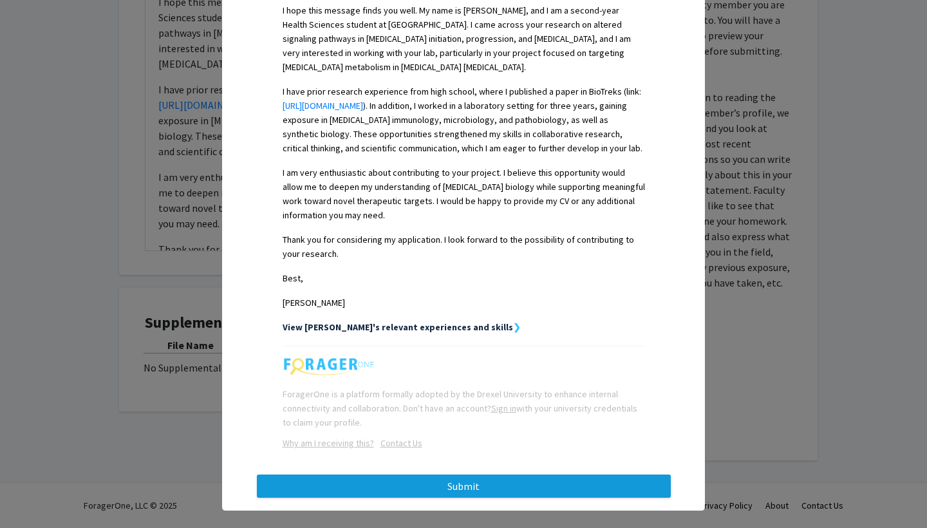
scroll to position [387, 0]
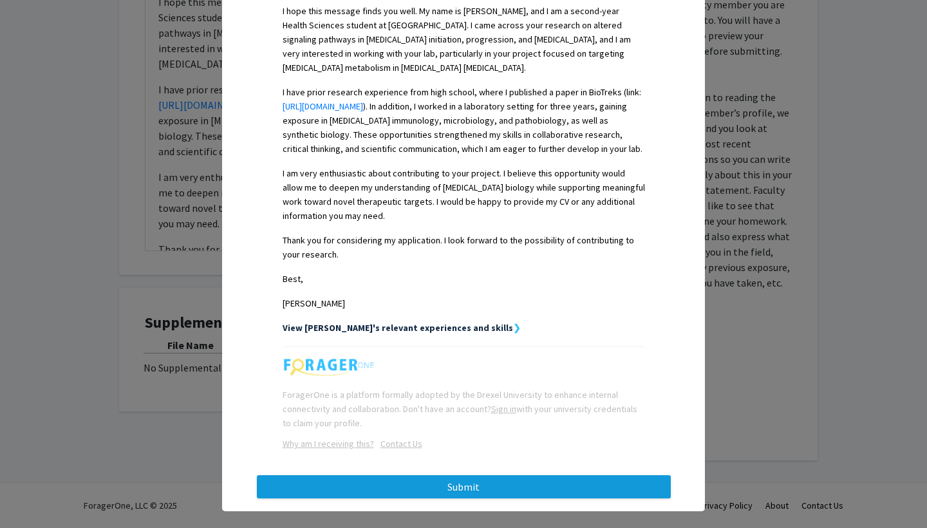
click at [592, 475] on button "Submit" at bounding box center [464, 486] width 414 height 23
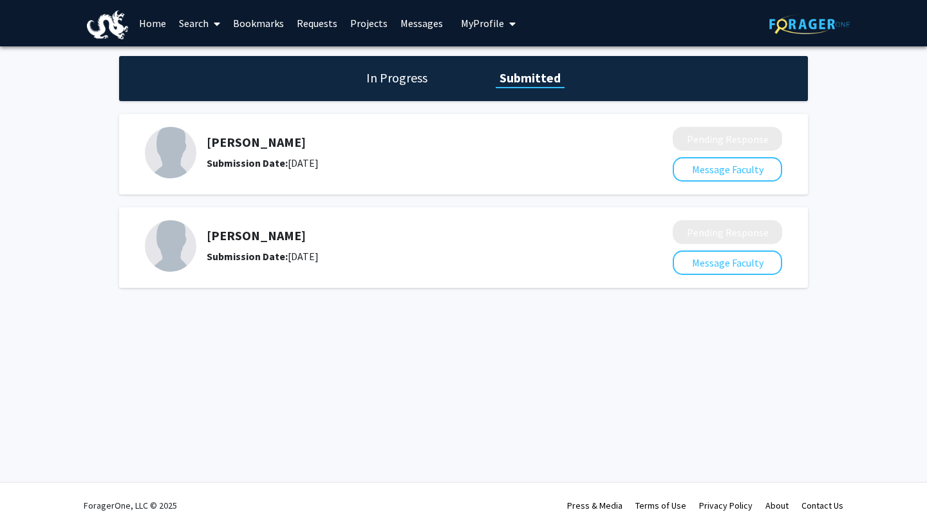
click at [157, 41] on link "Home" at bounding box center [153, 23] width 40 height 45
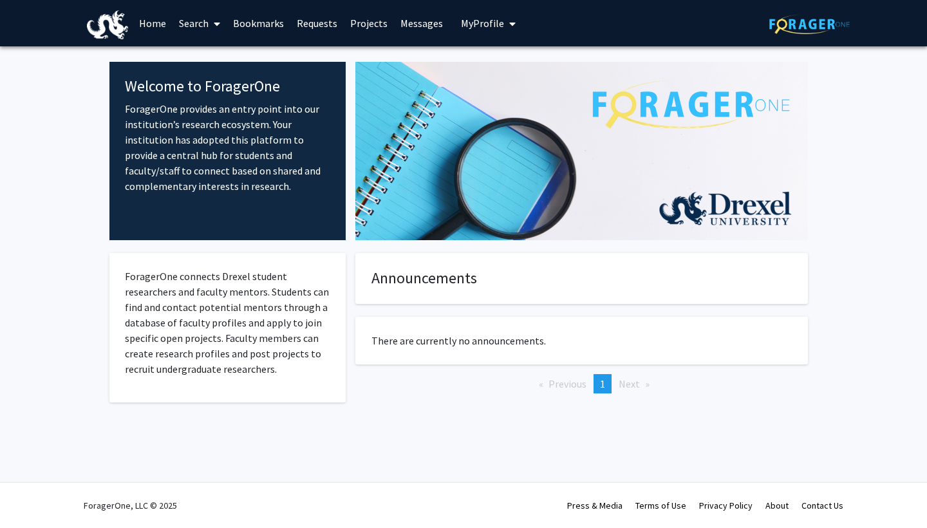
click at [157, 41] on link "Home" at bounding box center [153, 23] width 40 height 45
click at [185, 38] on link "Search" at bounding box center [200, 23] width 54 height 45
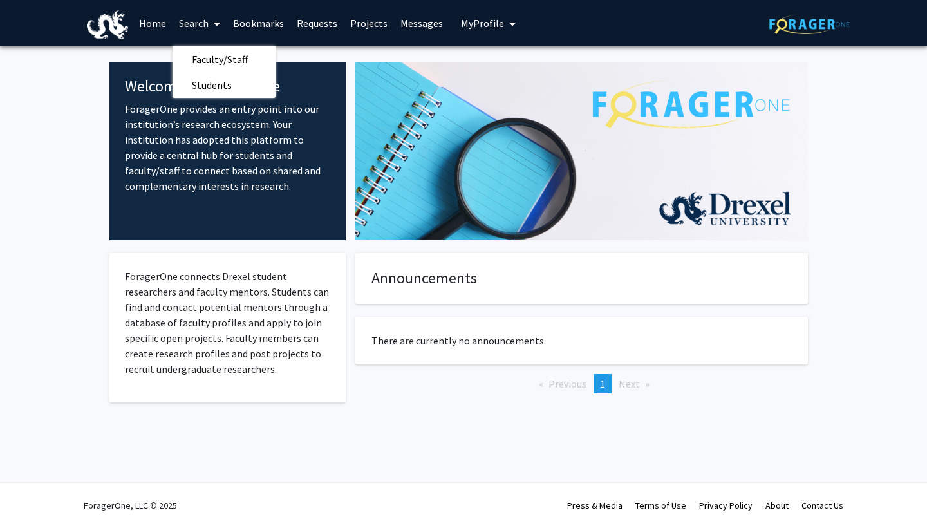
click at [242, 27] on link "Bookmarks" at bounding box center [259, 23] width 64 height 45
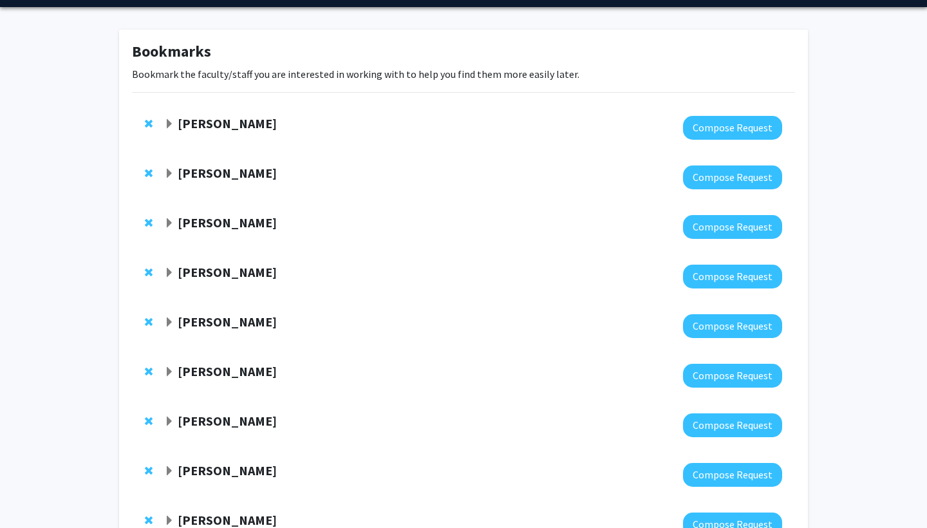
scroll to position [39, 0]
click at [729, 222] on button "Compose Request" at bounding box center [732, 227] width 99 height 24
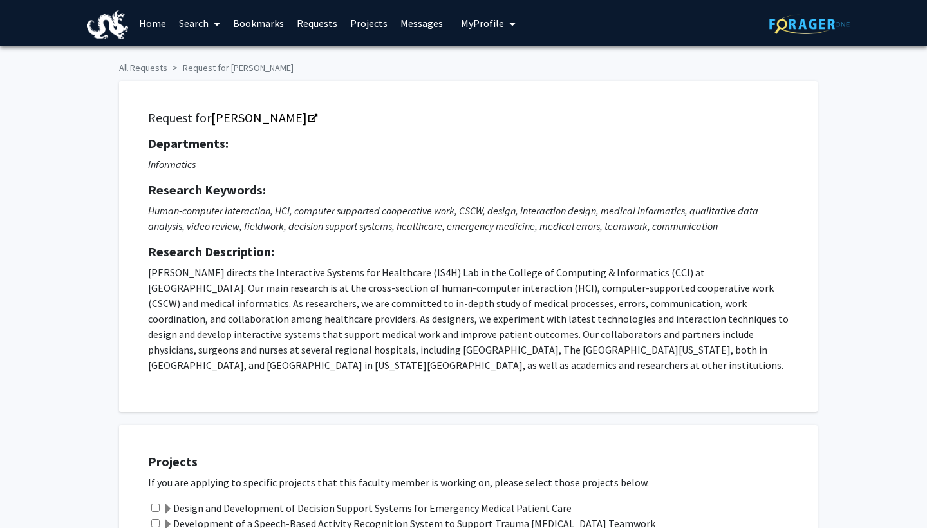
click at [205, 28] on link "Search" at bounding box center [200, 23] width 54 height 45
click at [221, 64] on span "Faculty/Staff" at bounding box center [220, 59] width 95 height 26
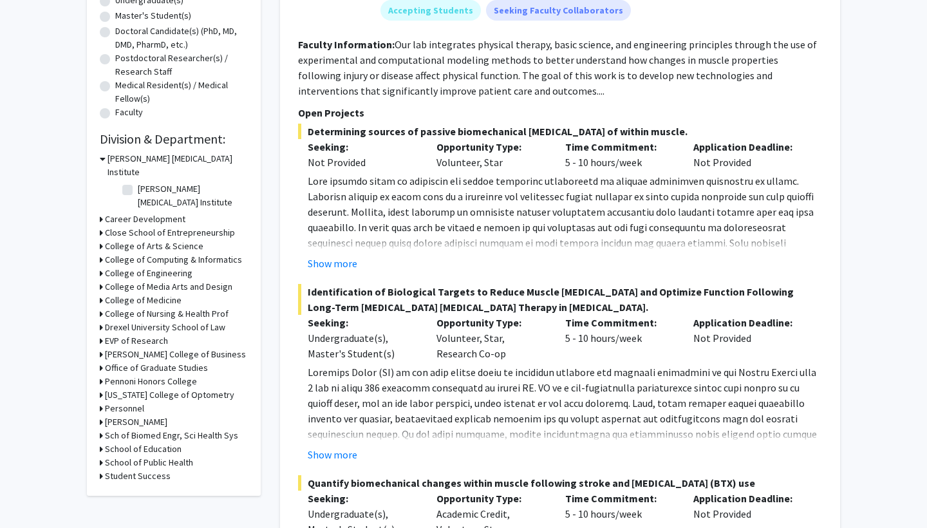
scroll to position [267, 0]
click at [160, 292] on h3 "College of Medicine" at bounding box center [143, 299] width 77 height 14
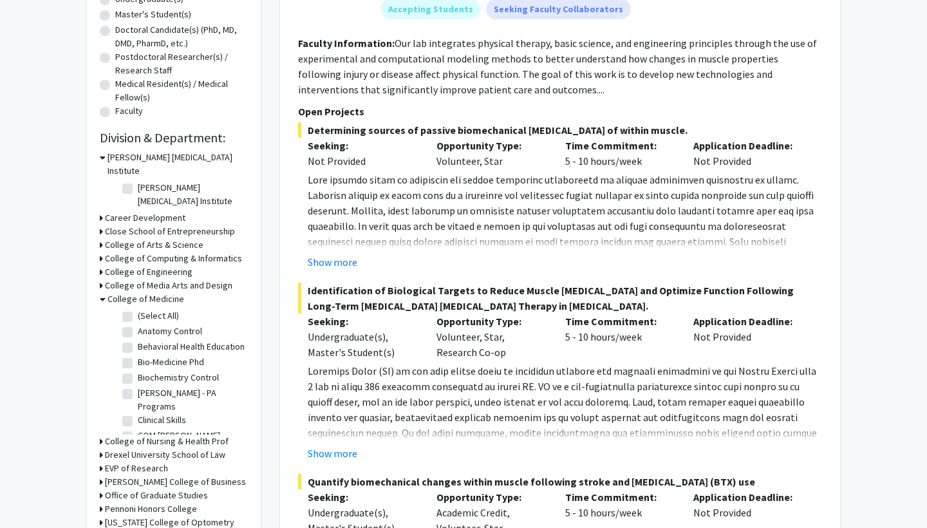
click at [141, 309] on label "(Select All)" at bounding box center [158, 316] width 41 height 14
click at [141, 309] on input "(Select All)" at bounding box center [142, 313] width 8 height 8
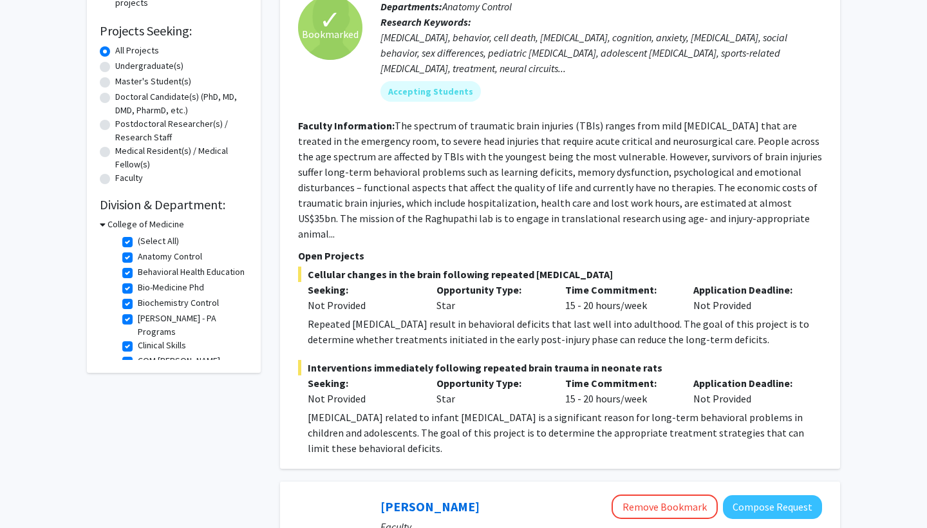
scroll to position [62, 0]
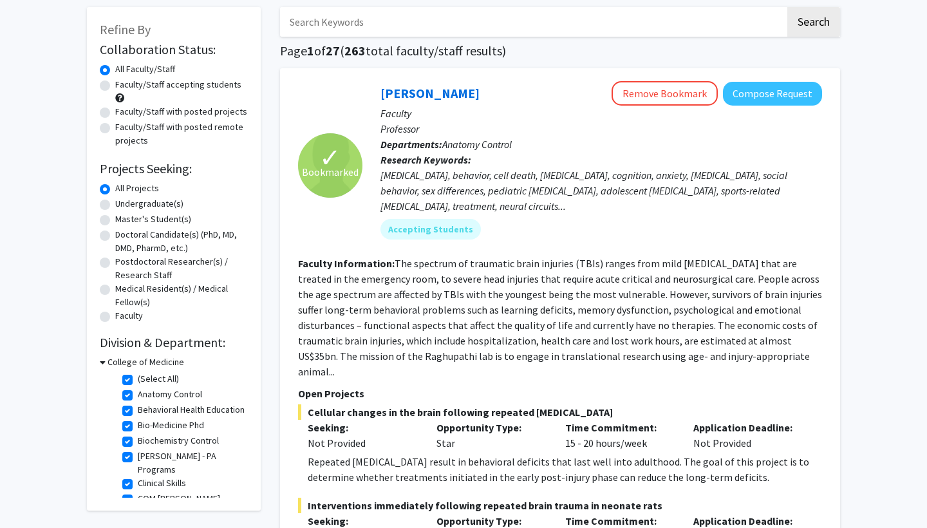
click at [122, 207] on label "Undergraduate(s)" at bounding box center [149, 204] width 68 height 14
click at [122, 205] on input "Undergraduate(s)" at bounding box center [119, 201] width 8 height 8
radio input "true"
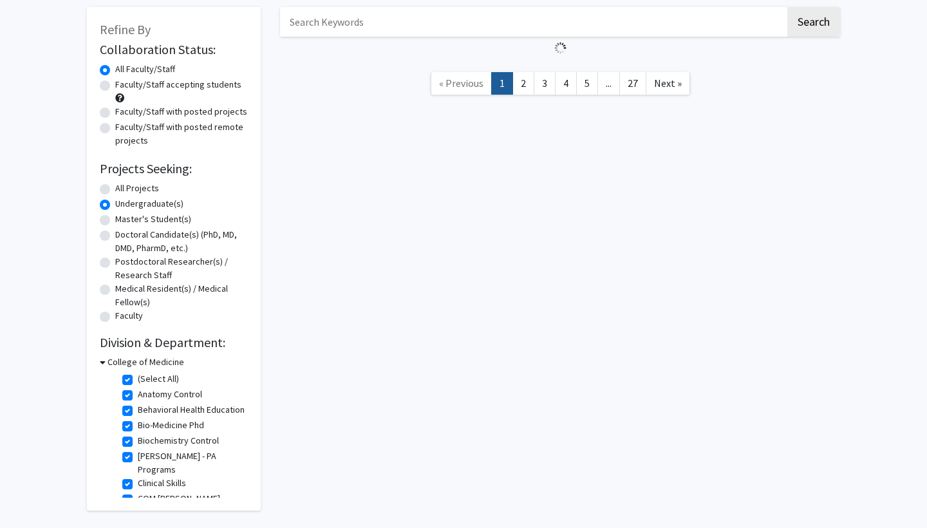
click at [122, 147] on label "Faculty/Staff with posted remote projects" at bounding box center [181, 133] width 133 height 27
click at [122, 129] on input "Faculty/Staff with posted remote projects" at bounding box center [119, 124] width 8 height 8
radio input "true"
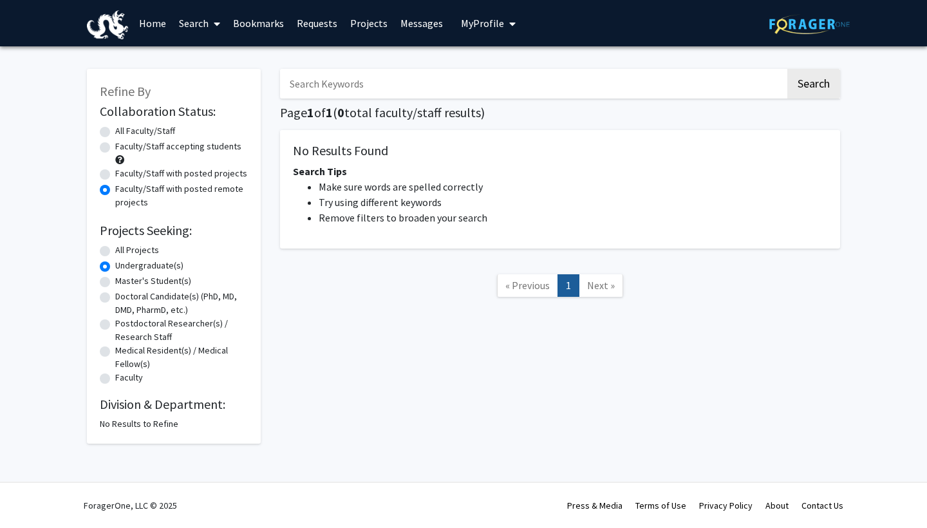
click at [138, 133] on label "All Faculty/Staff" at bounding box center [145, 131] width 60 height 14
click at [124, 133] on input "All Faculty/Staff" at bounding box center [119, 128] width 8 height 8
radio input "true"
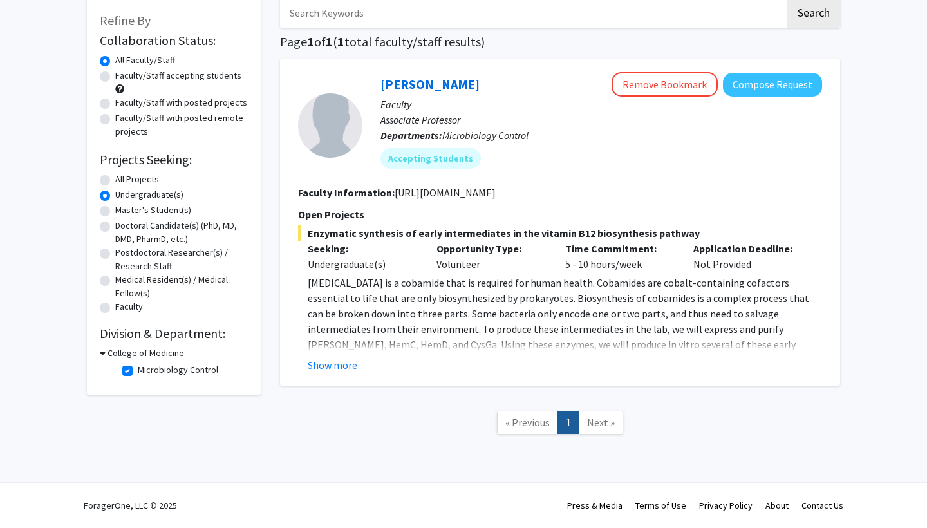
scroll to position [72, 0]
click at [612, 424] on span "Next »" at bounding box center [601, 422] width 28 height 13
click at [142, 185] on label "All Projects" at bounding box center [137, 180] width 44 height 14
click at [124, 181] on input "All Projects" at bounding box center [119, 177] width 8 height 8
radio input "true"
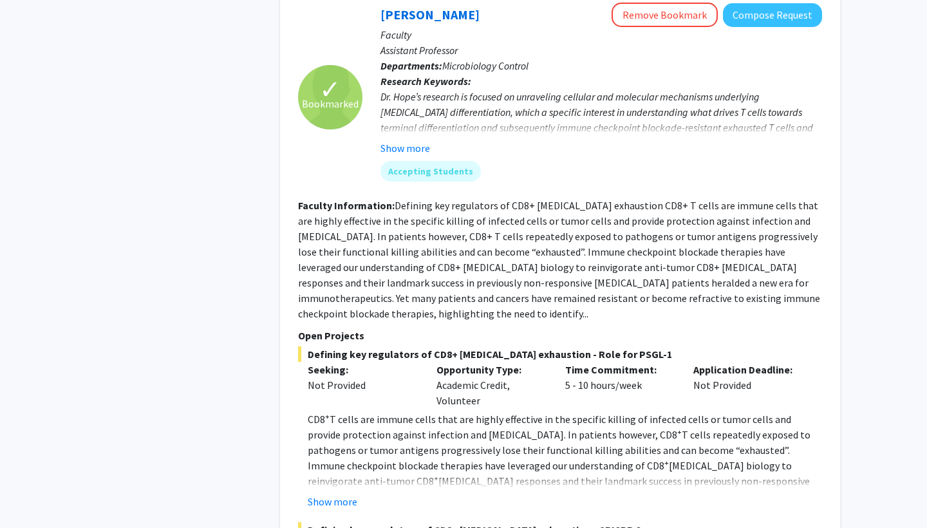
scroll to position [694, 0]
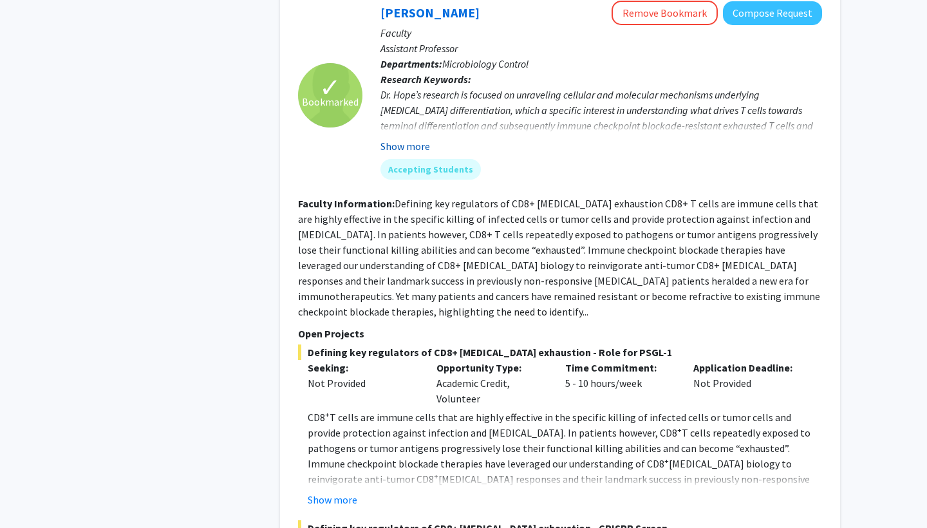
click at [420, 138] on button "Show more" at bounding box center [406, 145] width 50 height 15
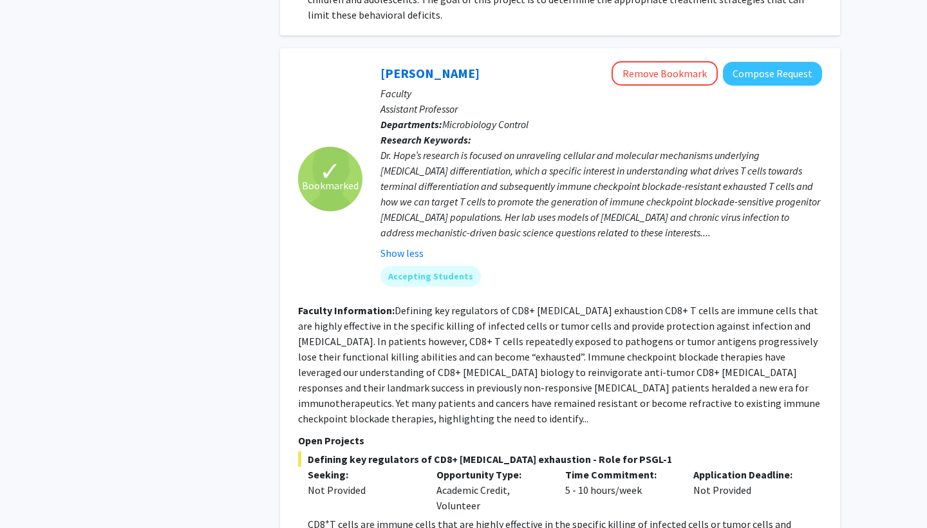
scroll to position [632, 0]
